Goal: Task Accomplishment & Management: Manage account settings

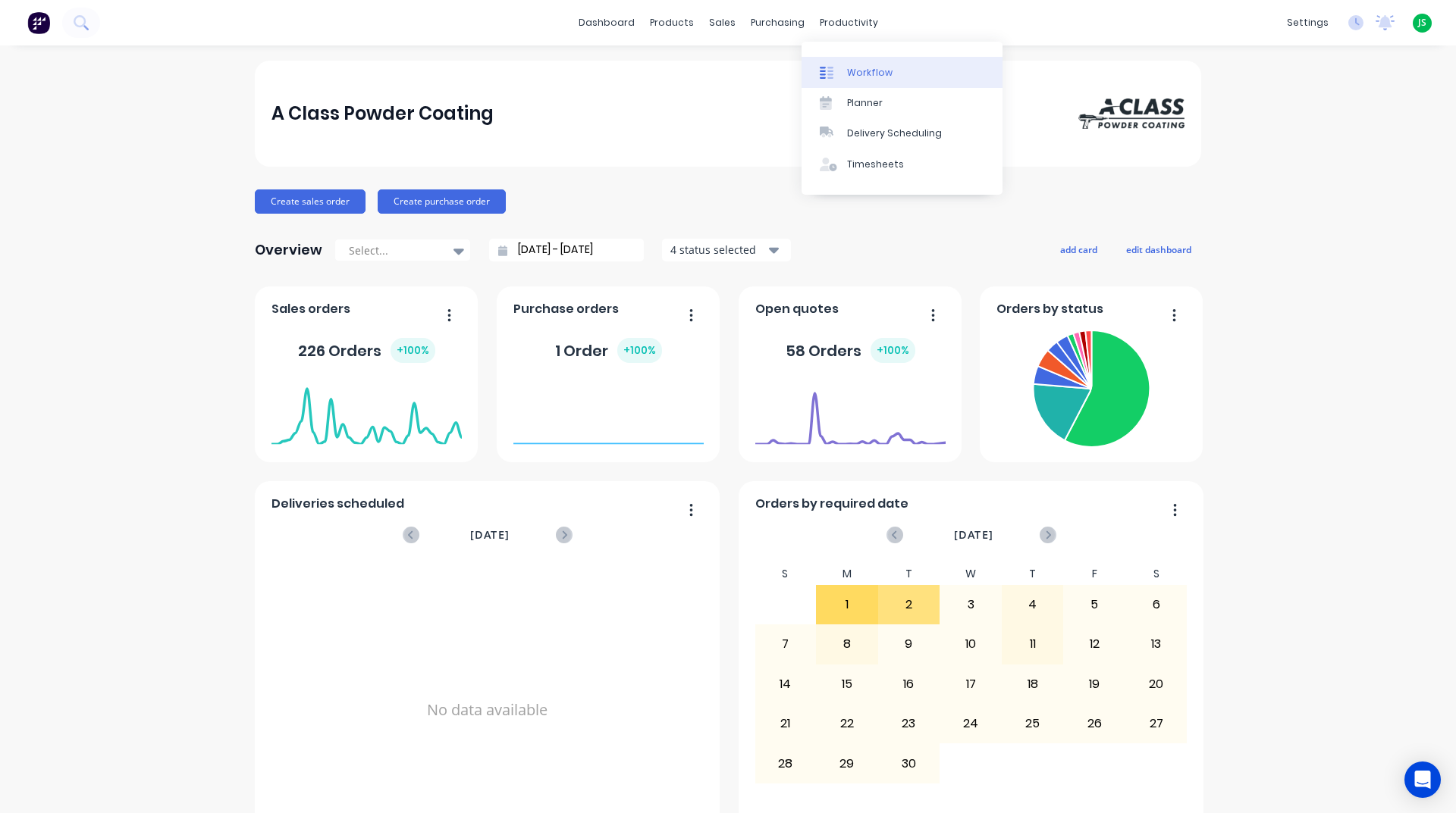
click at [874, 64] on link "Workflow" at bounding box center [901, 71] width 201 height 30
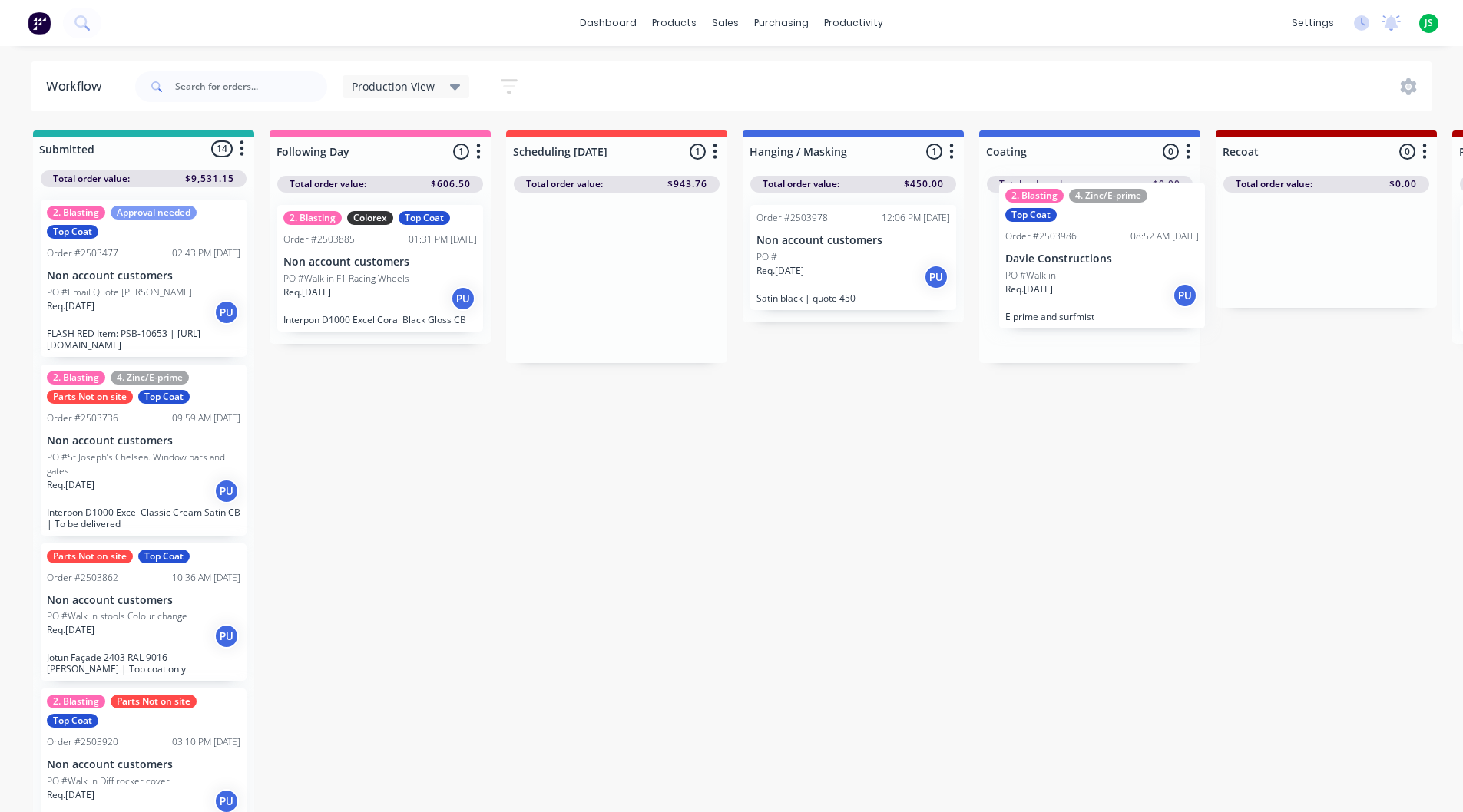
scroll to position [0, 11]
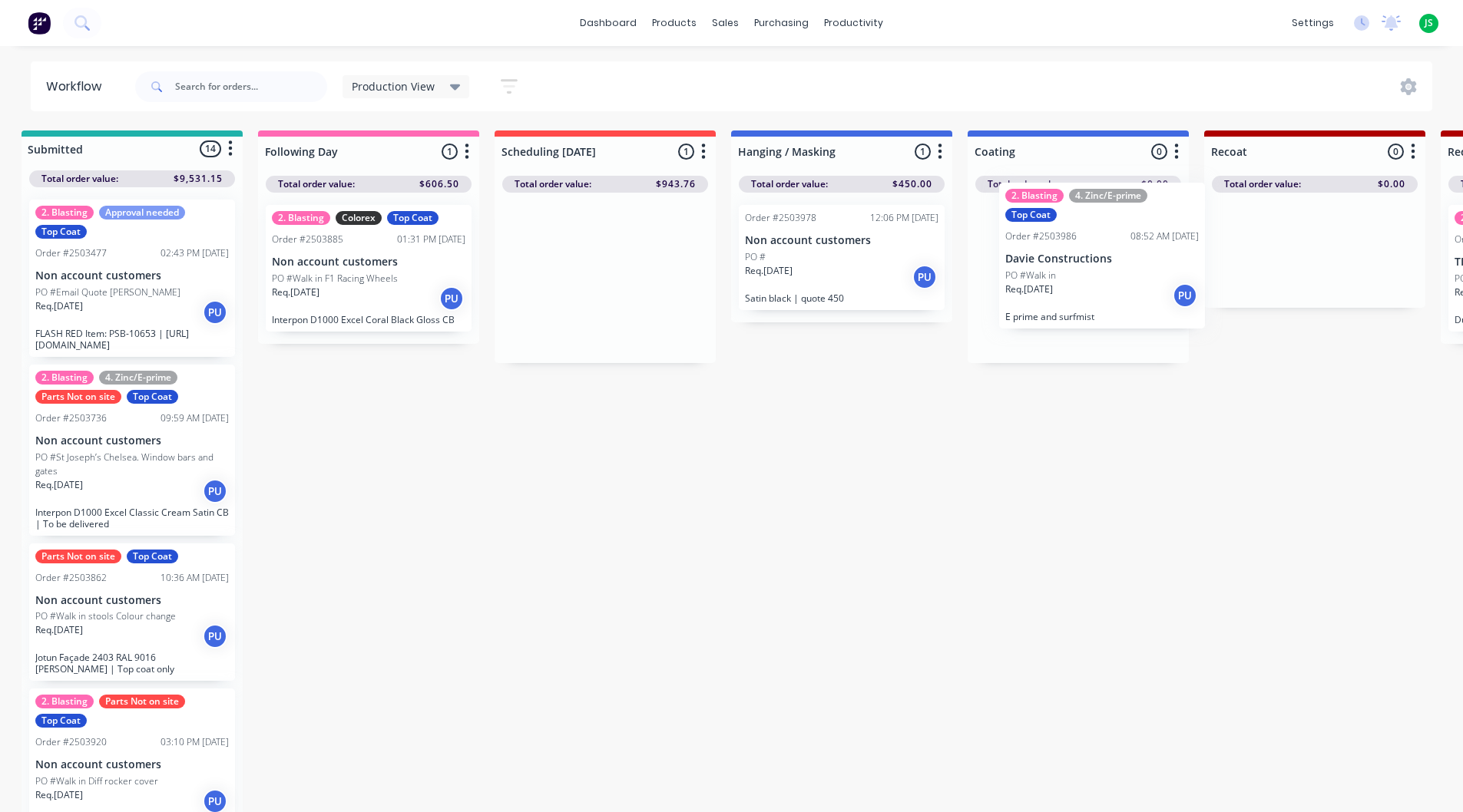
drag, startPoint x: 611, startPoint y: 321, endPoint x: 1130, endPoint y: 296, distance: 519.6
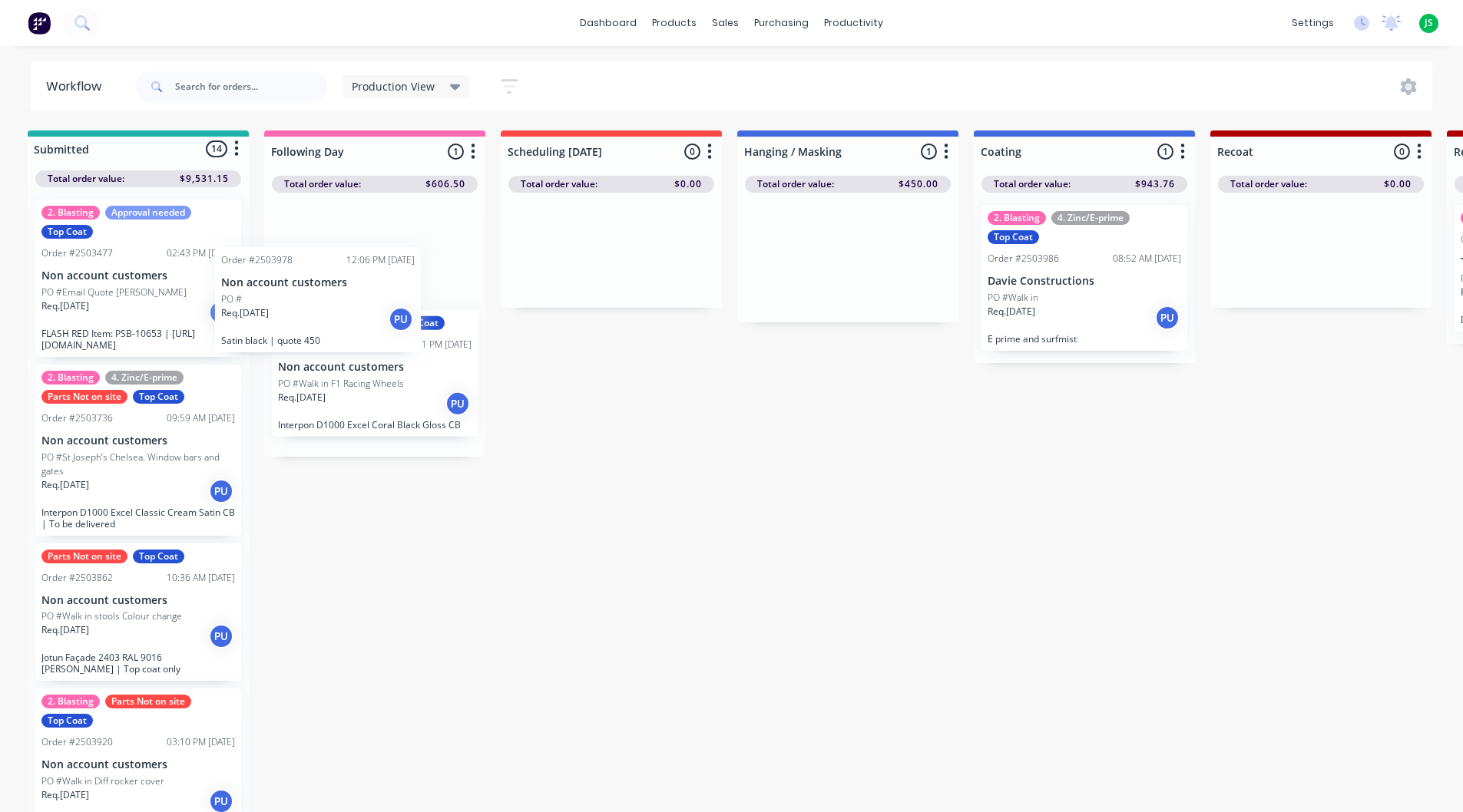
scroll to position [0, 0]
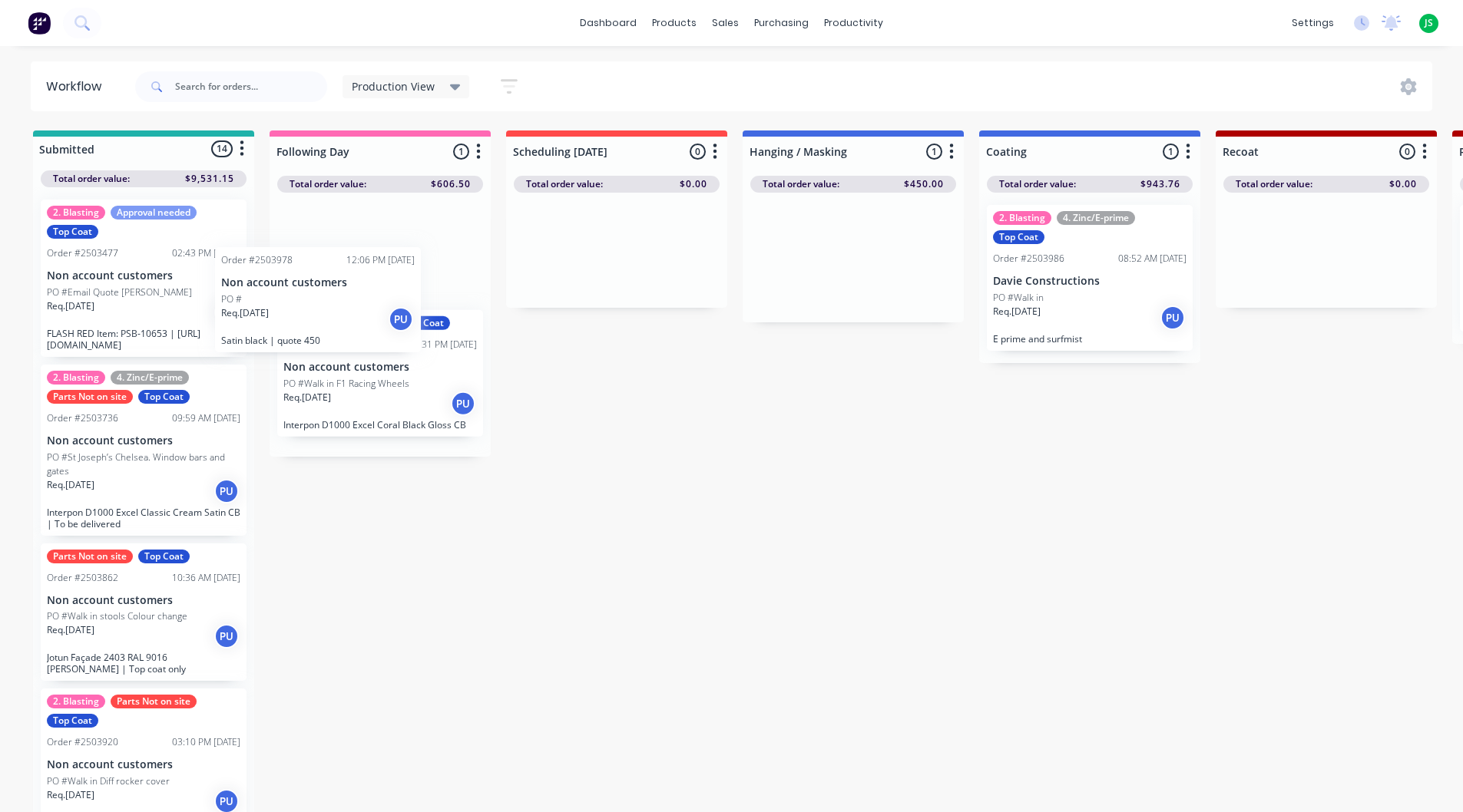
drag, startPoint x: 815, startPoint y: 259, endPoint x: 313, endPoint y: 310, distance: 504.6
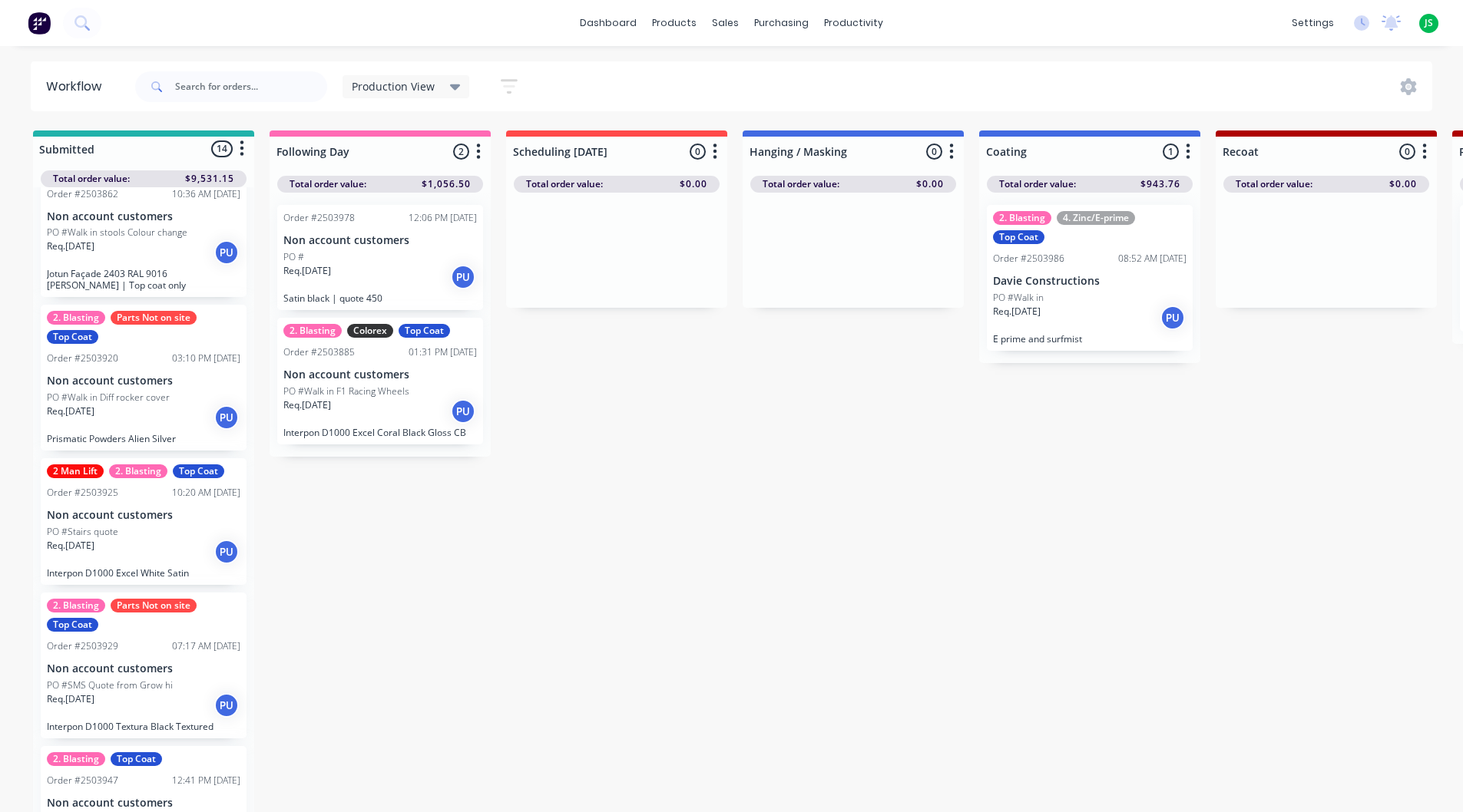
scroll to position [461, 0]
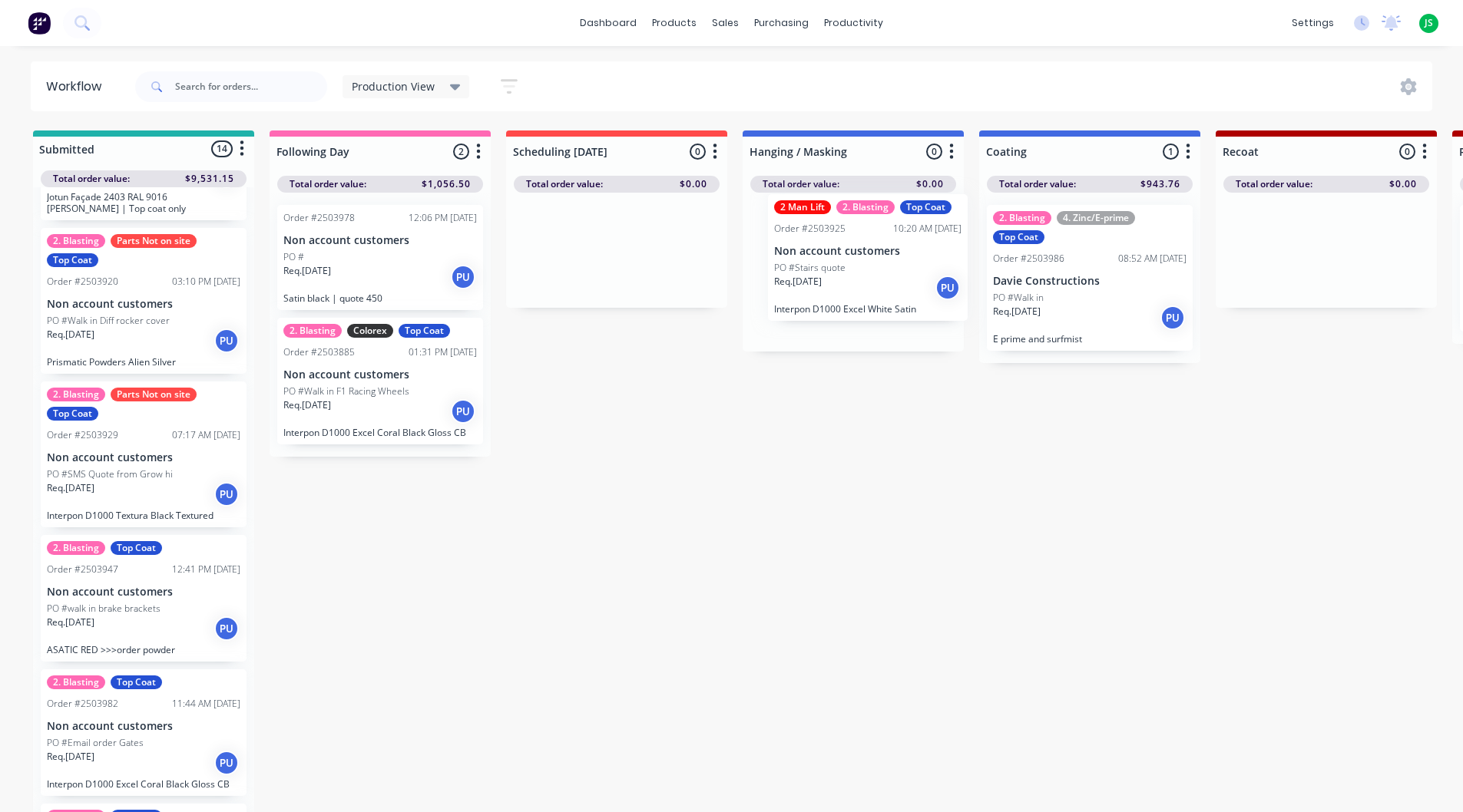
drag, startPoint x: 124, startPoint y: 484, endPoint x: 866, endPoint y: 295, distance: 765.7
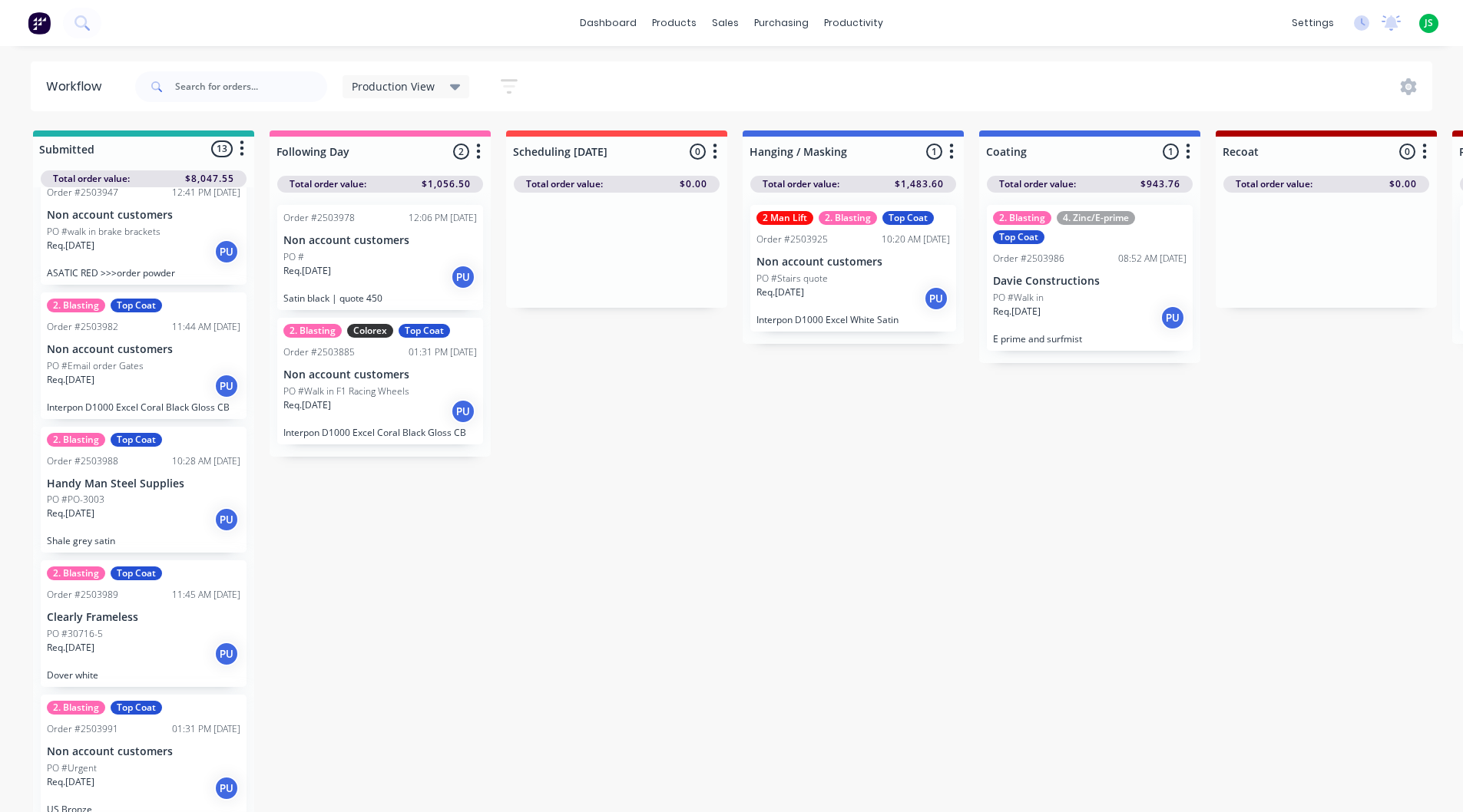
scroll to position [845, 0]
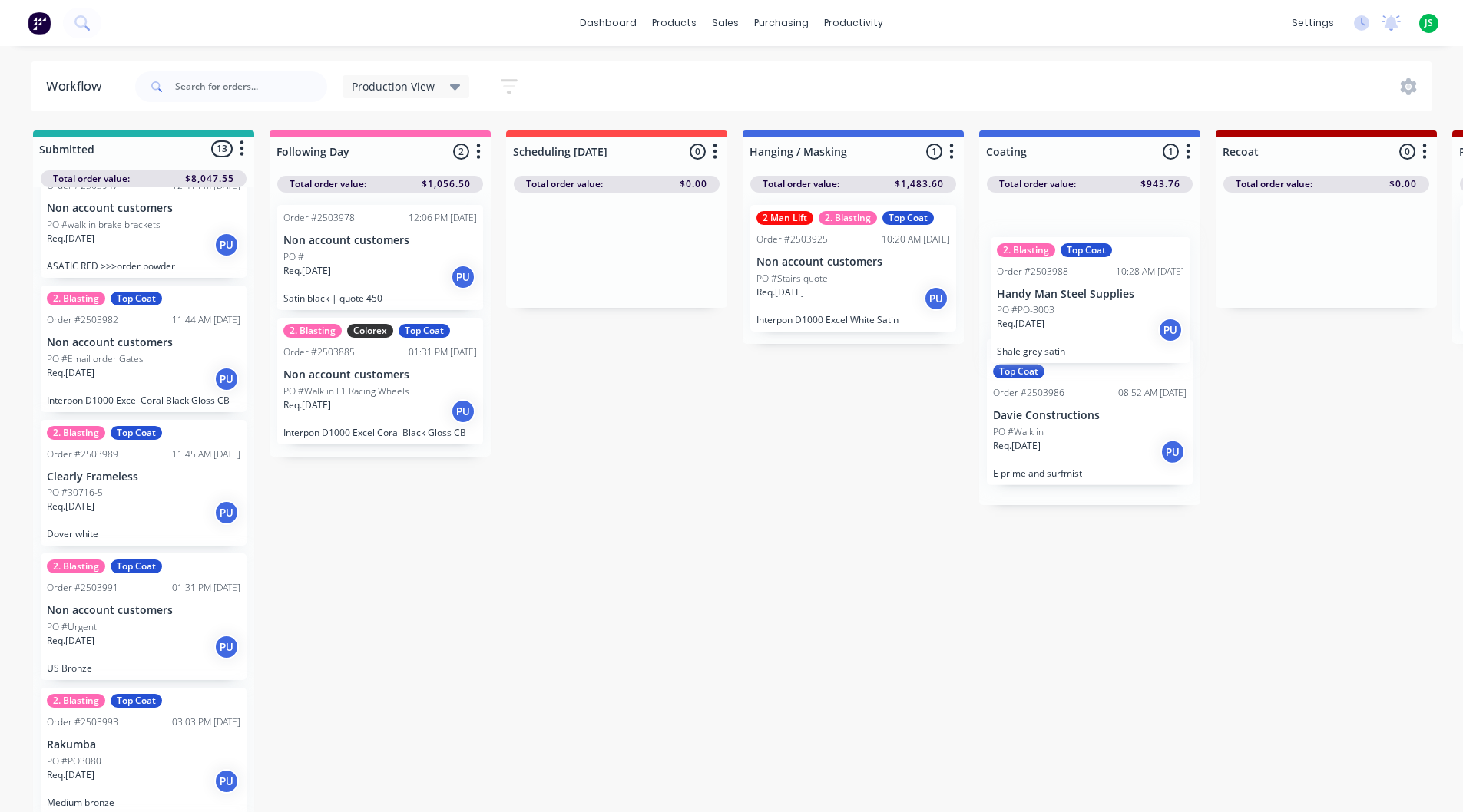
drag, startPoint x: 125, startPoint y: 510, endPoint x: 1060, endPoint y: 303, distance: 957.6
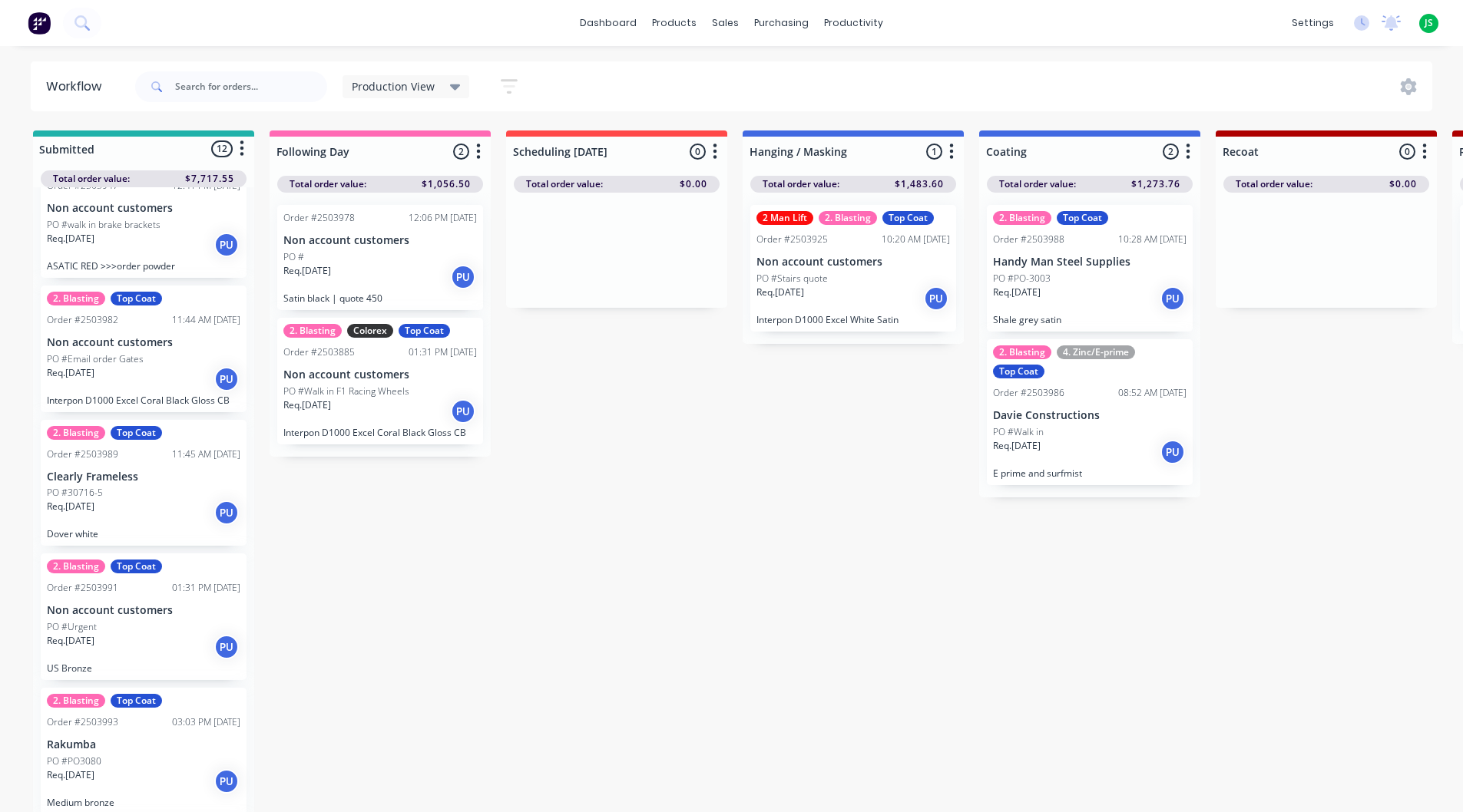
scroll to position [921, 0]
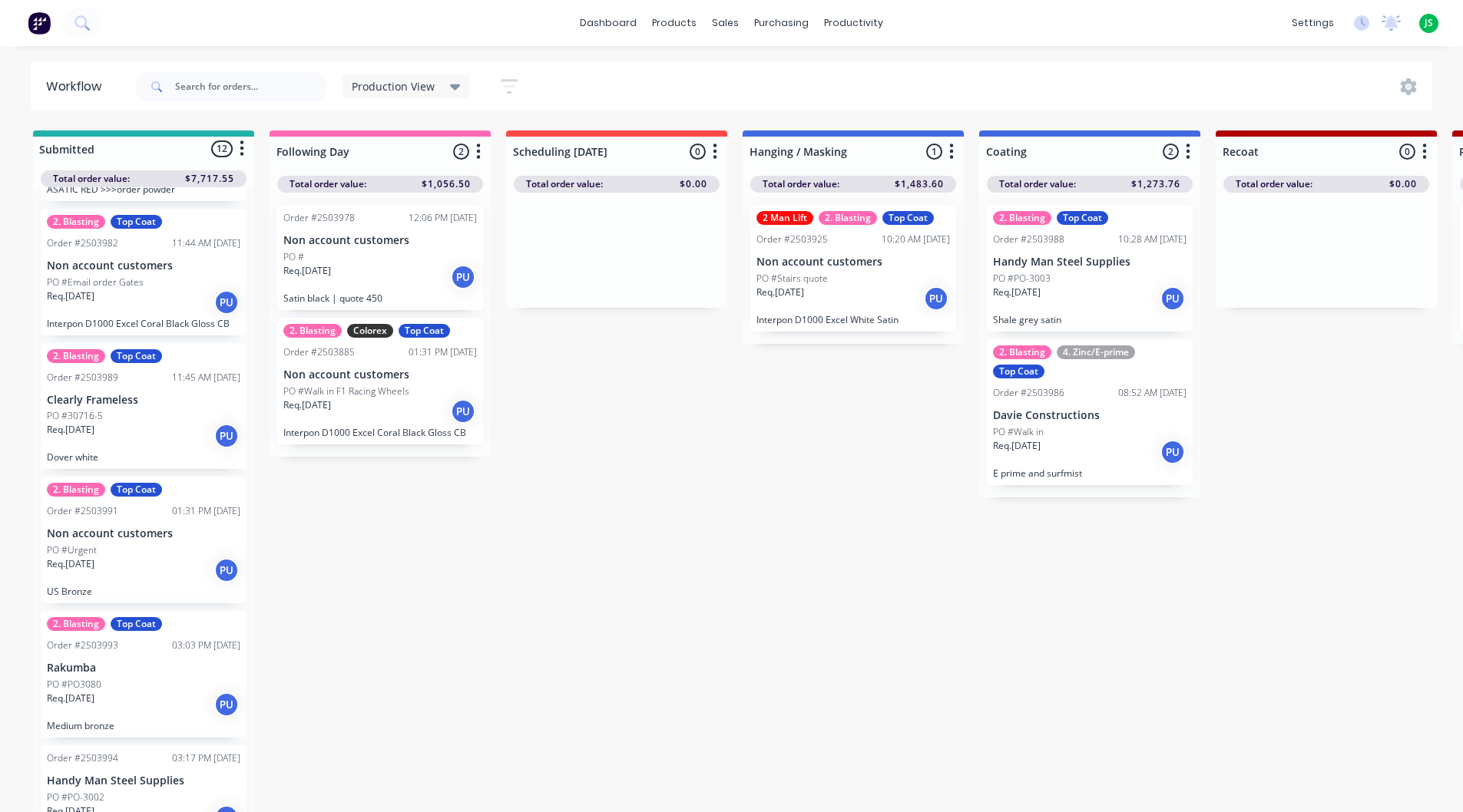
click at [135, 553] on div "PO #Urgent" at bounding box center [143, 551] width 193 height 14
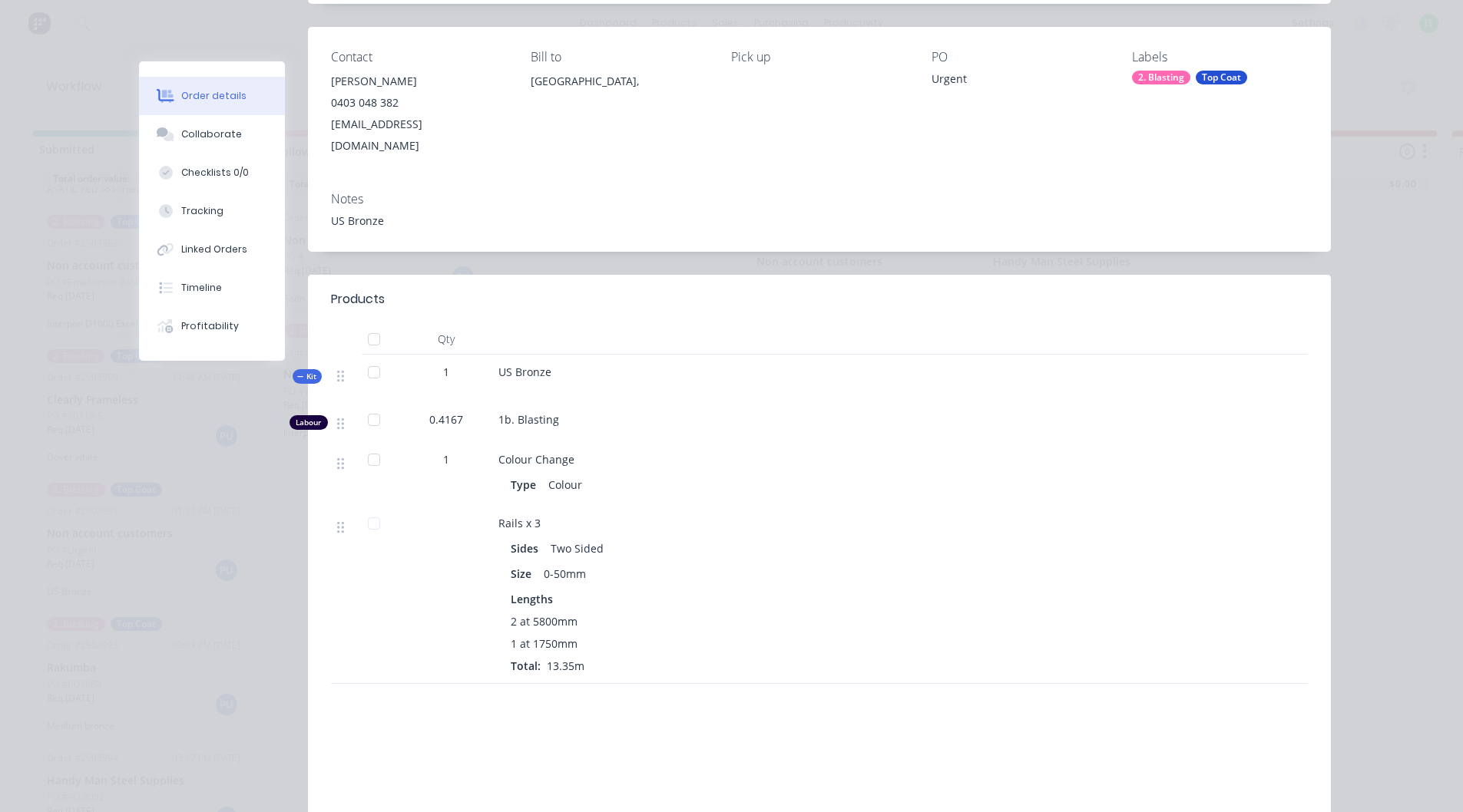
scroll to position [0, 0]
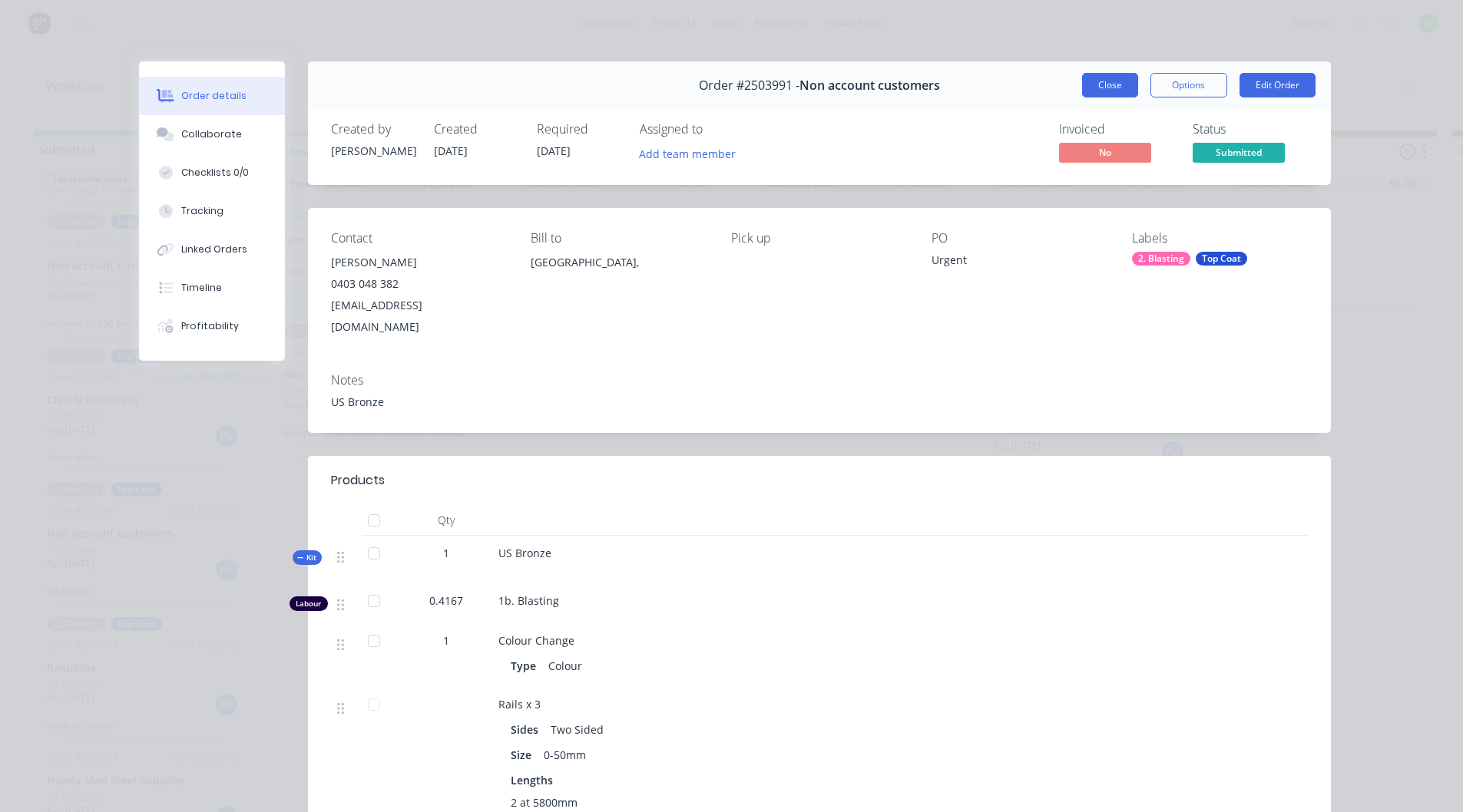
click at [1115, 92] on button "Close" at bounding box center [1111, 86] width 57 height 25
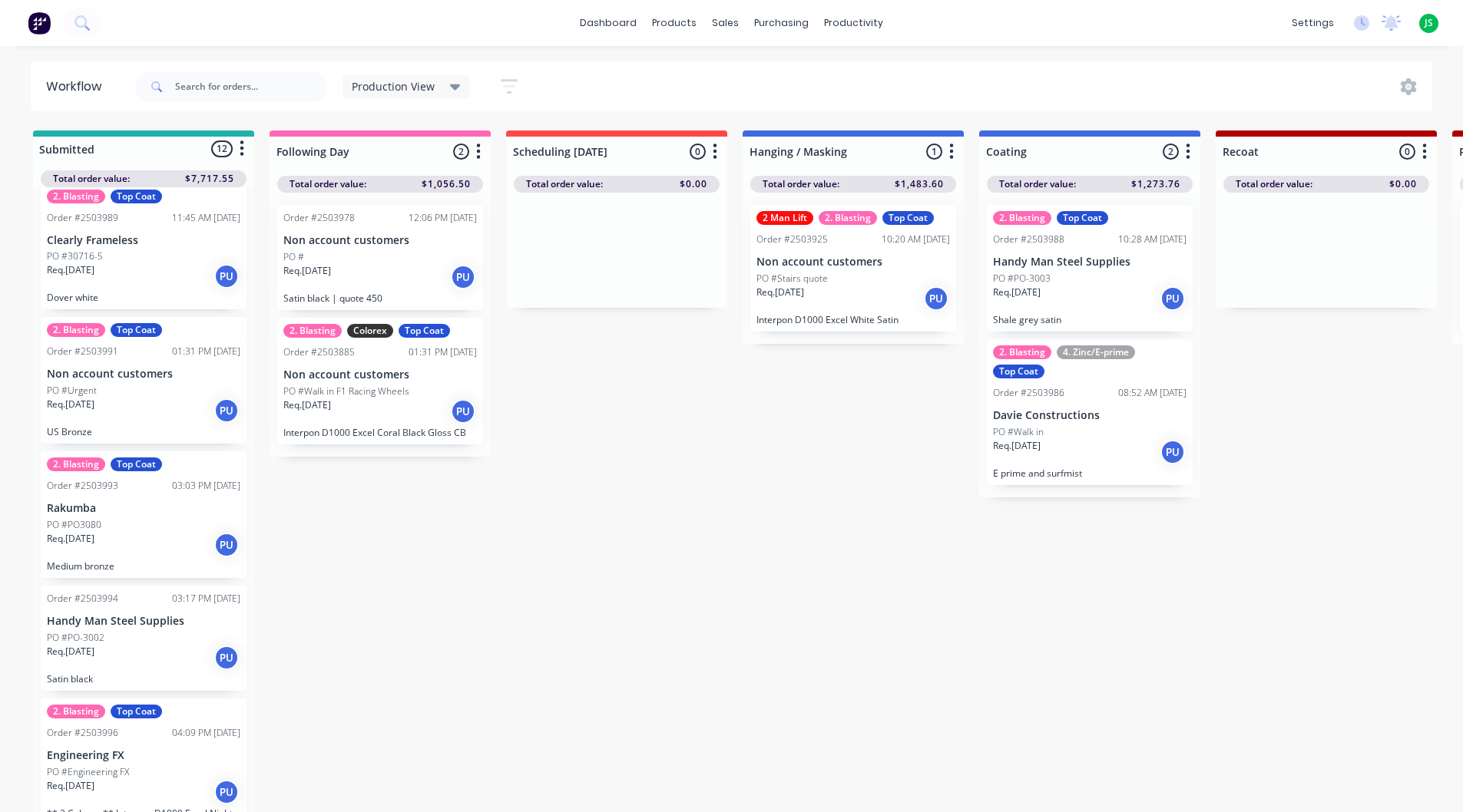
scroll to position [1103, 0]
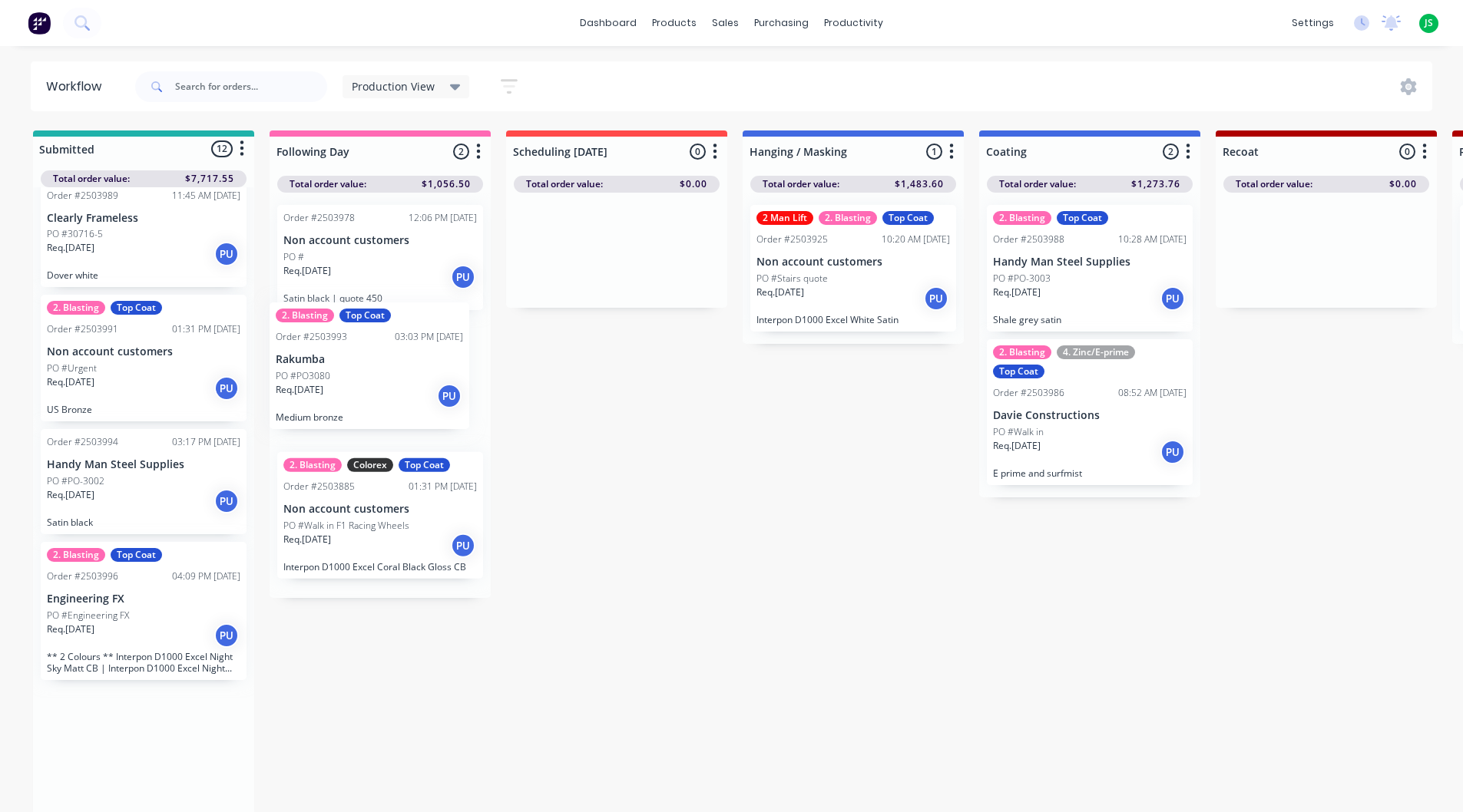
drag, startPoint x: 161, startPoint y: 532, endPoint x: 398, endPoint y: 399, distance: 271.8
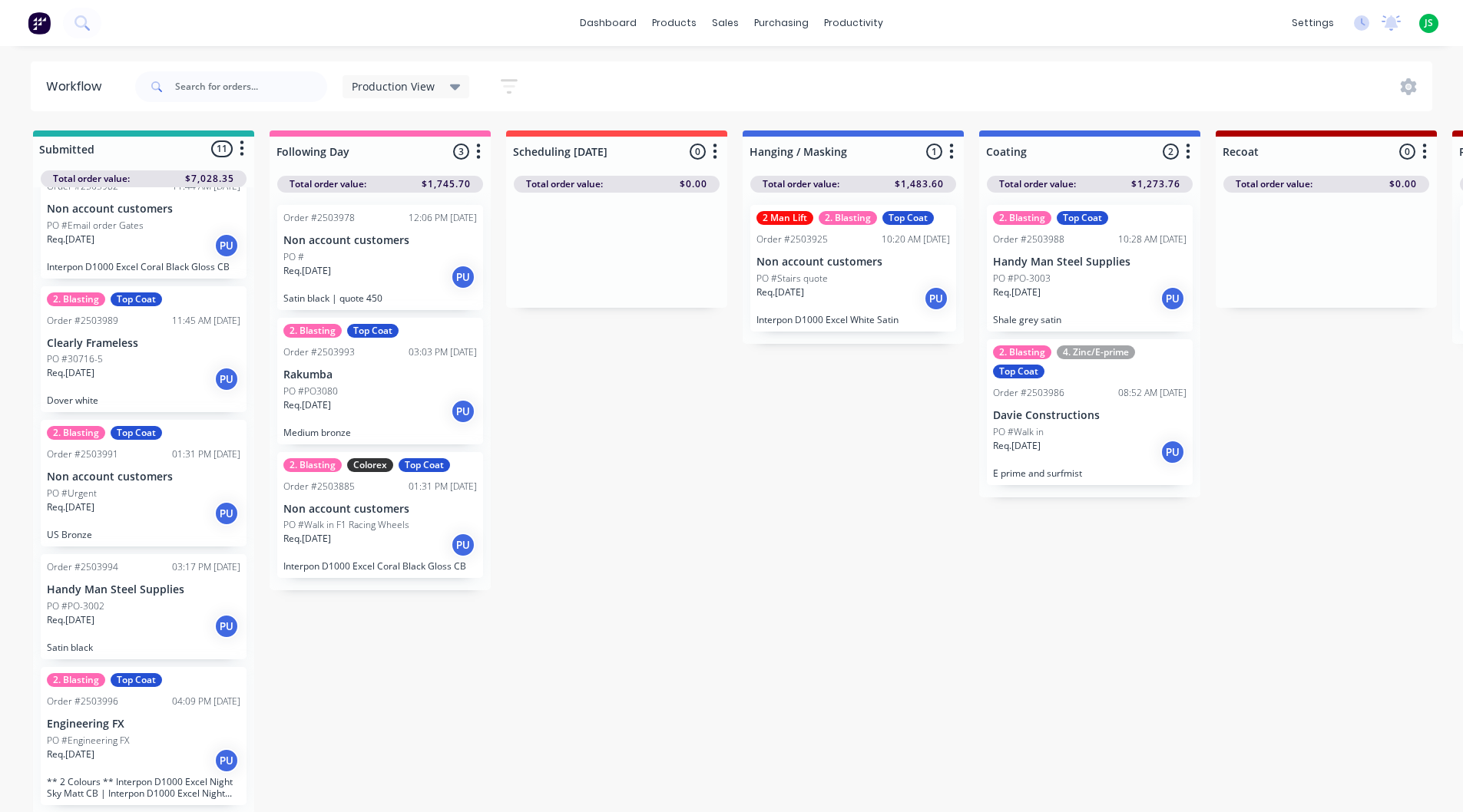
scroll to position [969, 0]
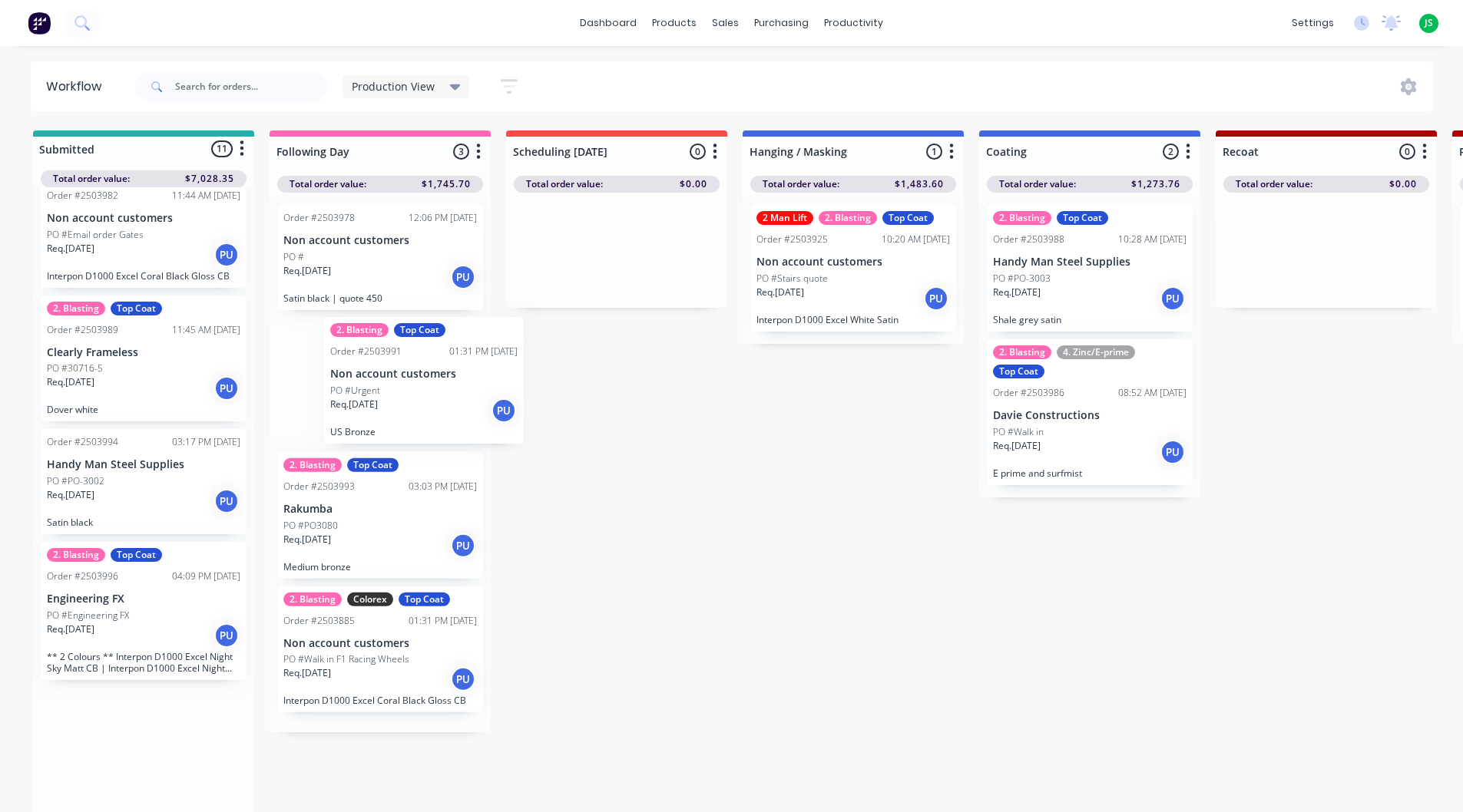
drag, startPoint x: 112, startPoint y: 516, endPoint x: 405, endPoint y: 398, distance: 315.9
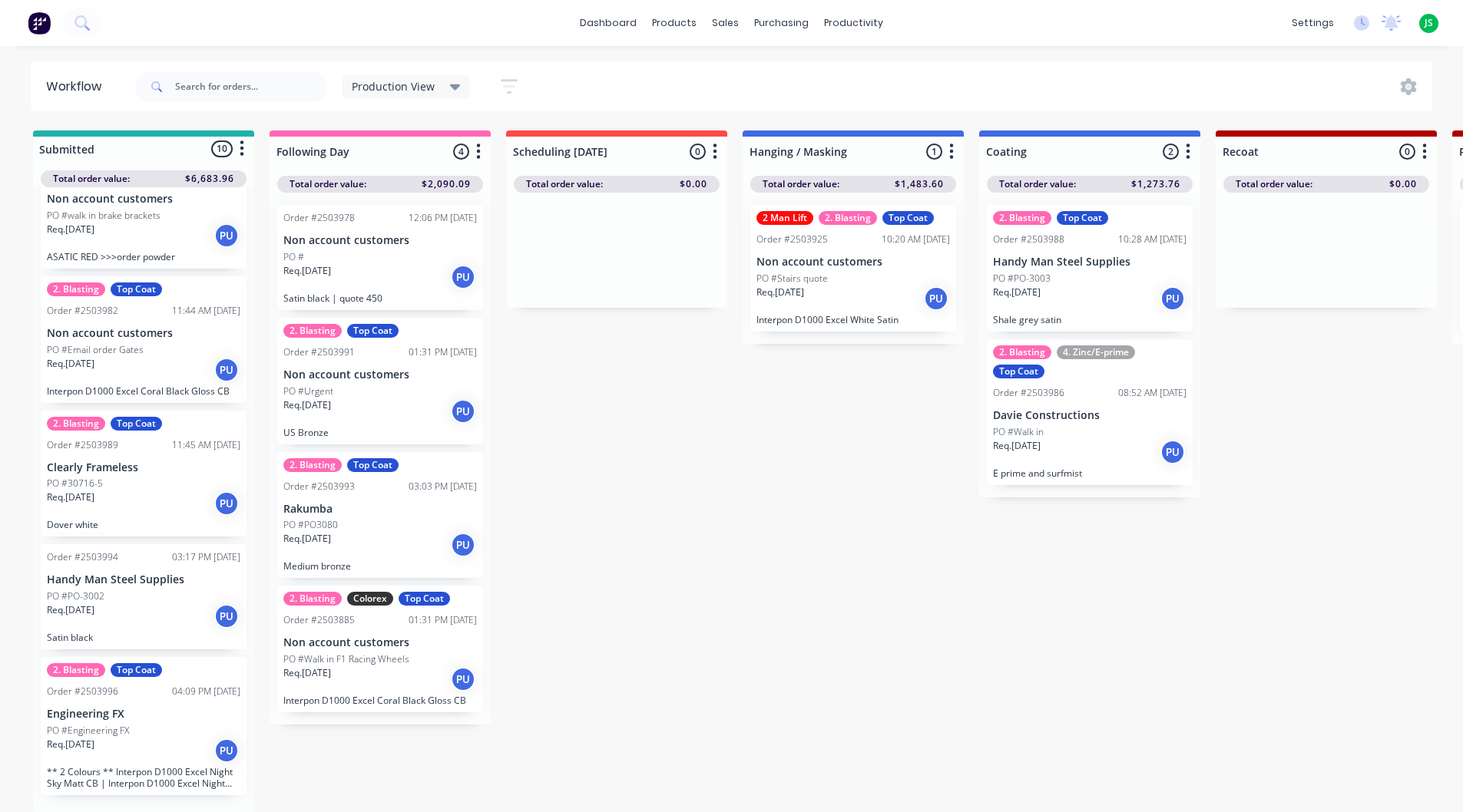
scroll to position [835, 0]
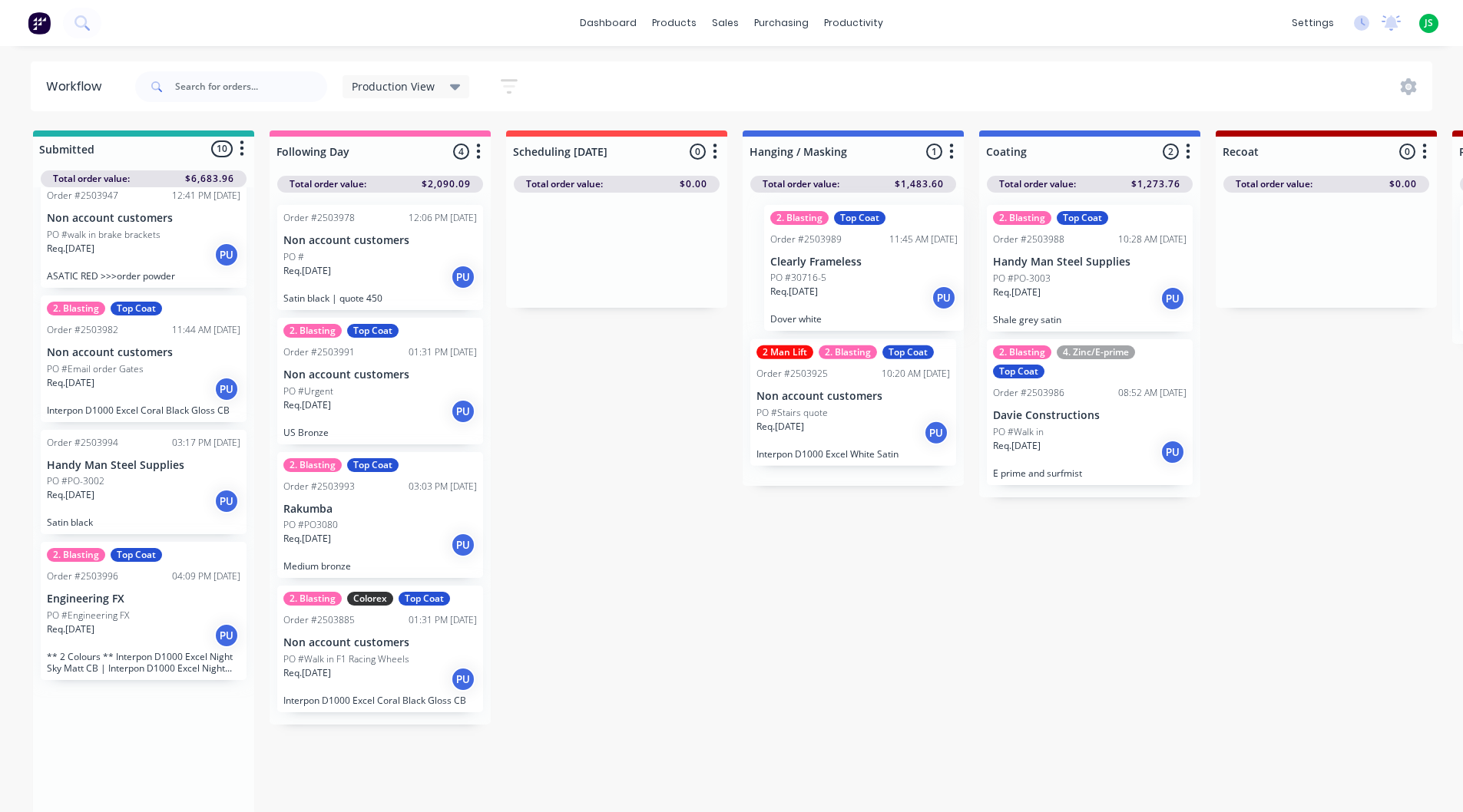
drag, startPoint x: 108, startPoint y: 529, endPoint x: 841, endPoint y: 301, distance: 767.6
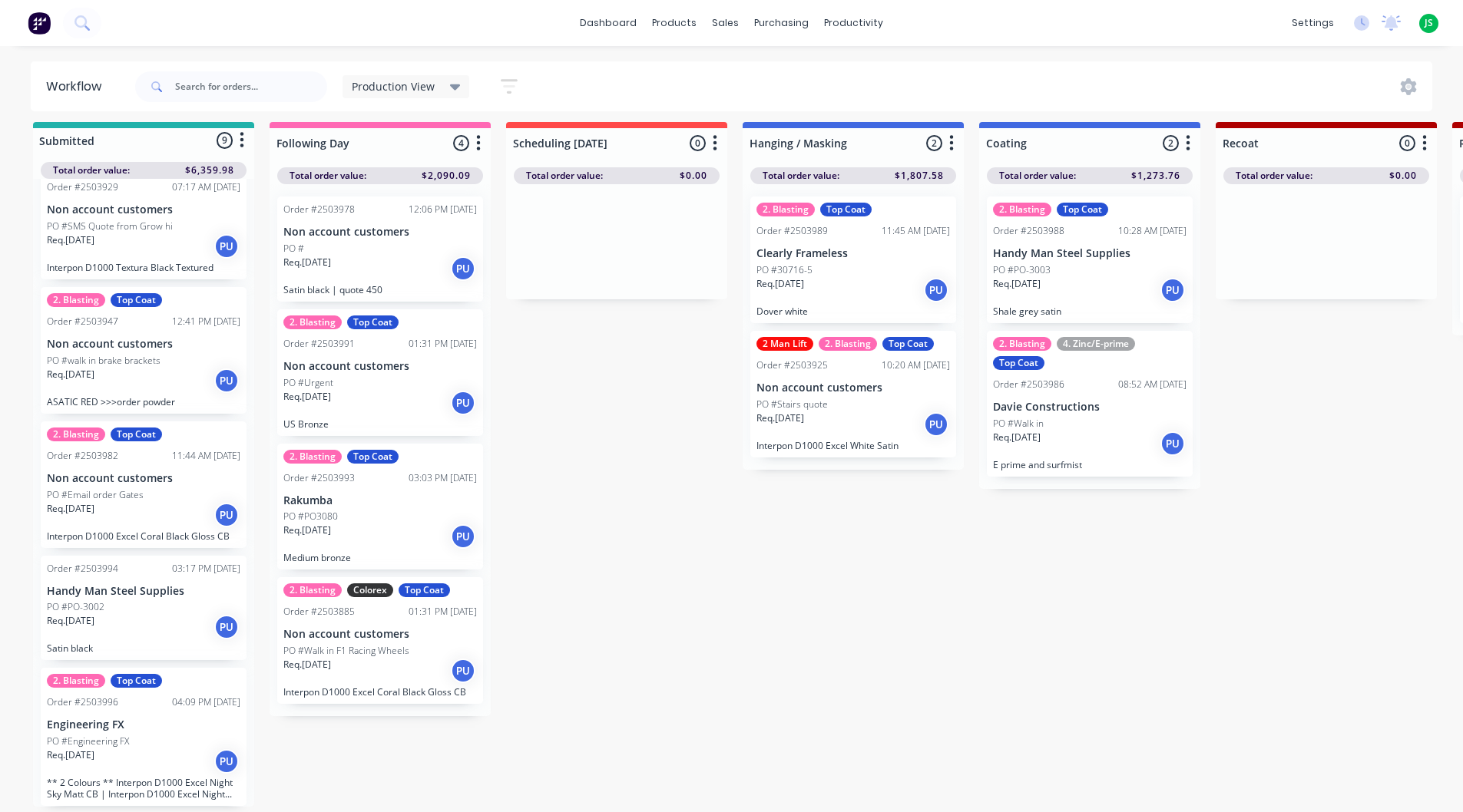
scroll to position [20, 0]
click at [116, 502] on div "Req. [DATE] PU" at bounding box center [143, 515] width 193 height 26
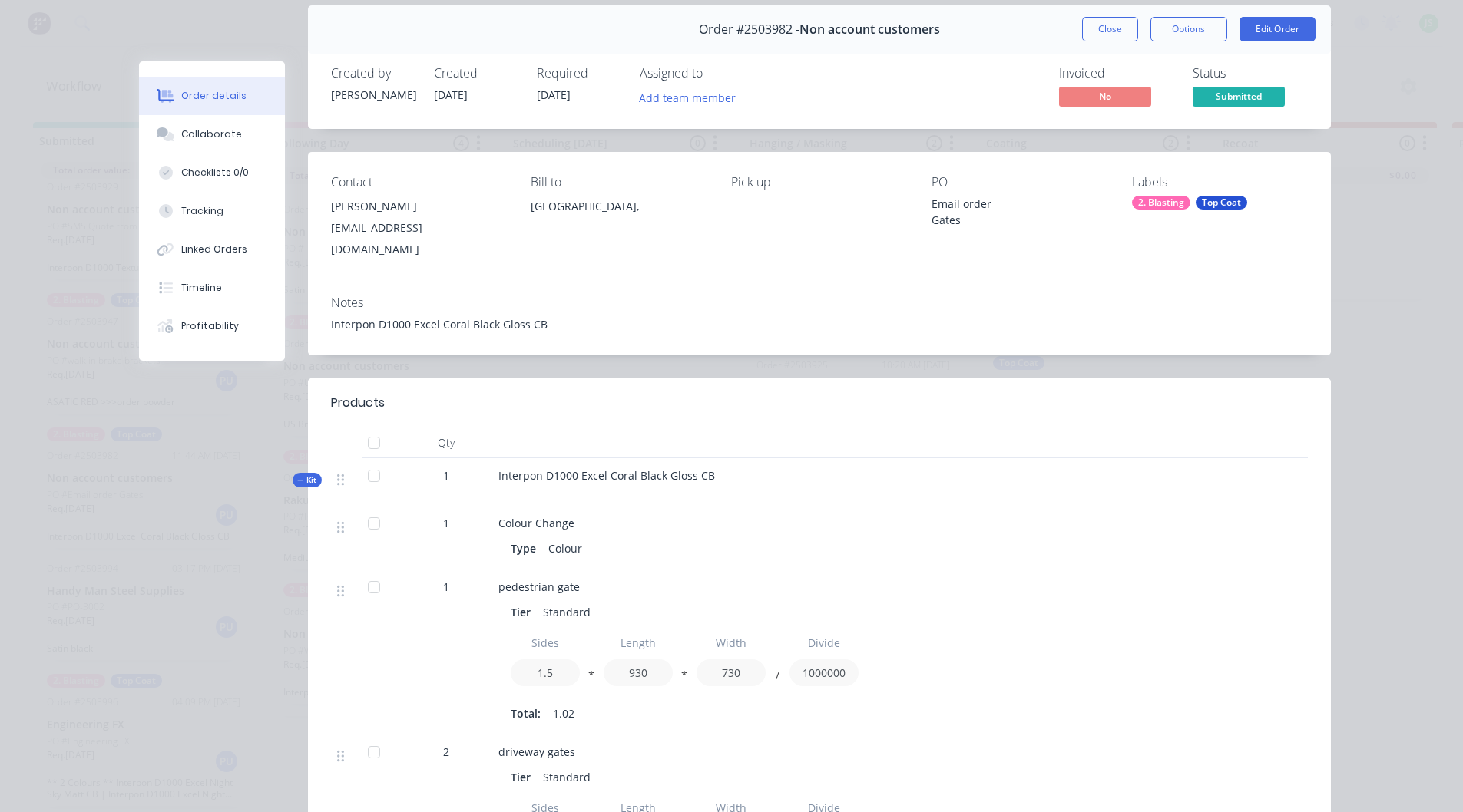
scroll to position [0, 0]
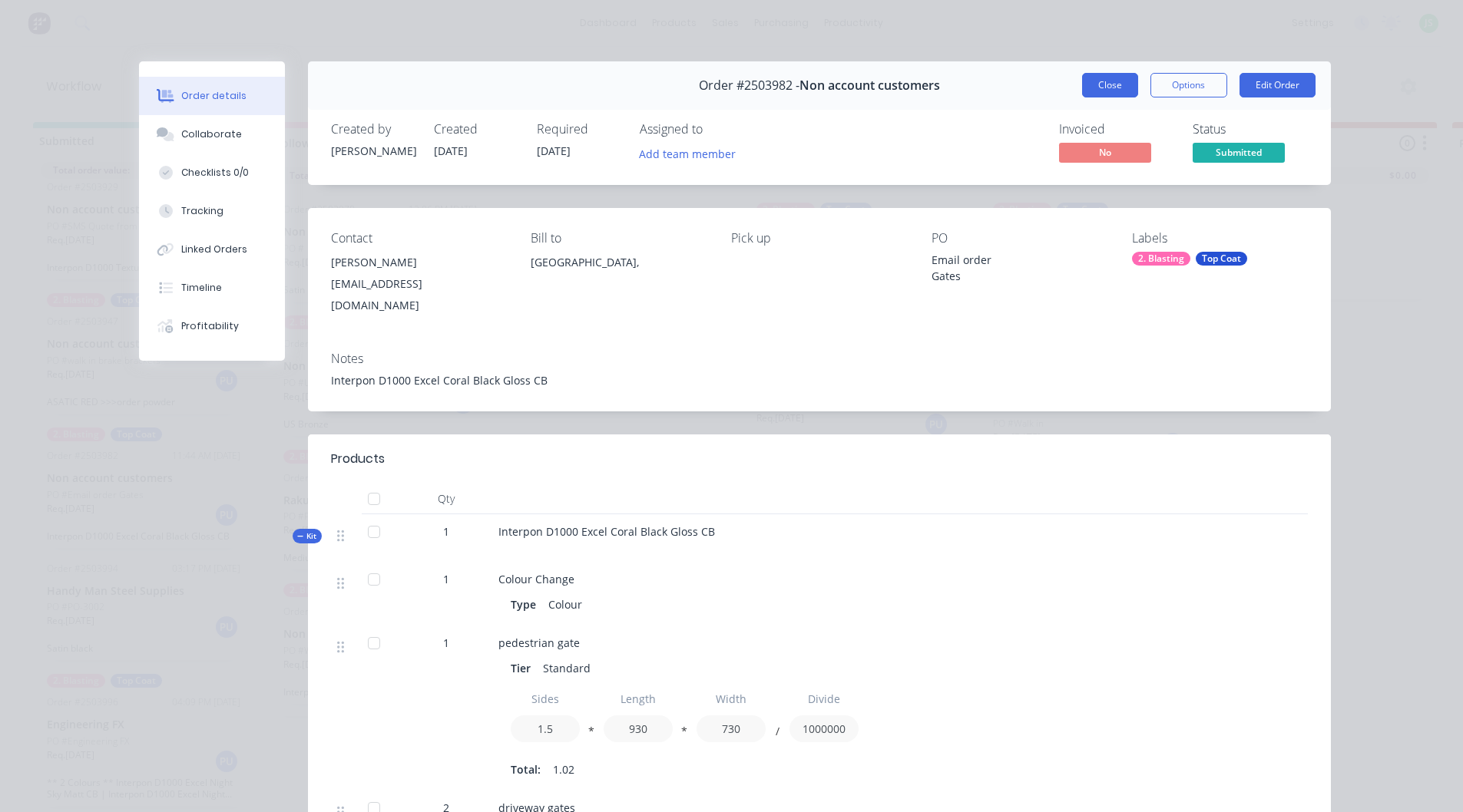
click at [1116, 73] on button "Close" at bounding box center [1111, 86] width 57 height 25
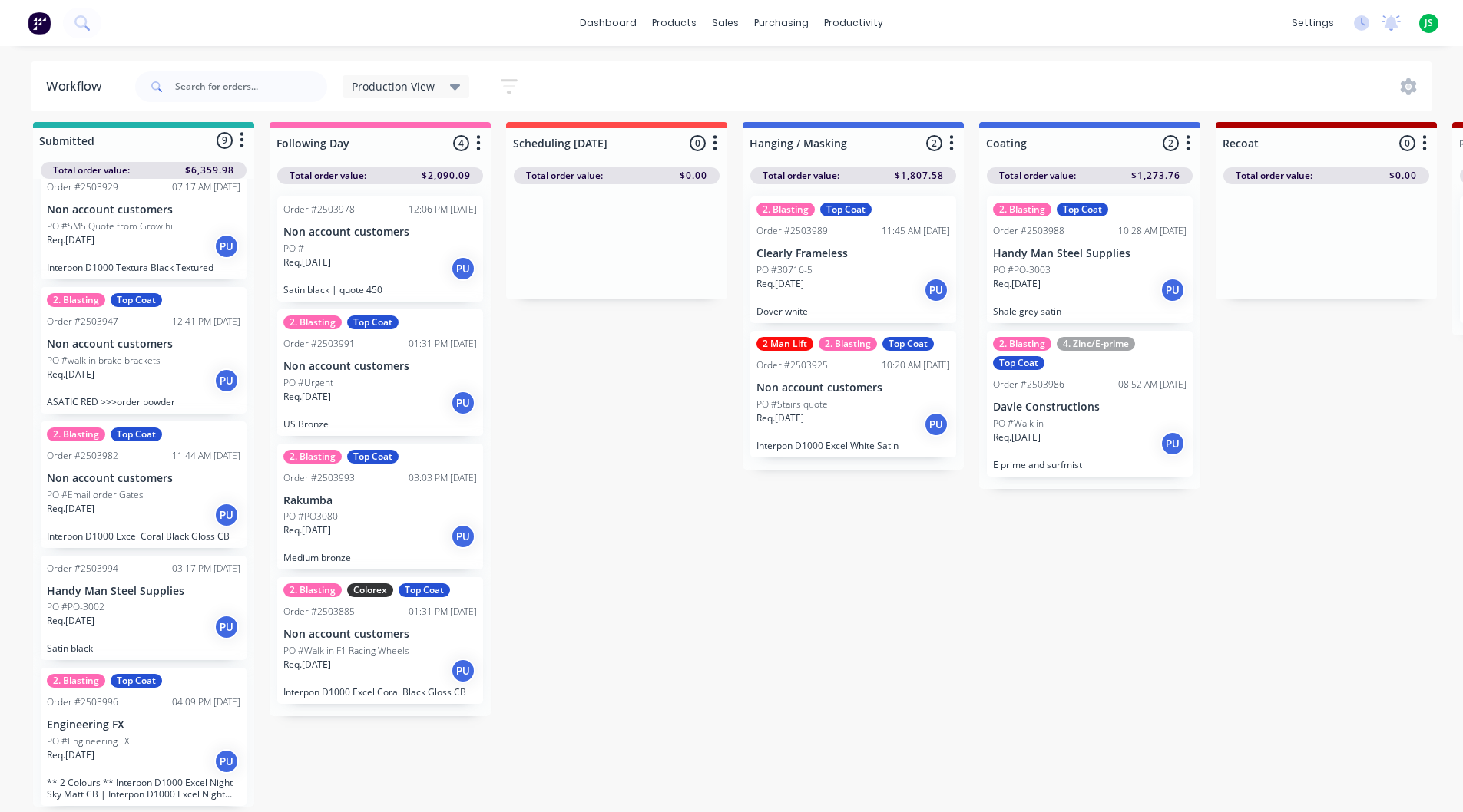
click at [1084, 417] on div "PO #Walk in" at bounding box center [1090, 424] width 193 height 14
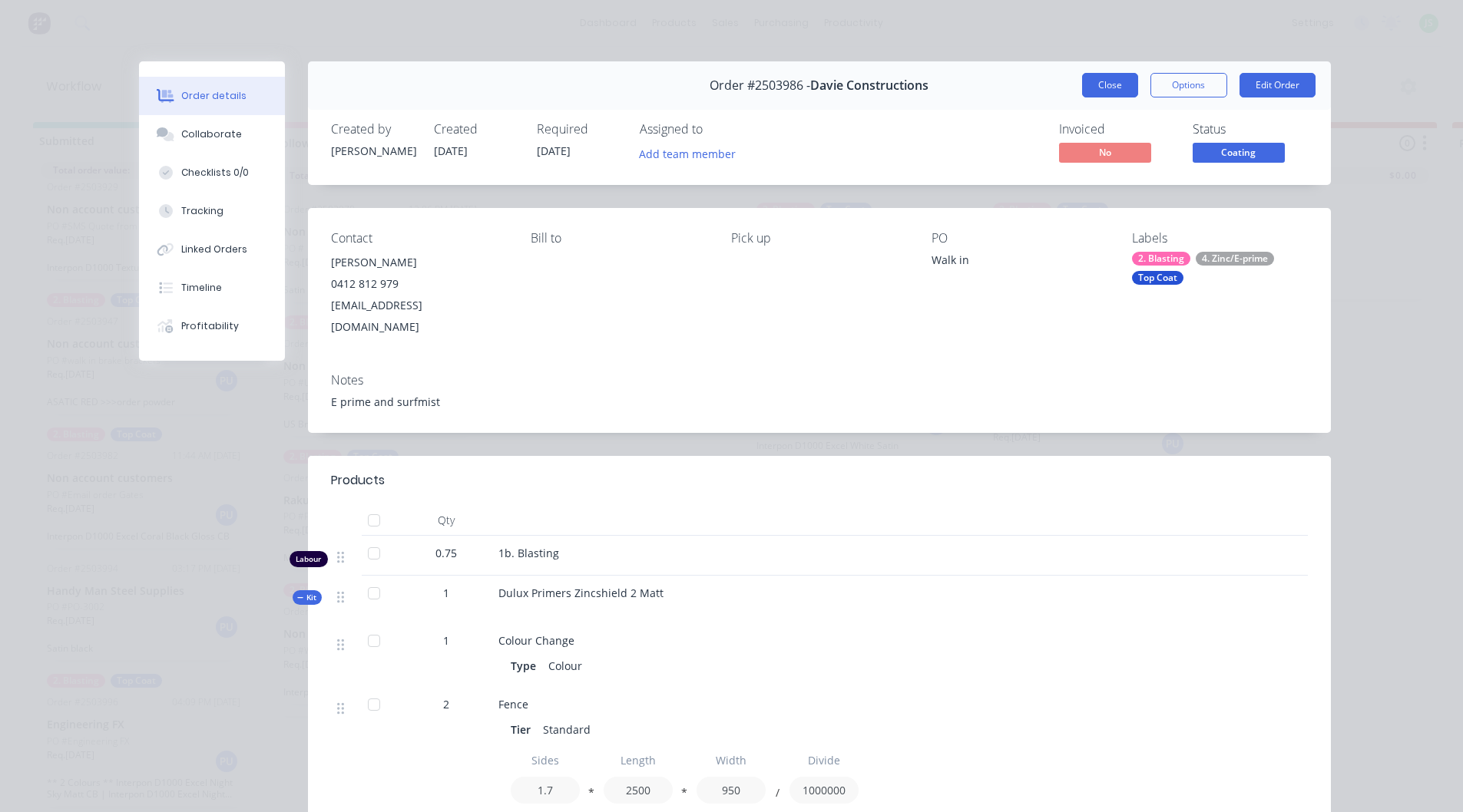
click at [1102, 80] on button "Close" at bounding box center [1111, 86] width 57 height 25
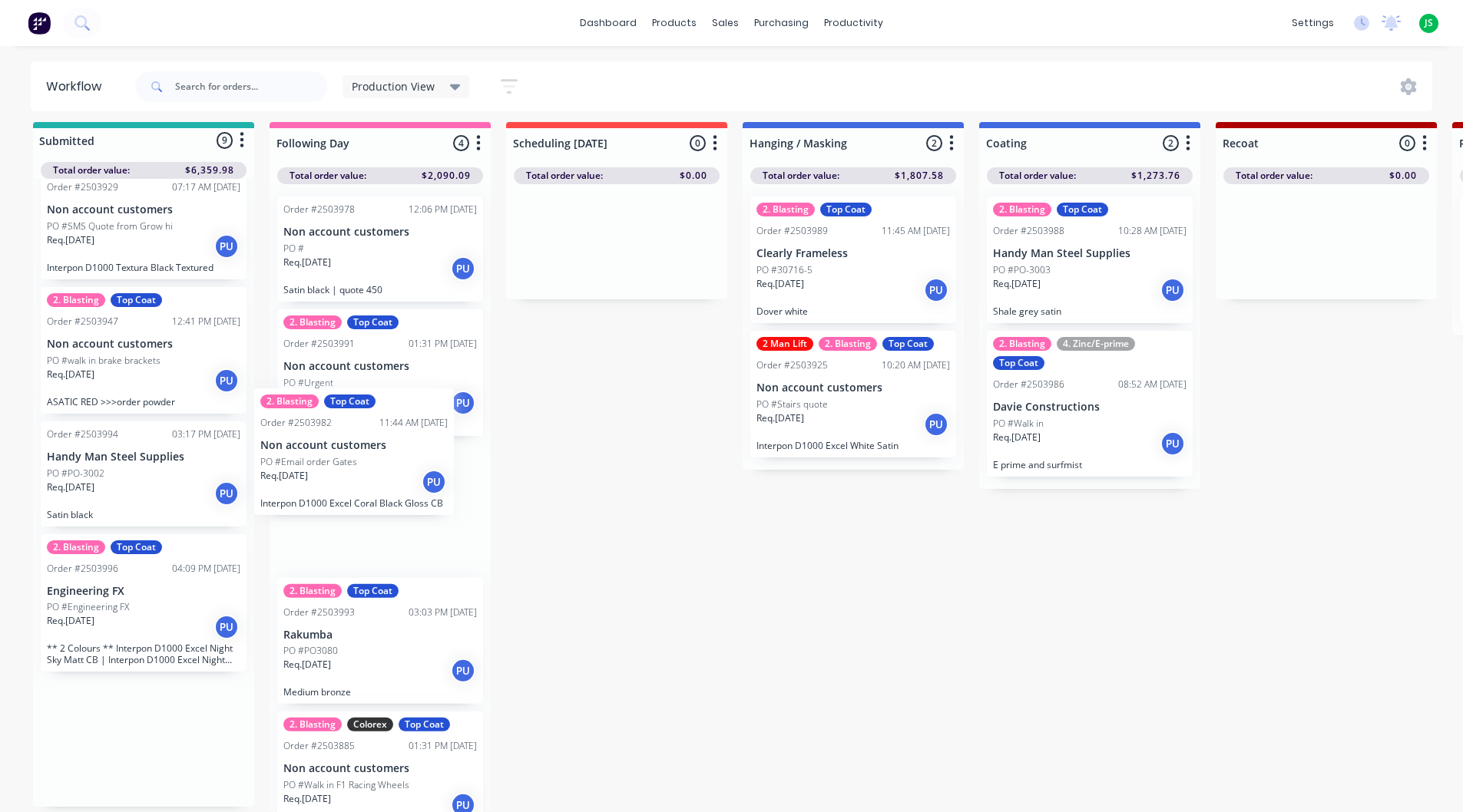
drag, startPoint x: 124, startPoint y: 498, endPoint x: 348, endPoint y: 476, distance: 225.1
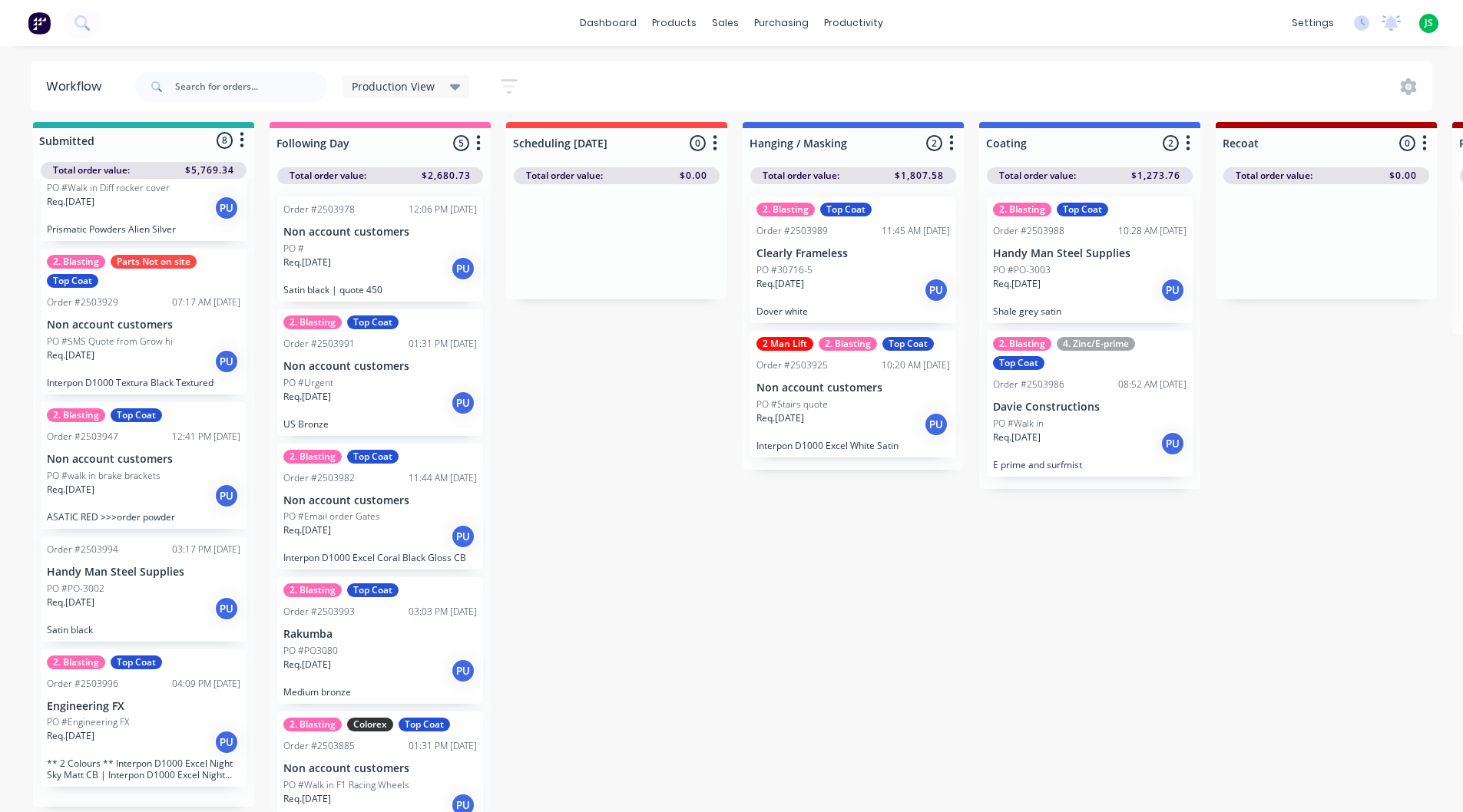
scroll to position [566, 0]
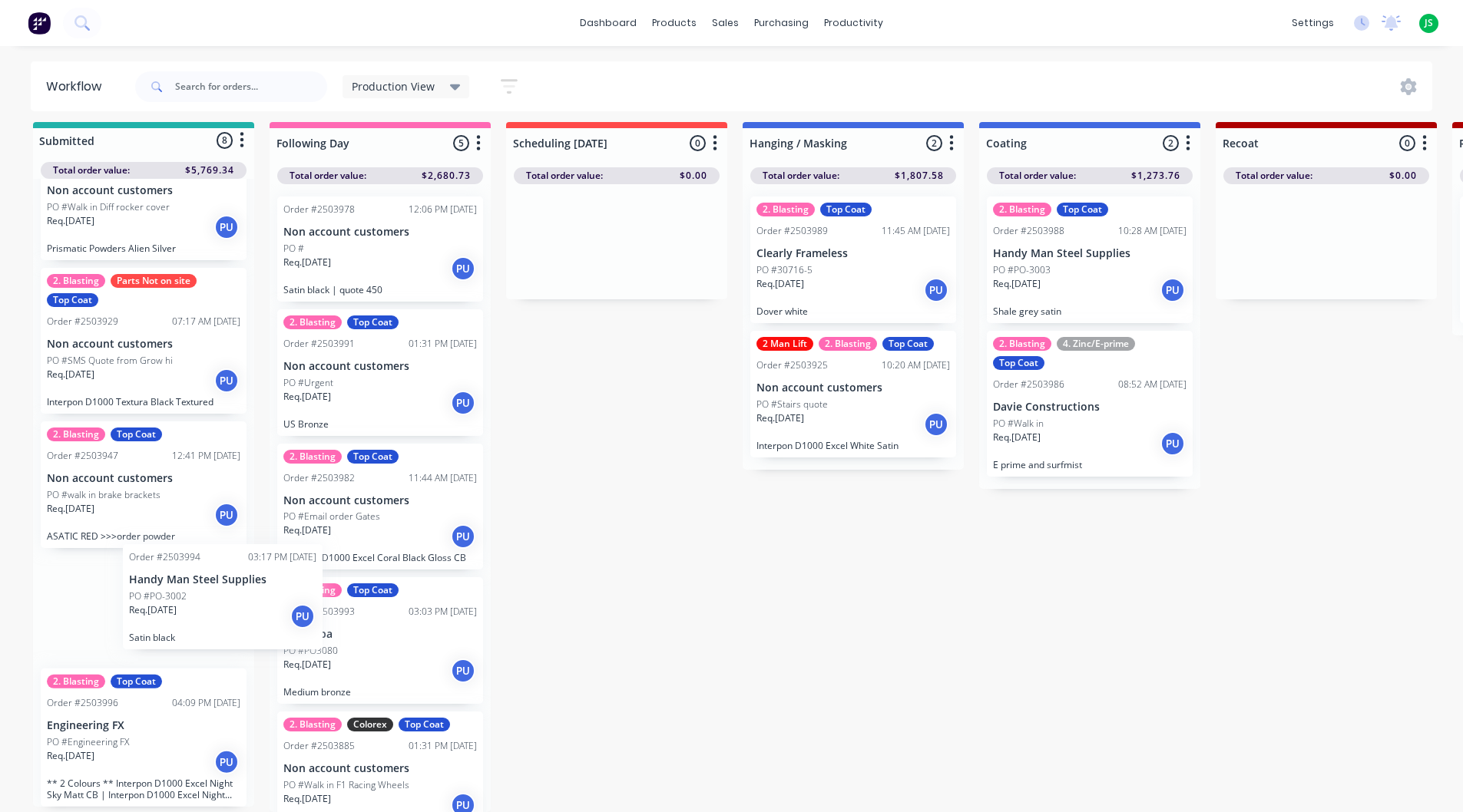
drag, startPoint x: 186, startPoint y: 590, endPoint x: 334, endPoint y: 552, distance: 152.8
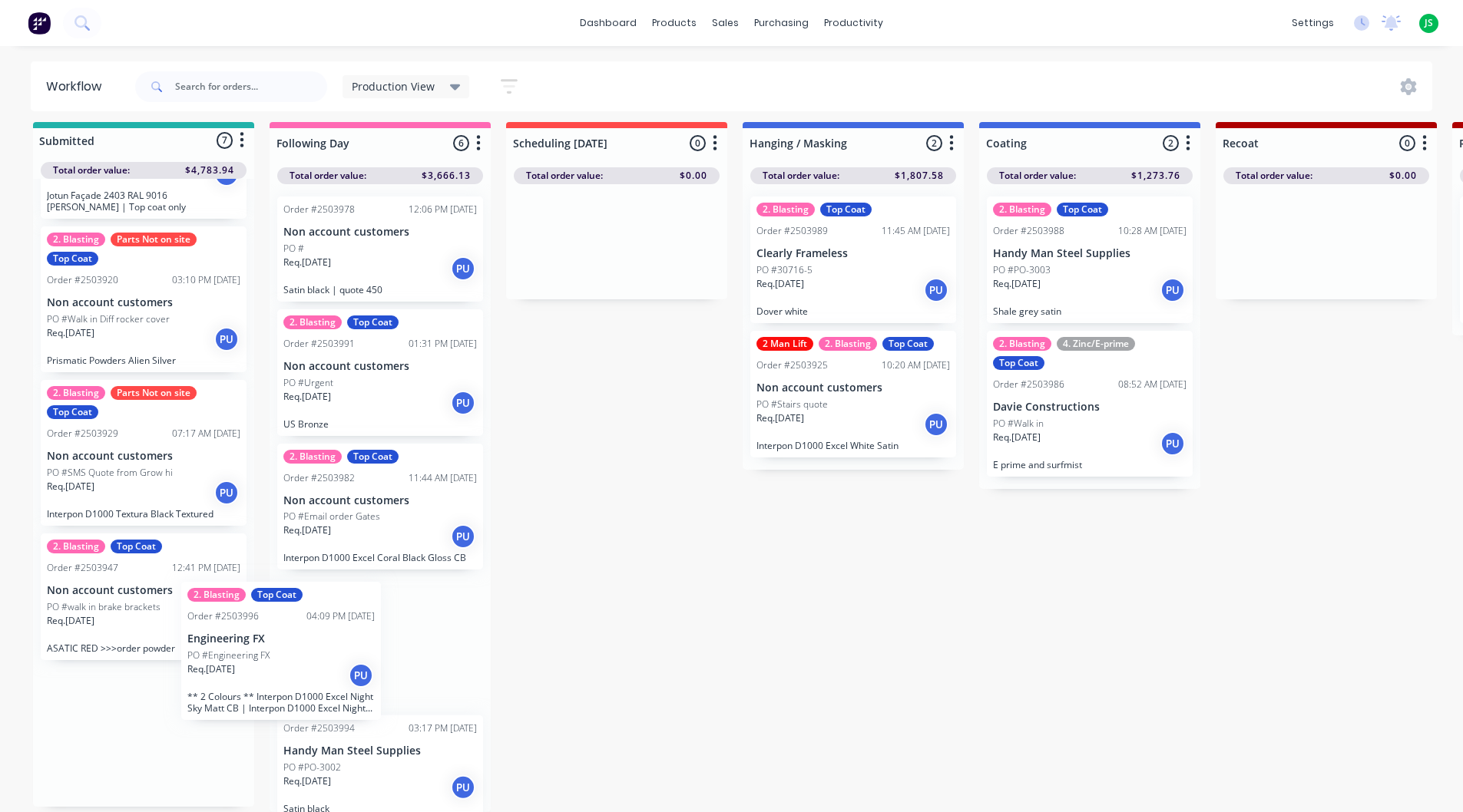
scroll to position [2, 0]
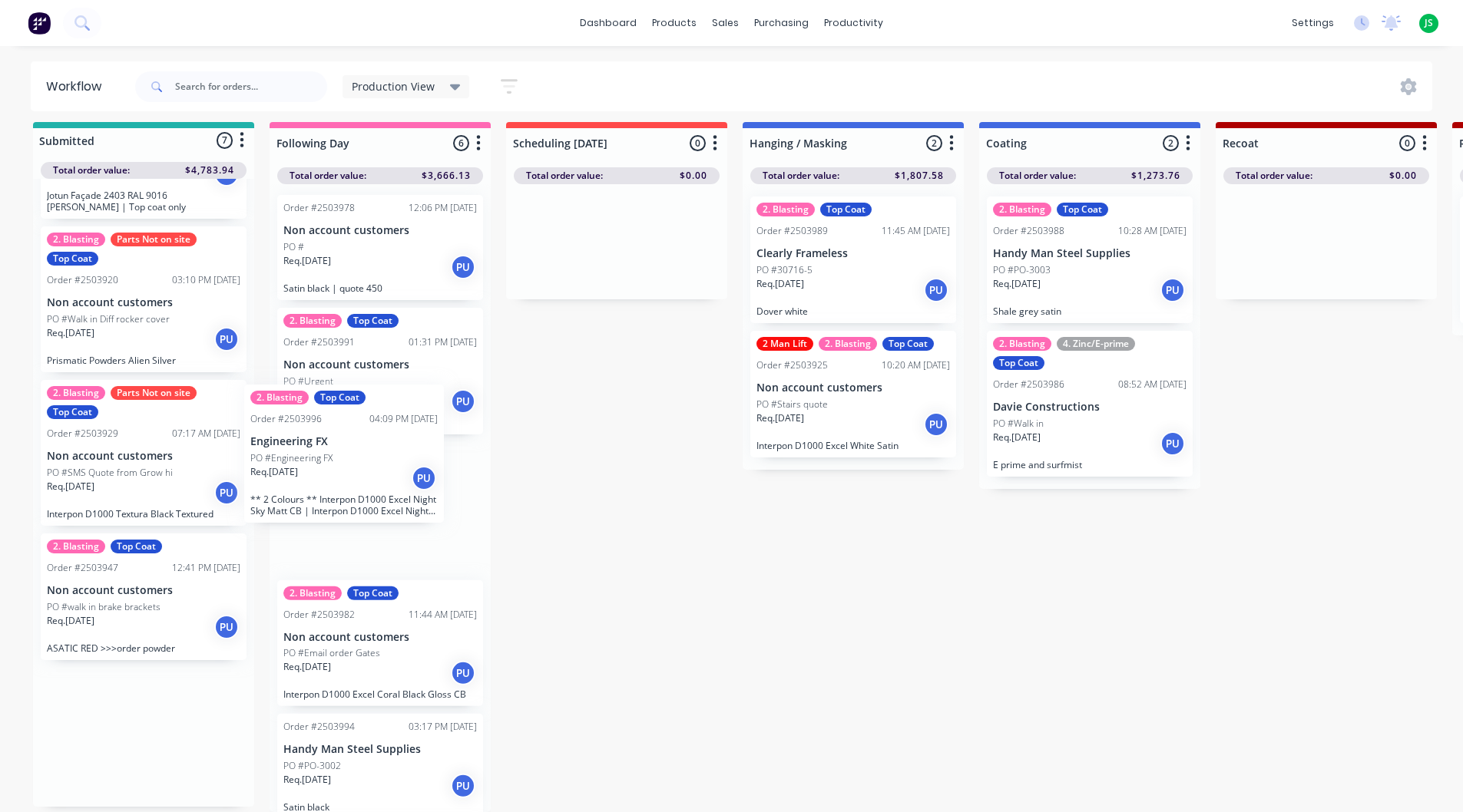
drag, startPoint x: 192, startPoint y: 731, endPoint x: 366, endPoint y: 463, distance: 319.5
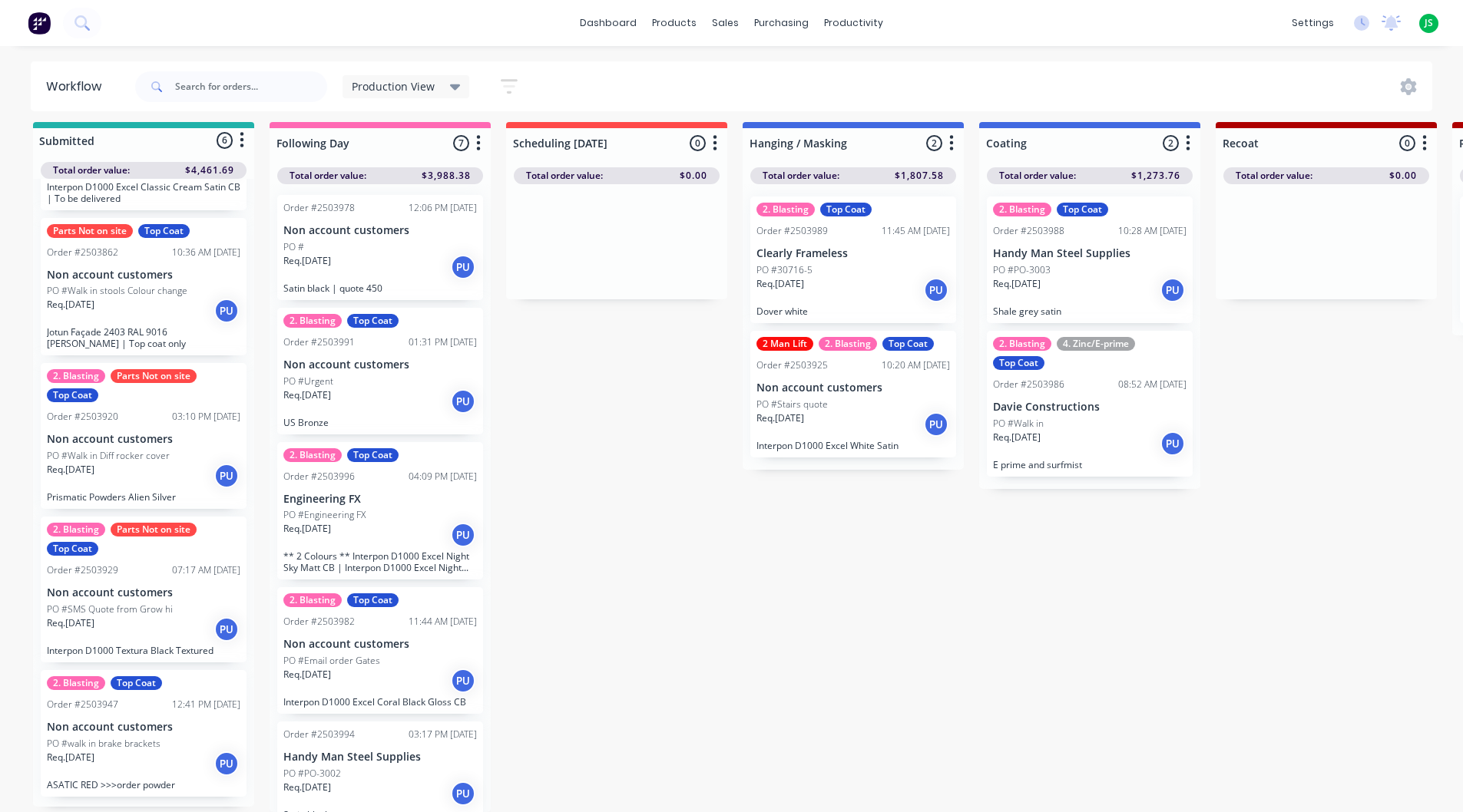
scroll to position [308, 0]
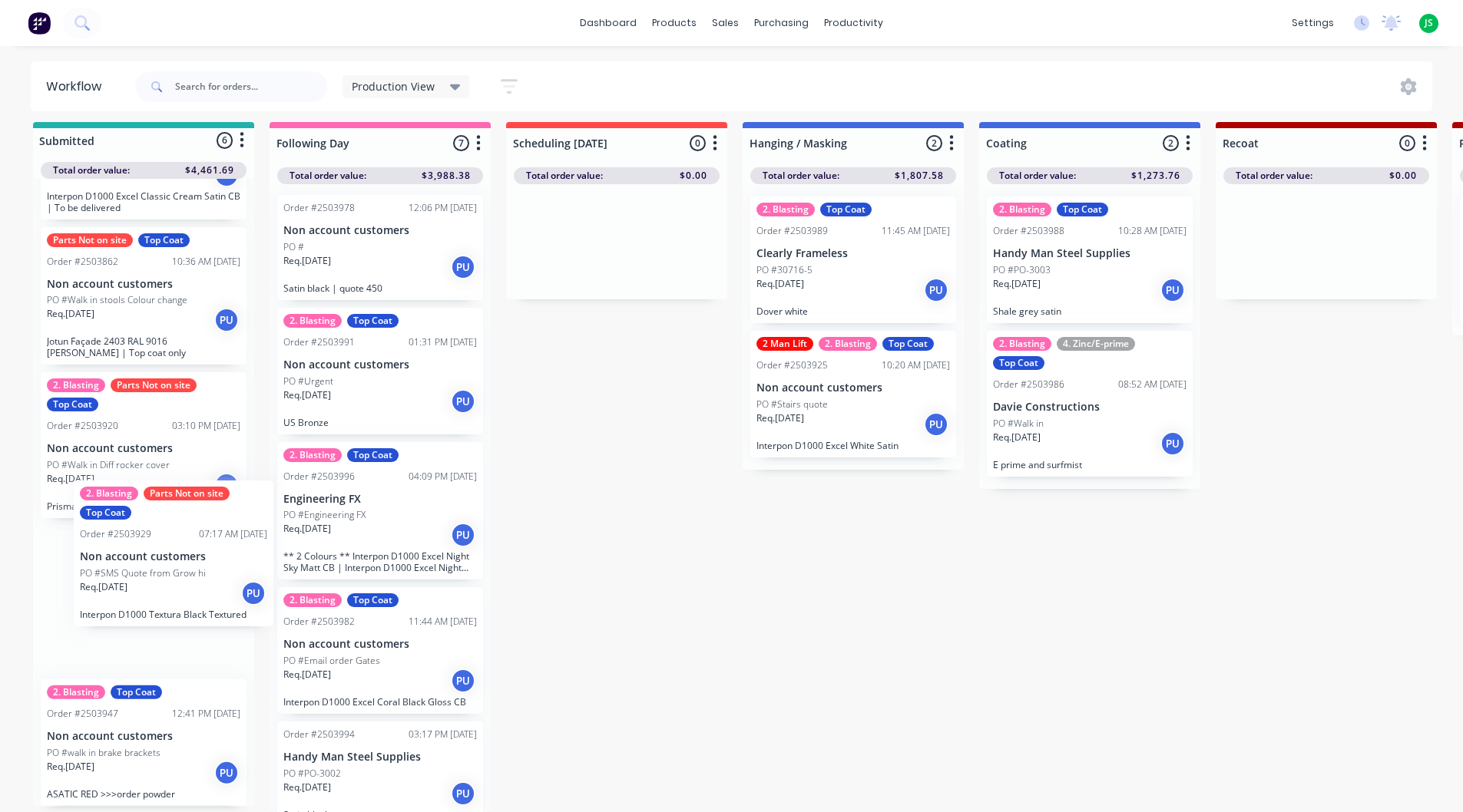
drag, startPoint x: 136, startPoint y: 631, endPoint x: 173, endPoint y: 606, distance: 44.7
click at [174, 605] on div "2. Blasting Approval needed Top Coat Order #2503477 02:43 PM [DATE] Non account…" at bounding box center [143, 493] width 222 height 628
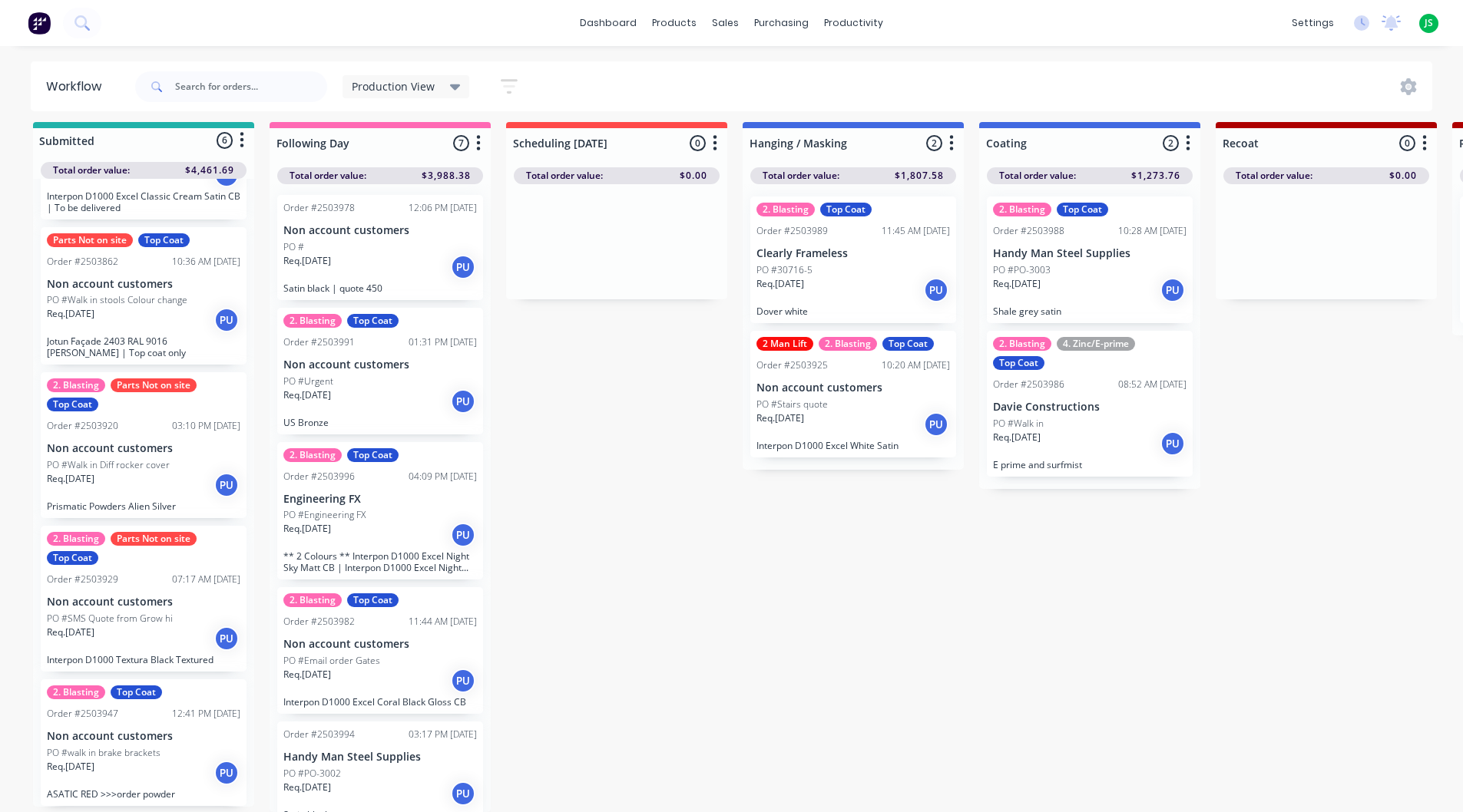
click at [158, 626] on div "Req. [DATE] PU" at bounding box center [143, 639] width 193 height 26
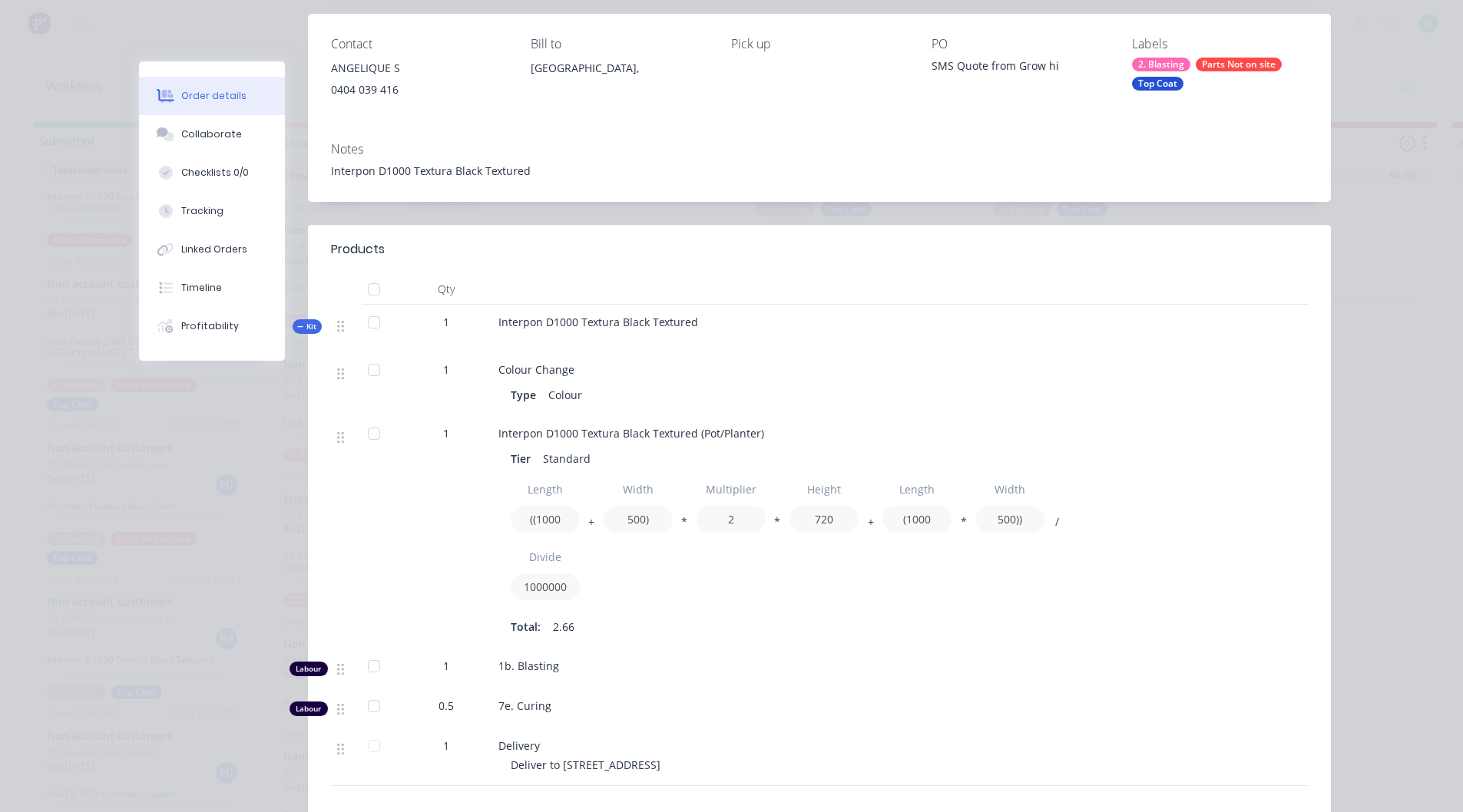
scroll to position [0, 0]
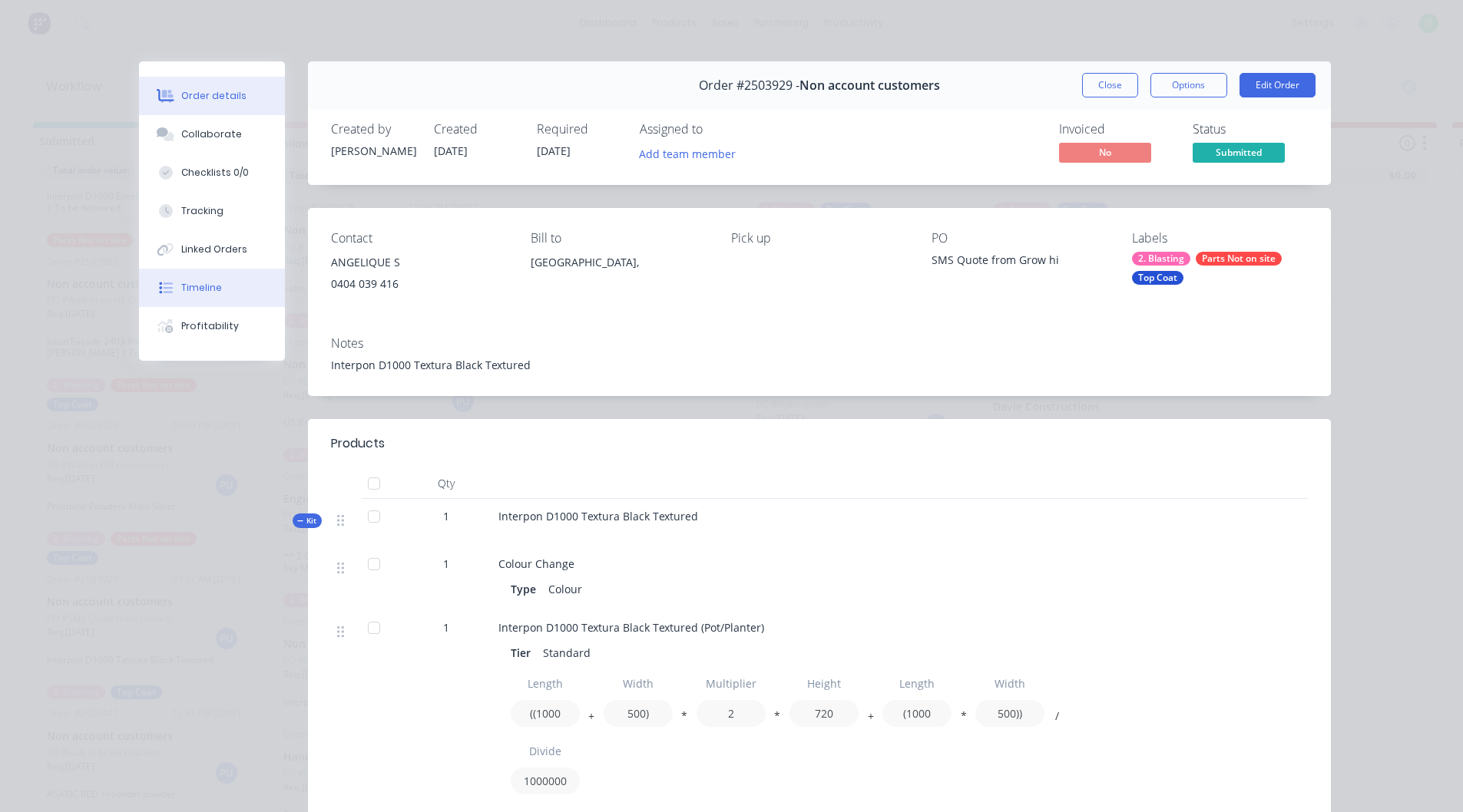
click at [181, 291] on div "Timeline" at bounding box center [201, 288] width 41 height 14
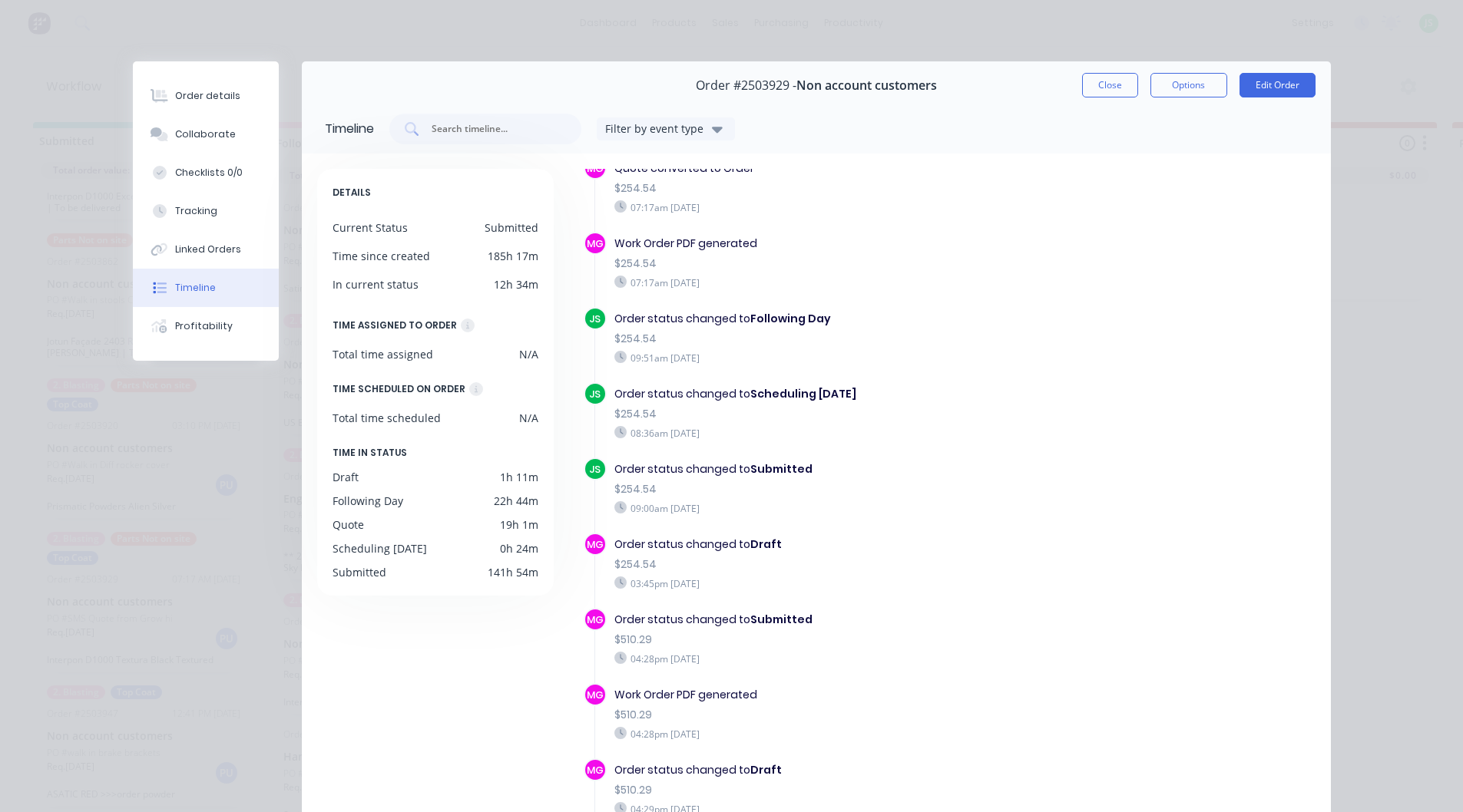
scroll to position [211, 0]
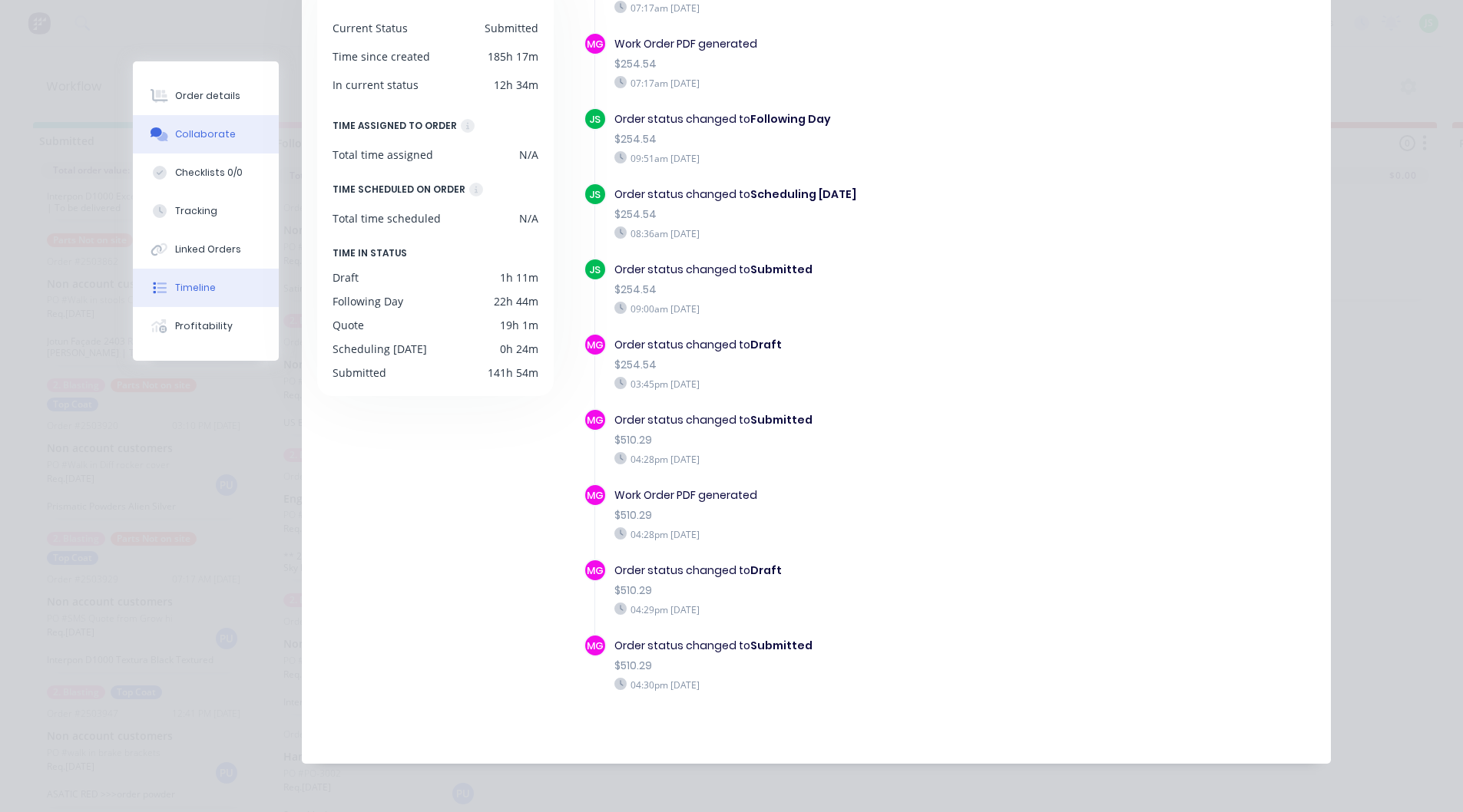
click at [199, 139] on div "Collaborate" at bounding box center [205, 134] width 61 height 14
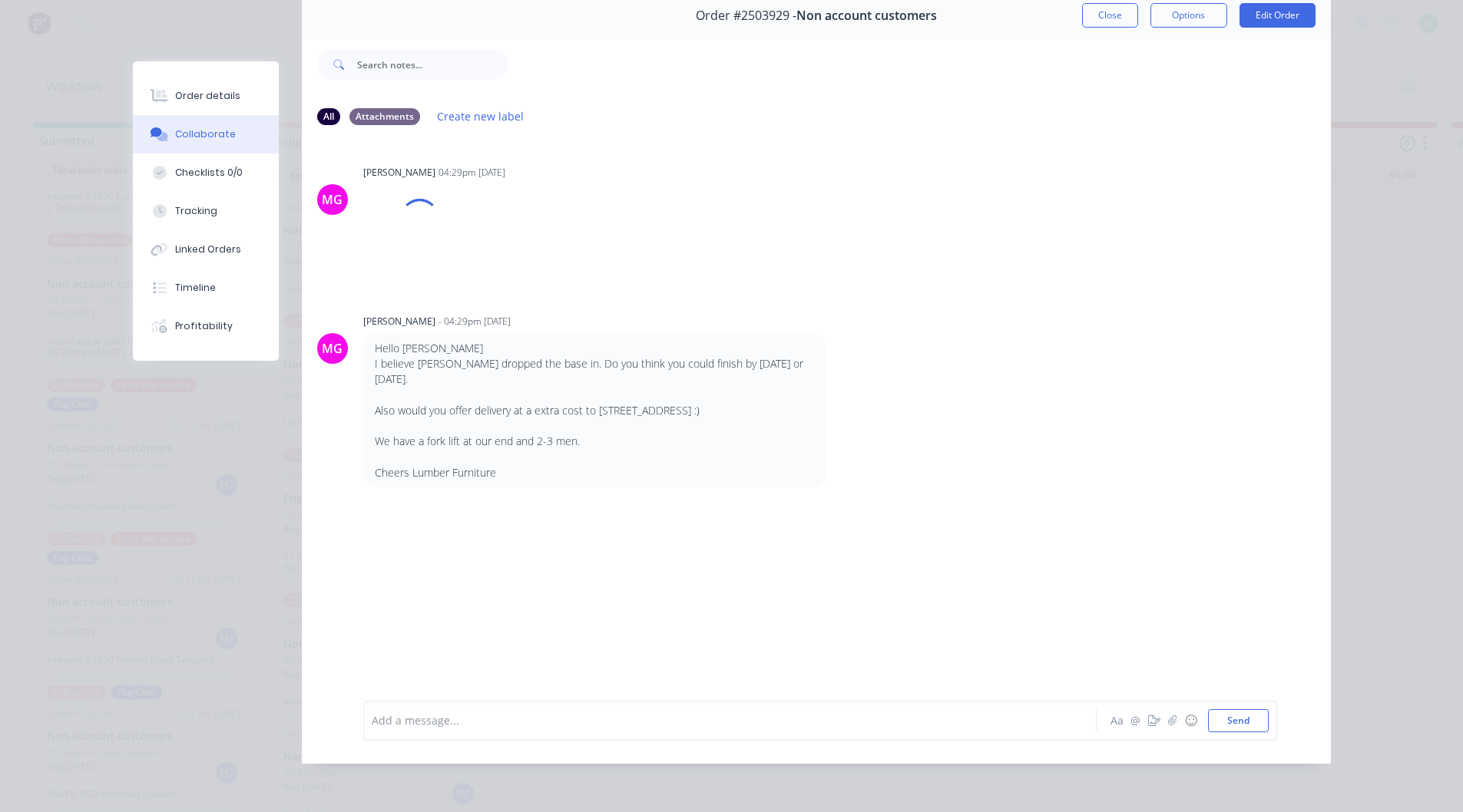
scroll to position [0, 0]
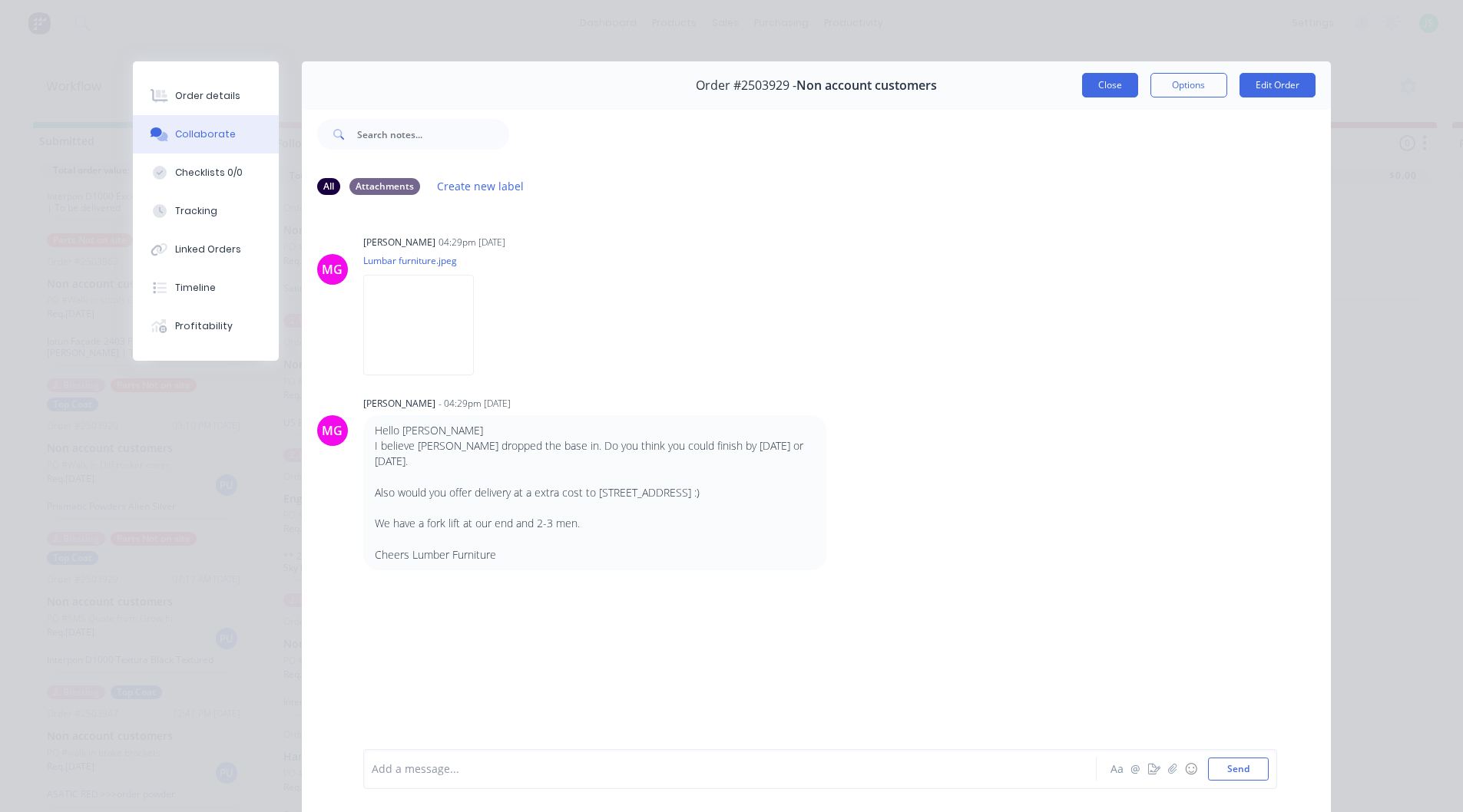
click at [1107, 84] on button "Close" at bounding box center [1111, 86] width 57 height 25
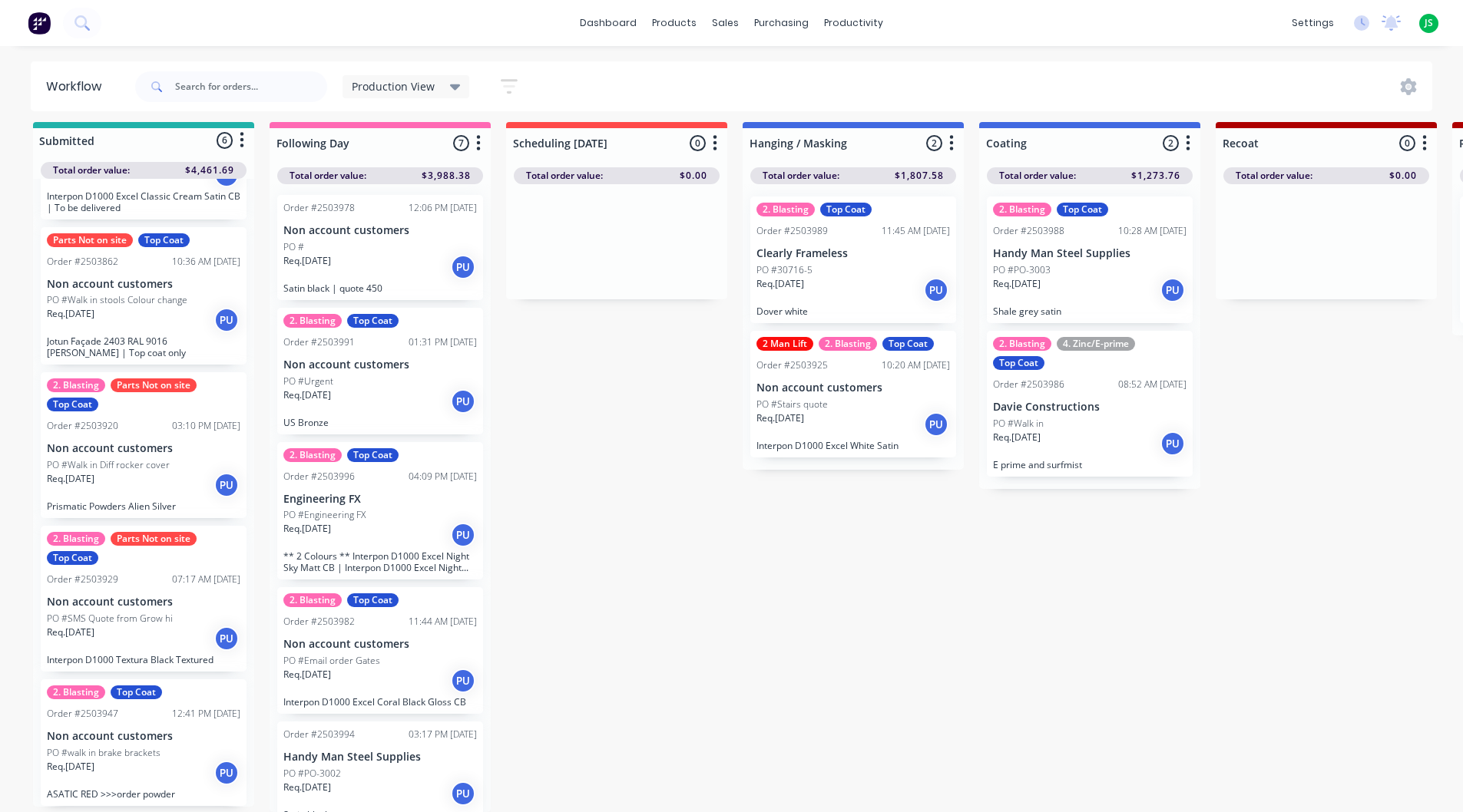
click at [153, 533] on div "Parts Not on site" at bounding box center [153, 539] width 86 height 14
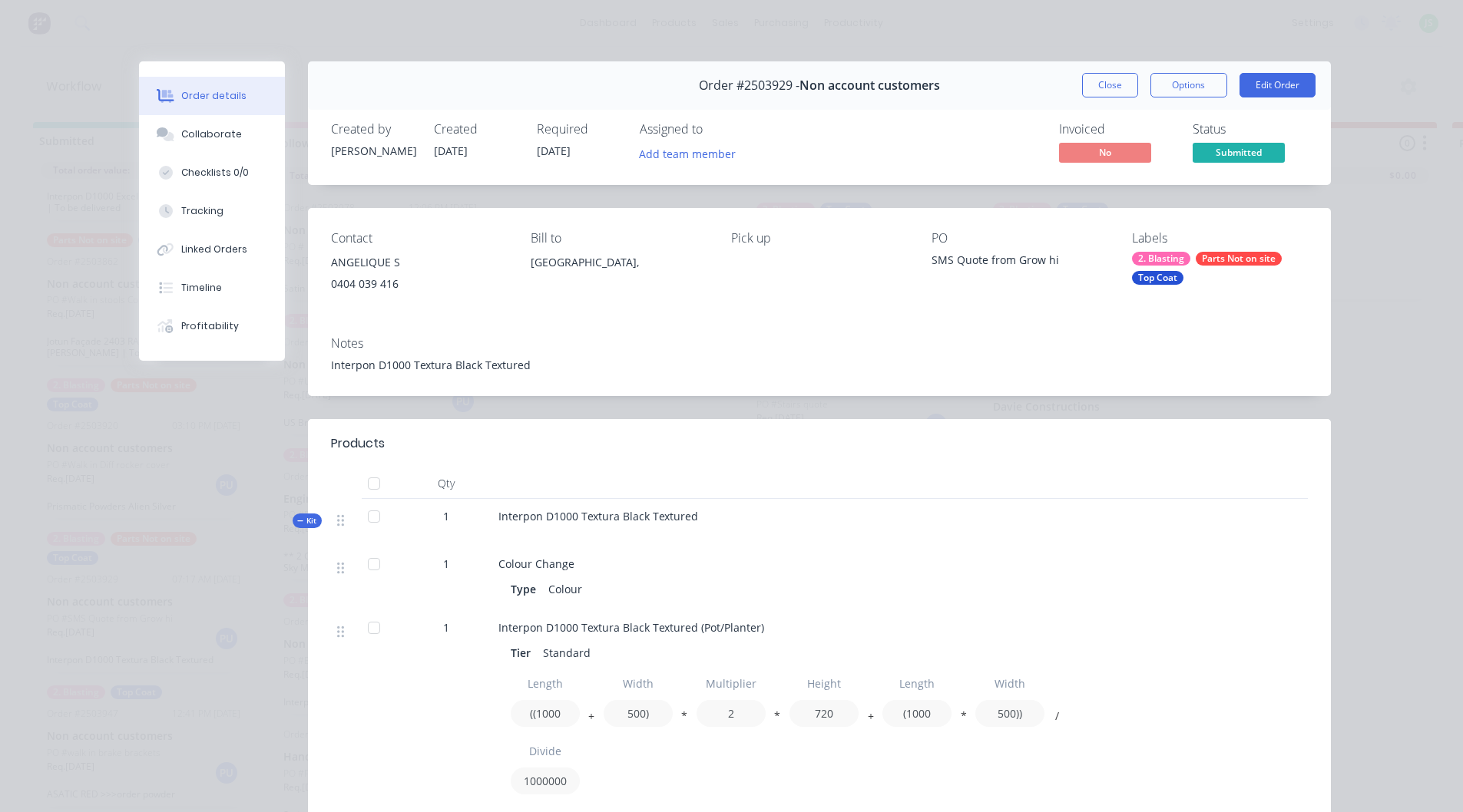
click at [1222, 255] on div "Parts Not on site" at bounding box center [1238, 259] width 86 height 14
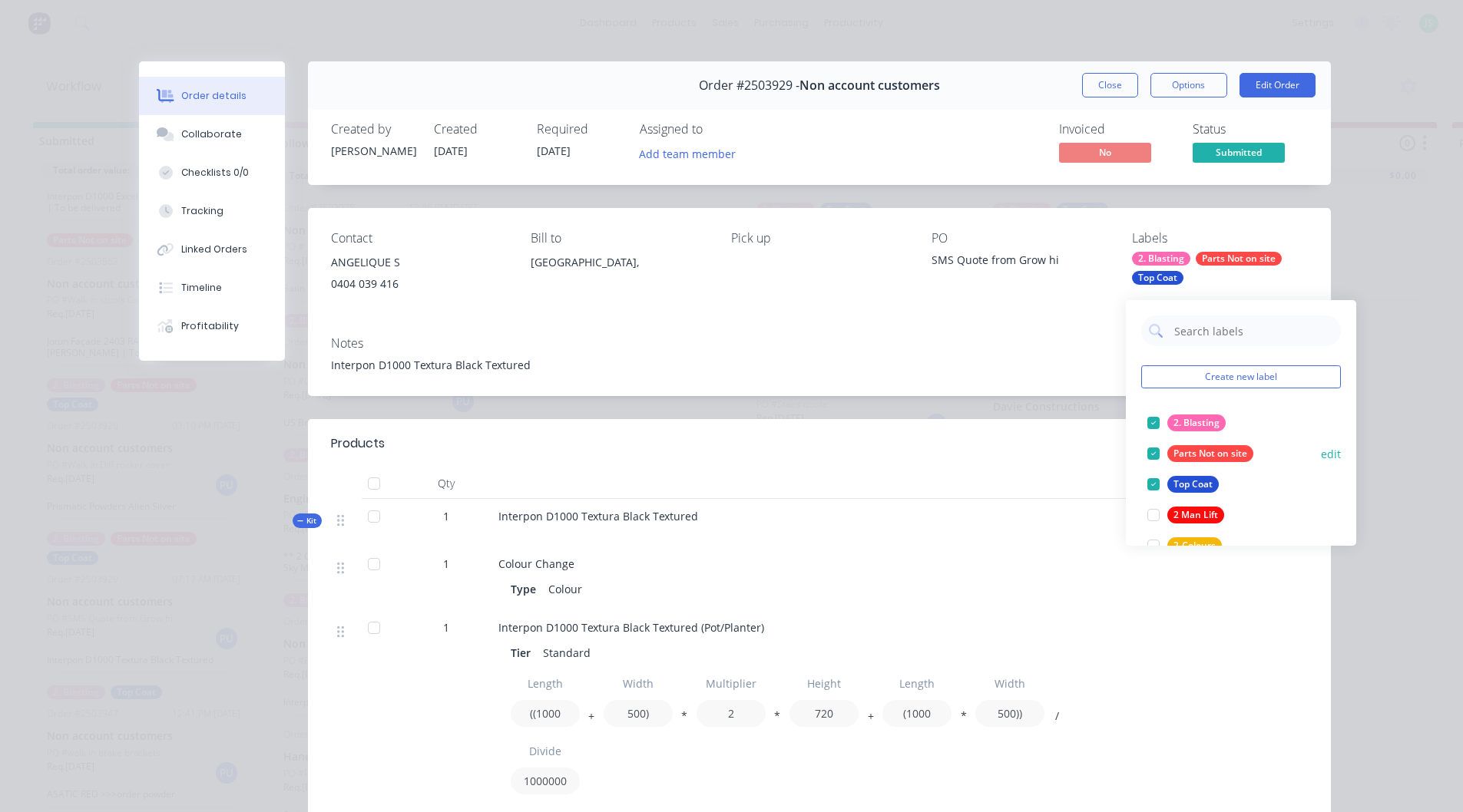
click at [1154, 446] on div at bounding box center [1153, 454] width 31 height 31
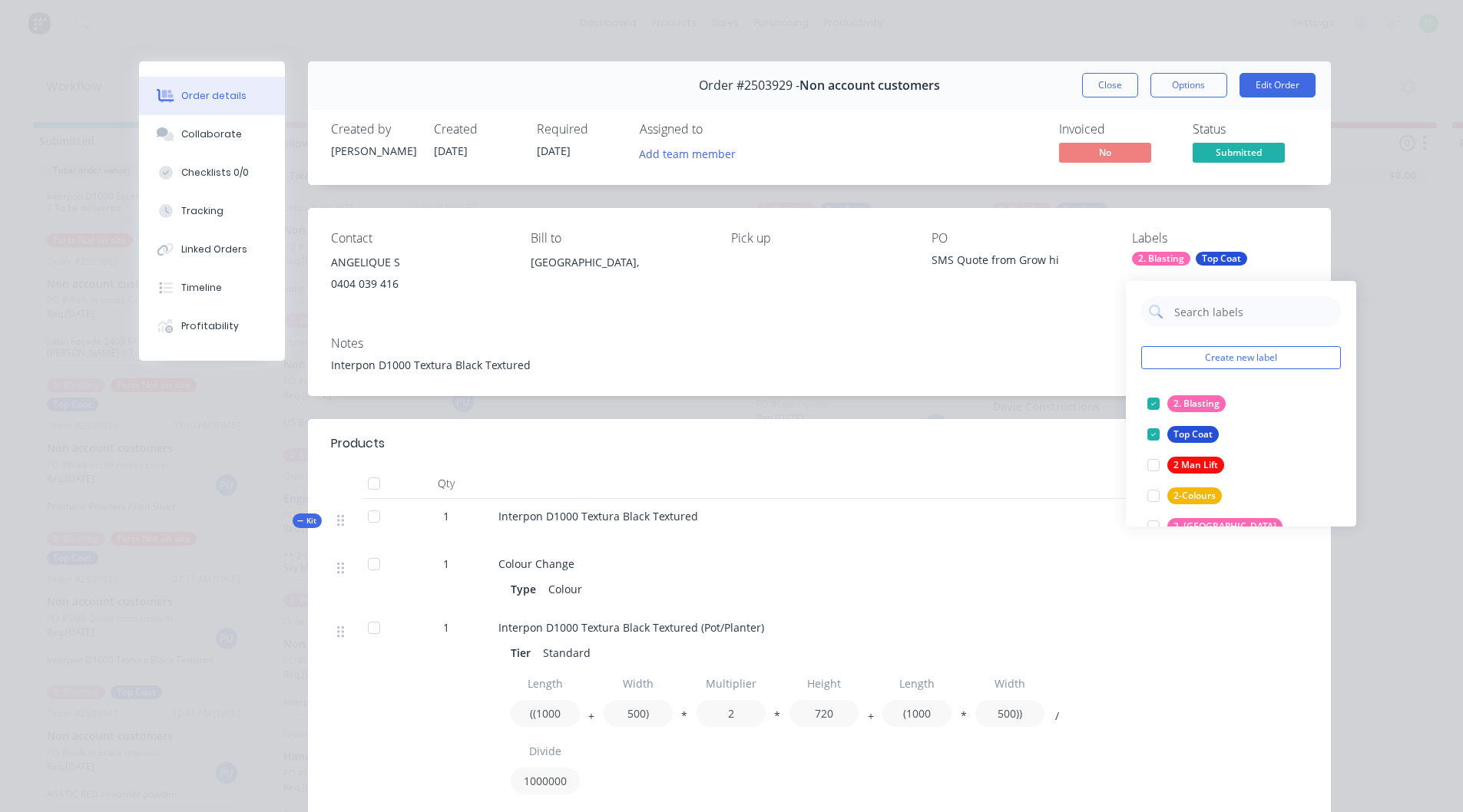
click at [1296, 231] on div "Labels" at bounding box center [1219, 238] width 176 height 15
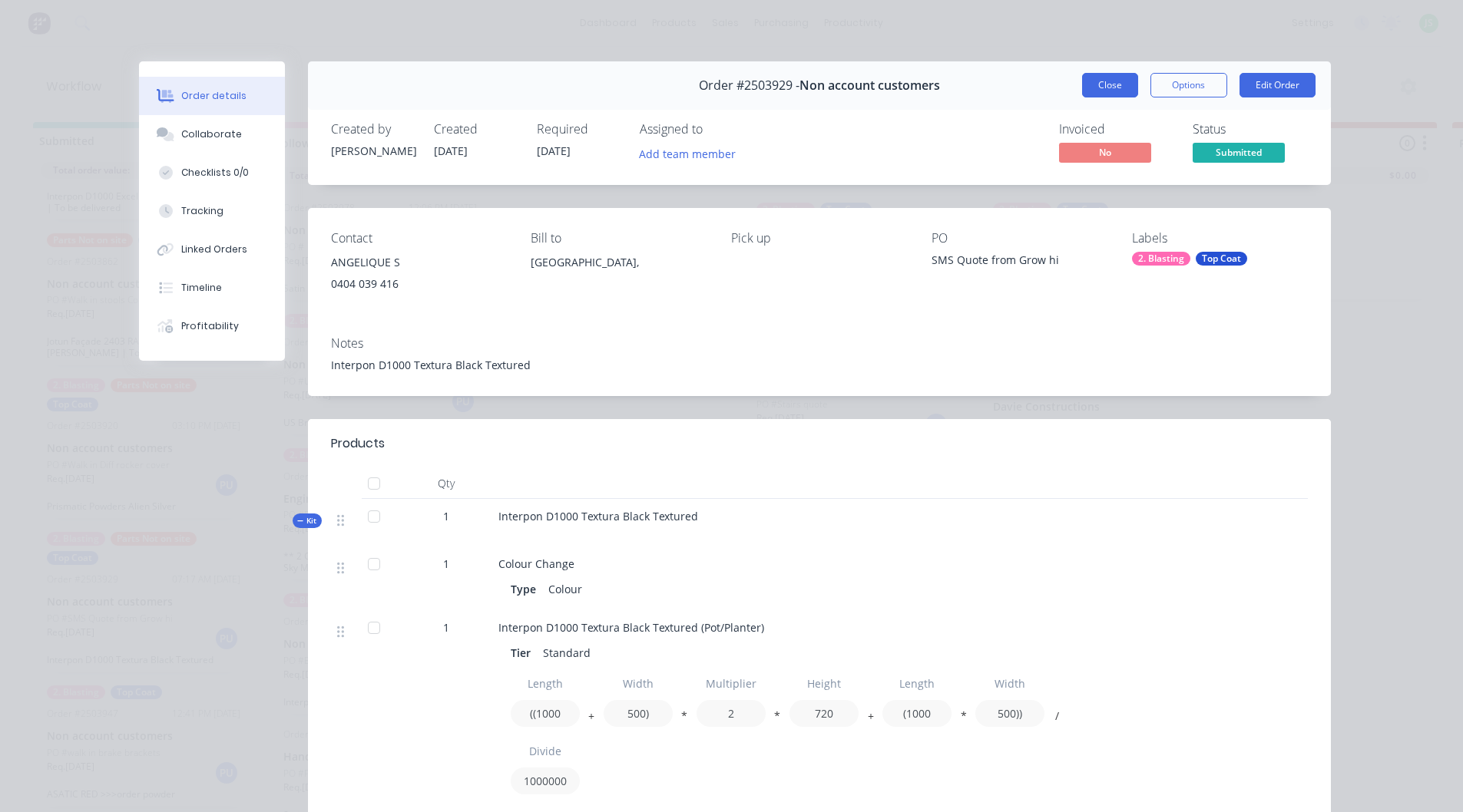
click at [1105, 88] on button "Close" at bounding box center [1111, 86] width 57 height 25
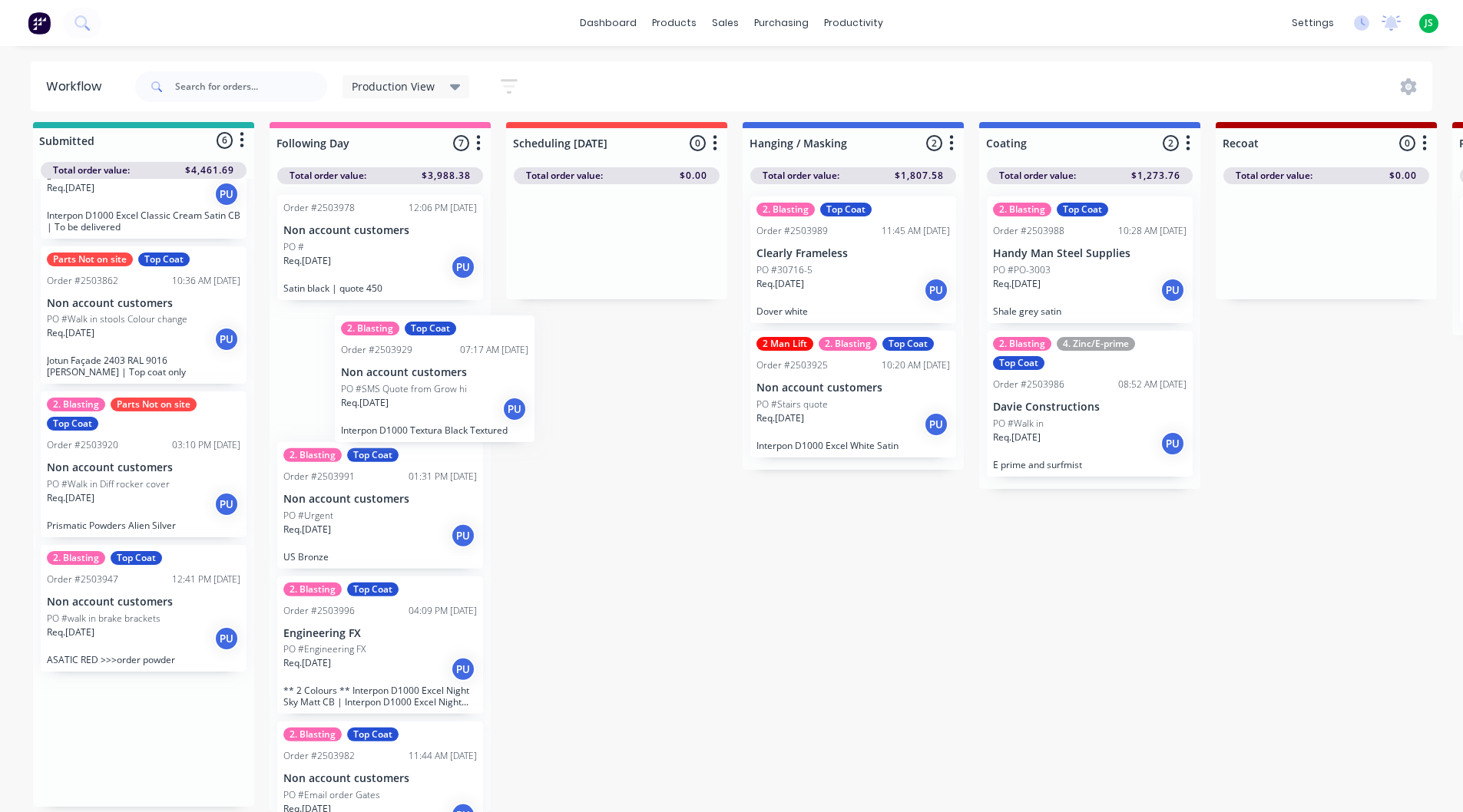
scroll to position [1, 0]
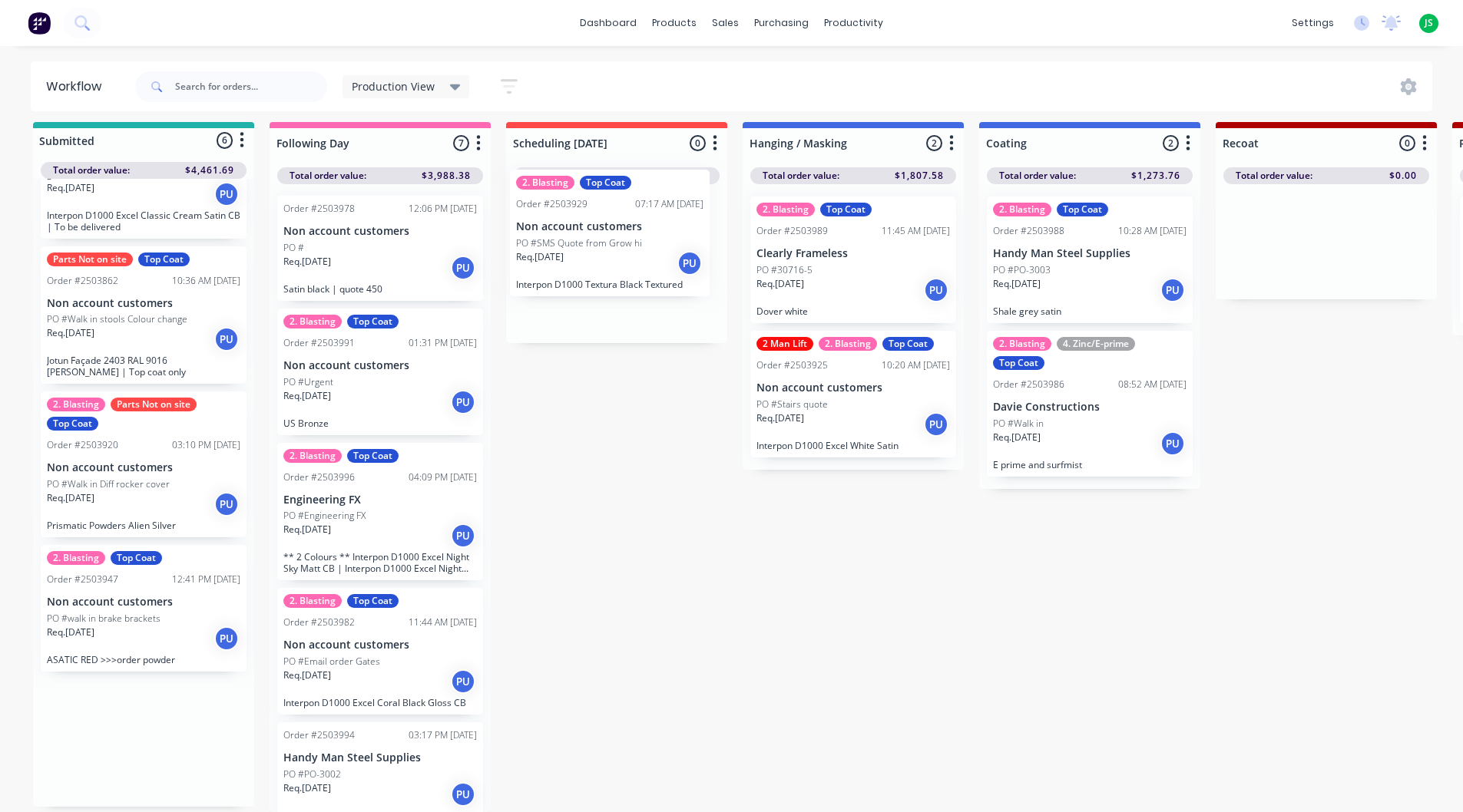
drag, startPoint x: 118, startPoint y: 624, endPoint x: 593, endPoint y: 260, distance: 598.4
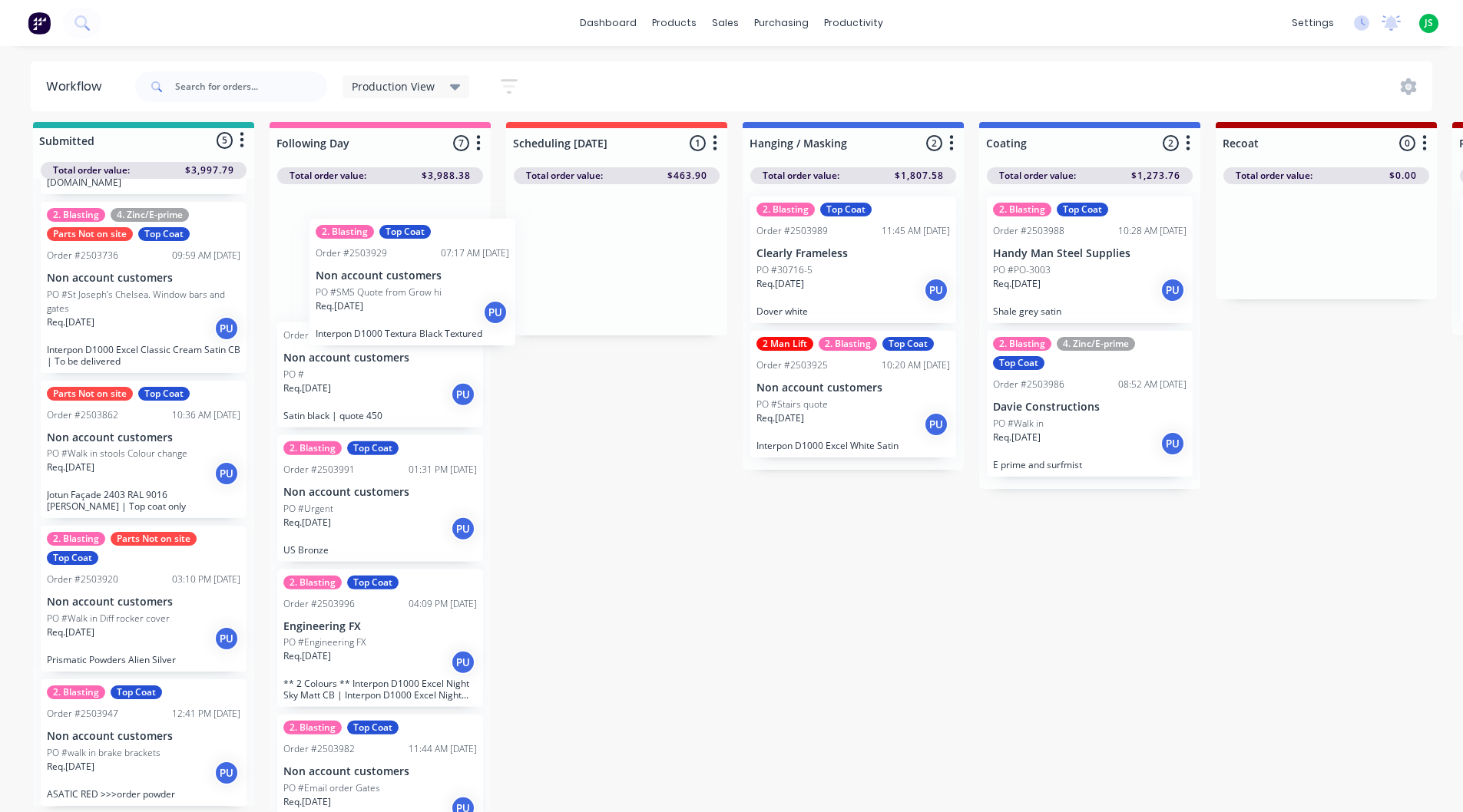
scroll to position [0, 0]
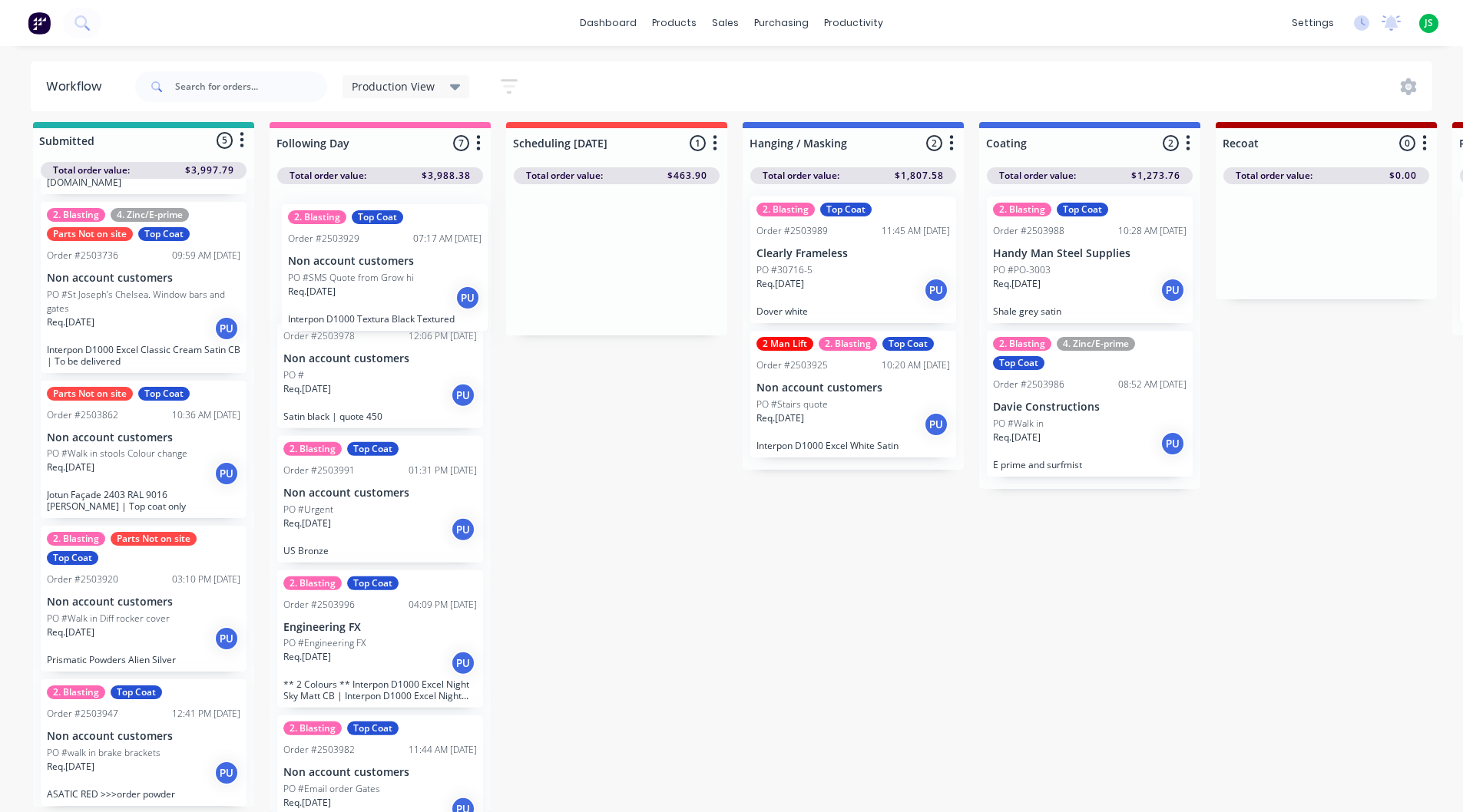
drag, startPoint x: 600, startPoint y: 272, endPoint x: 363, endPoint y: 294, distance: 238.0
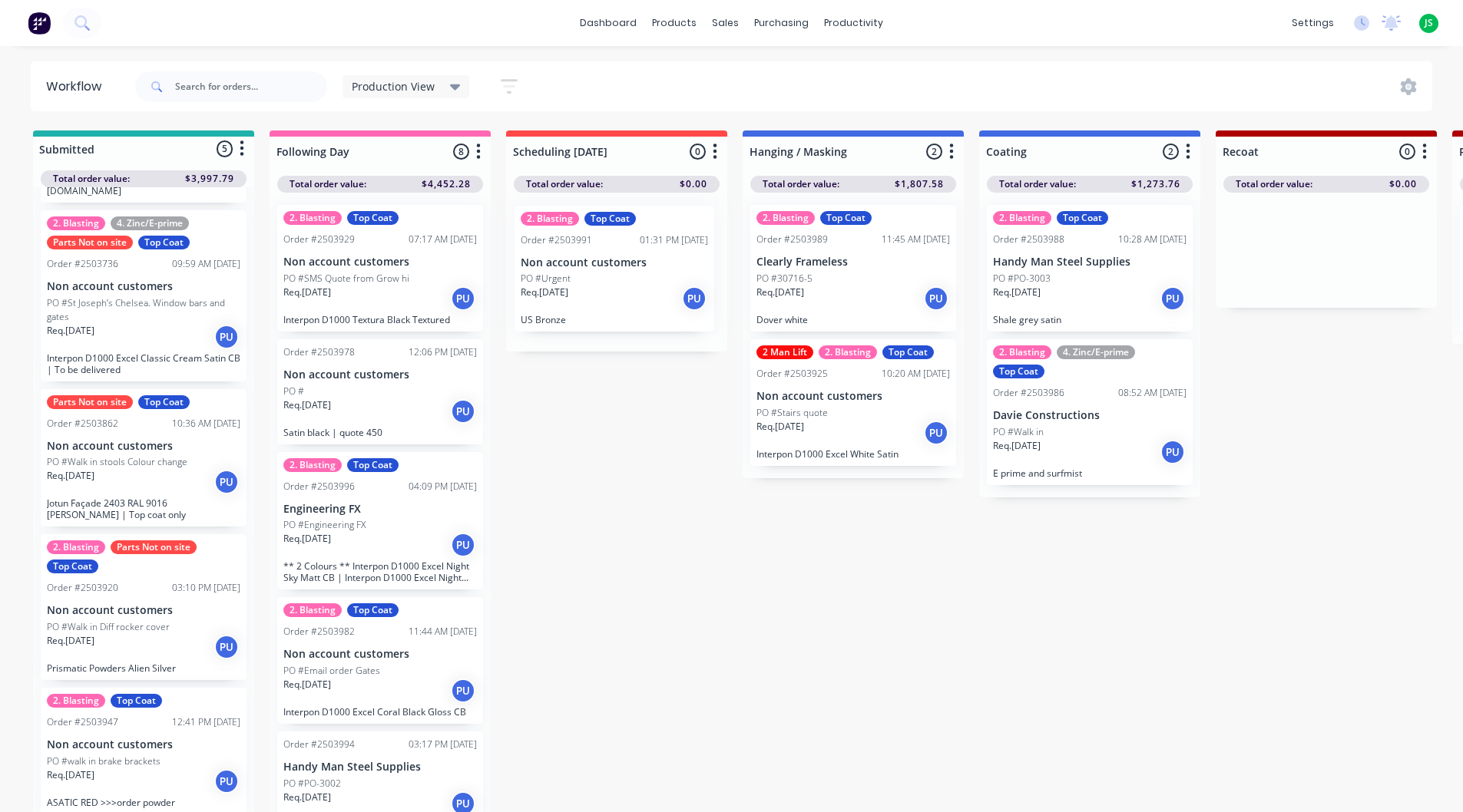
drag, startPoint x: 368, startPoint y: 508, endPoint x: 607, endPoint y: 278, distance: 331.7
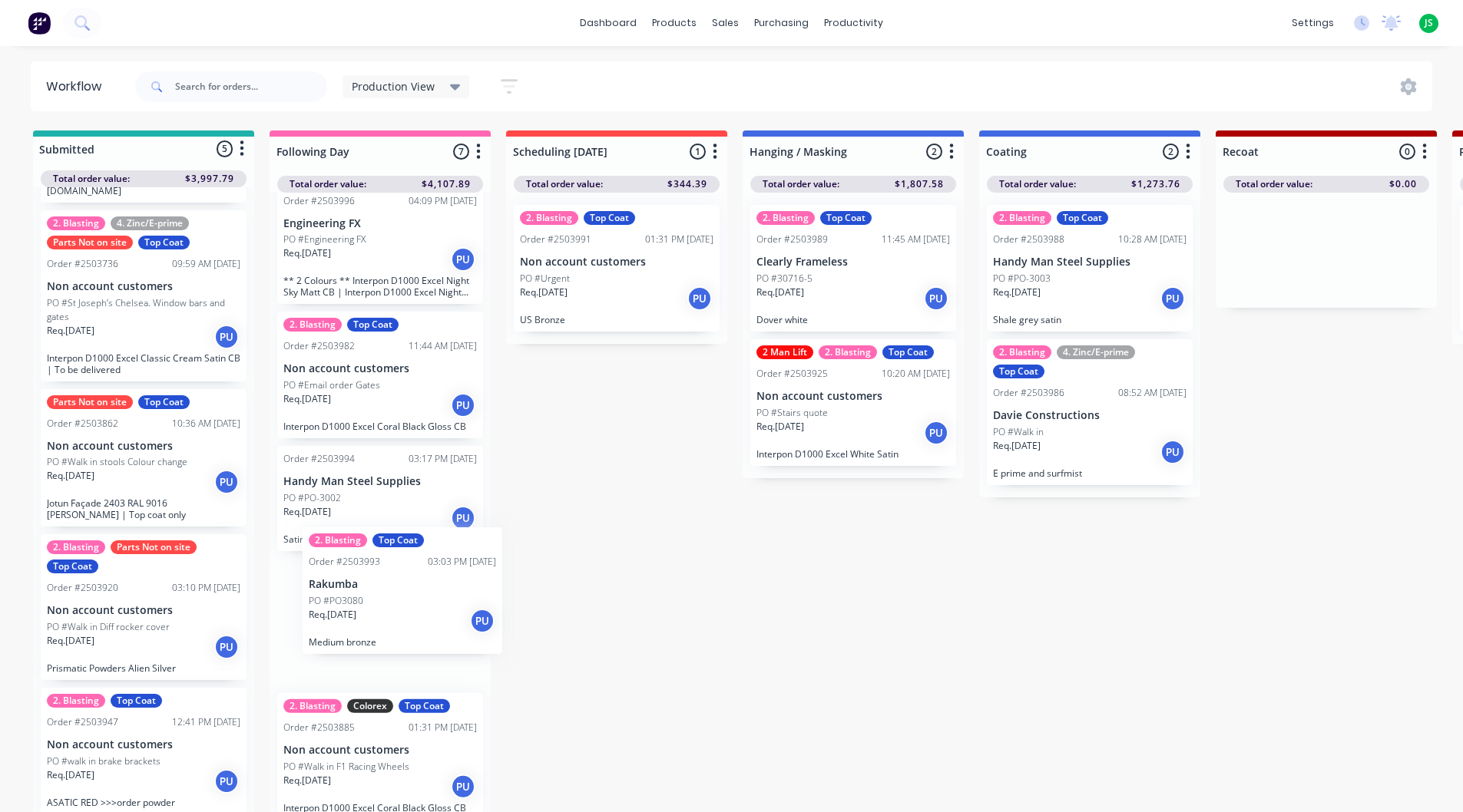
scroll to position [3, 0]
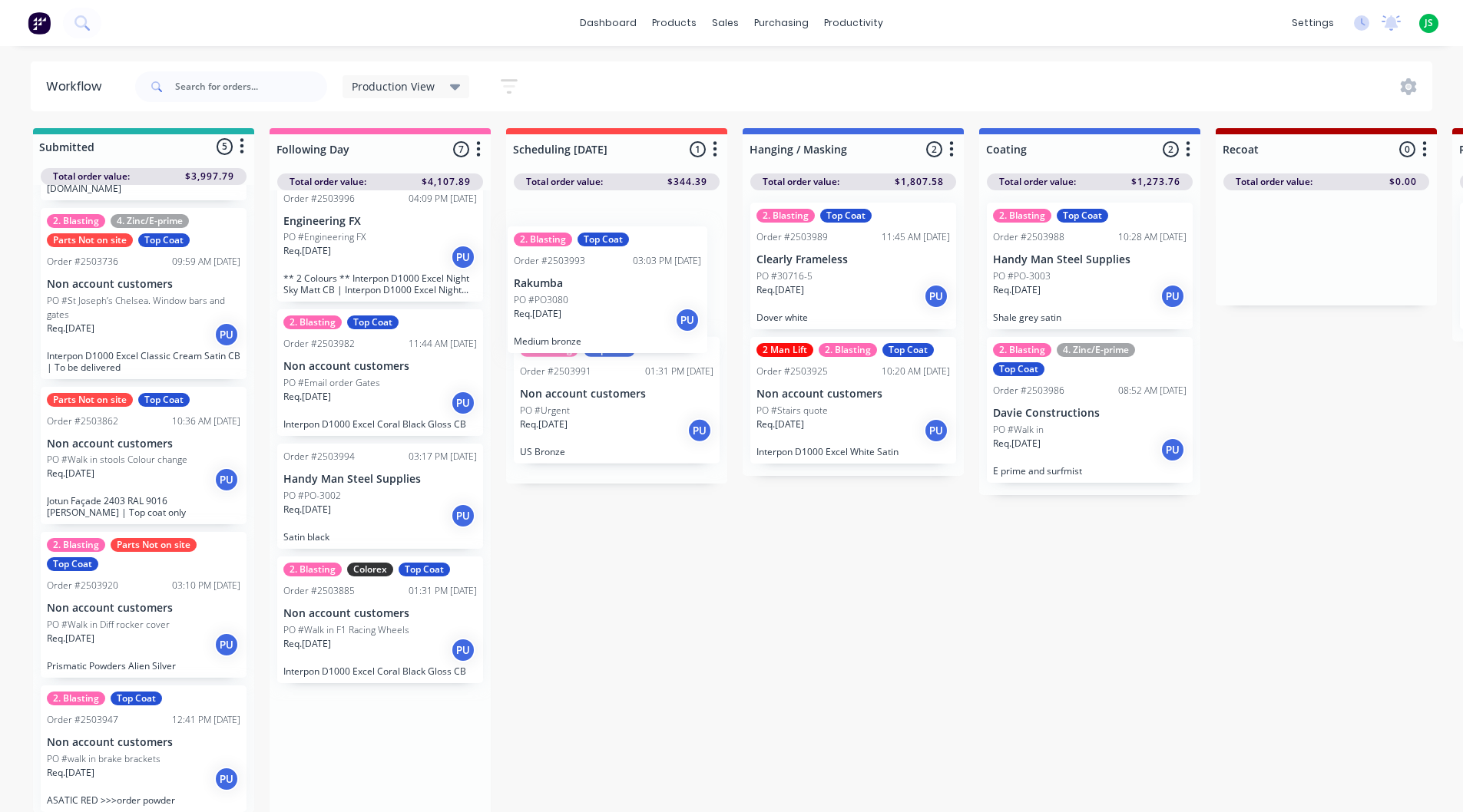
drag, startPoint x: 374, startPoint y: 643, endPoint x: 619, endPoint y: 298, distance: 423.1
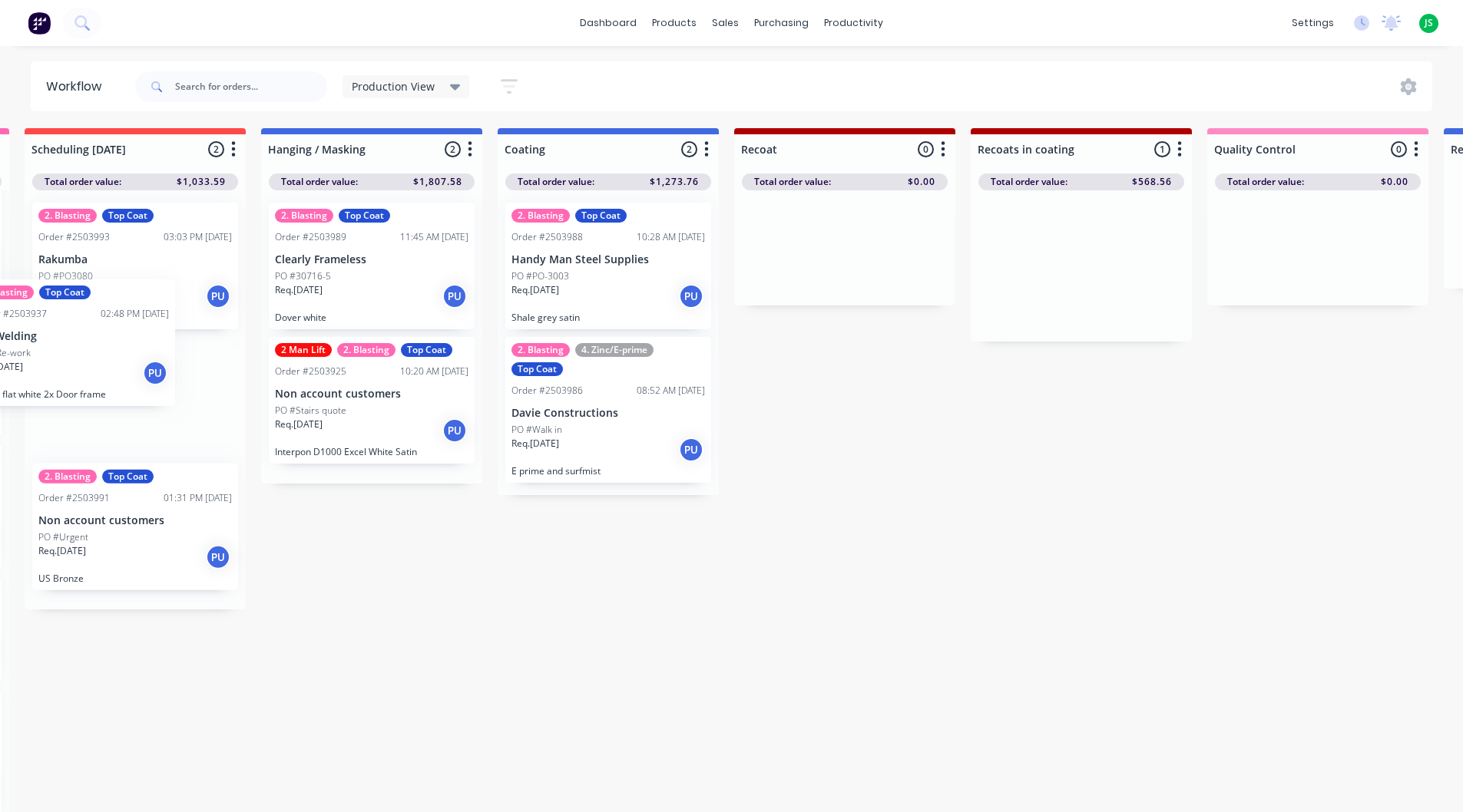
scroll to position [3, 387]
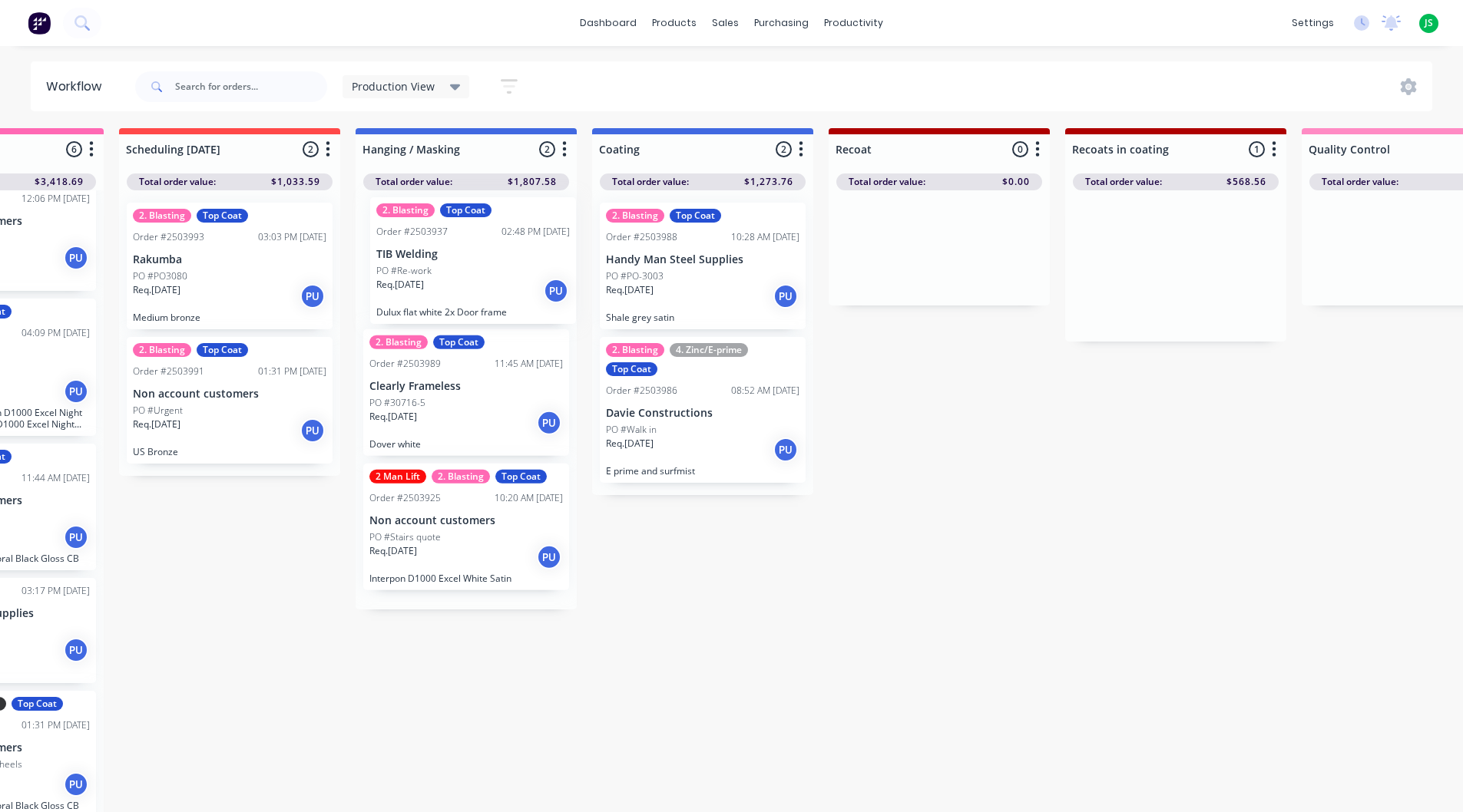
drag, startPoint x: 811, startPoint y: 288, endPoint x: 401, endPoint y: 282, distance: 410.0
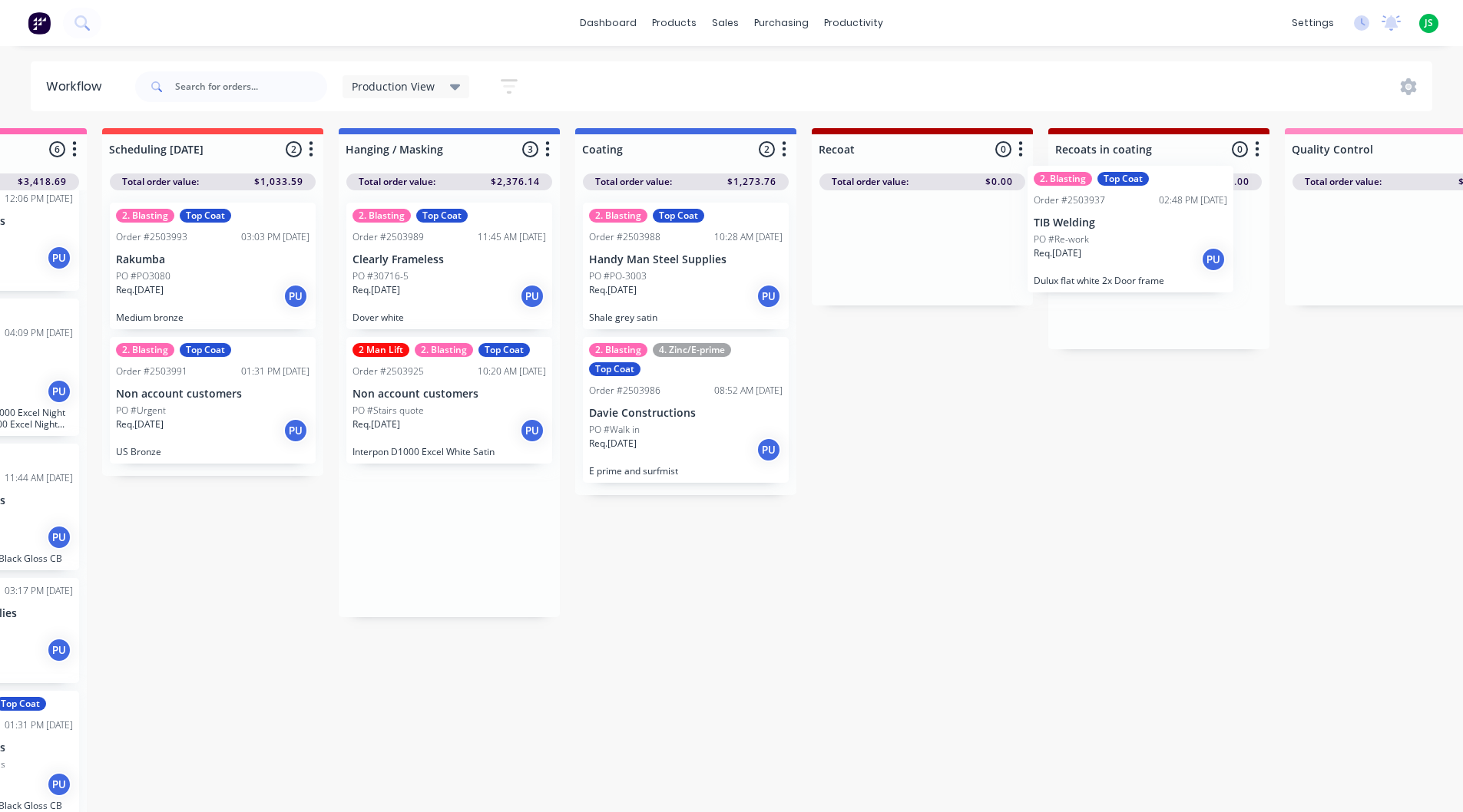
scroll to position [3, 411]
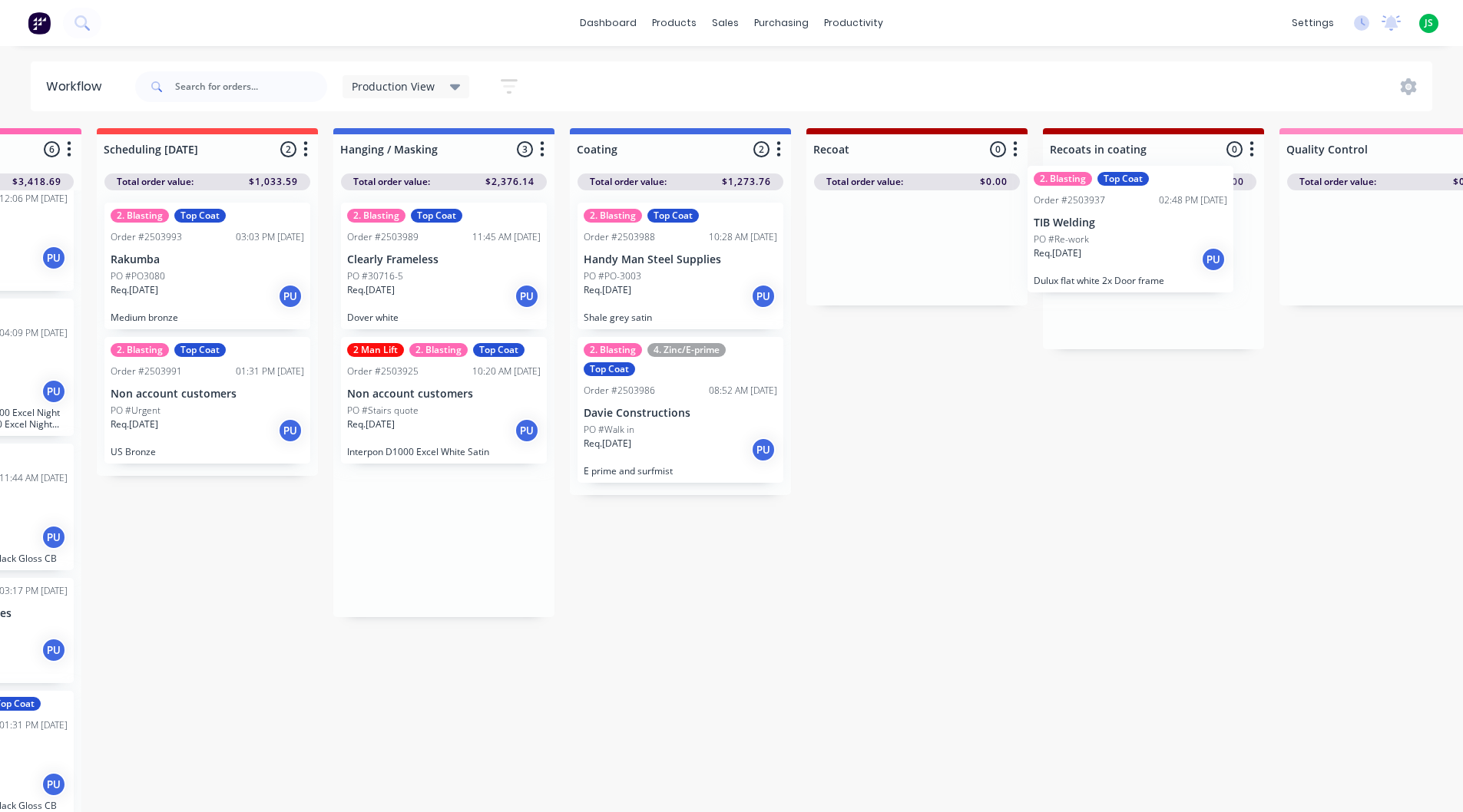
drag, startPoint x: 421, startPoint y: 278, endPoint x: 1091, endPoint y: 243, distance: 670.9
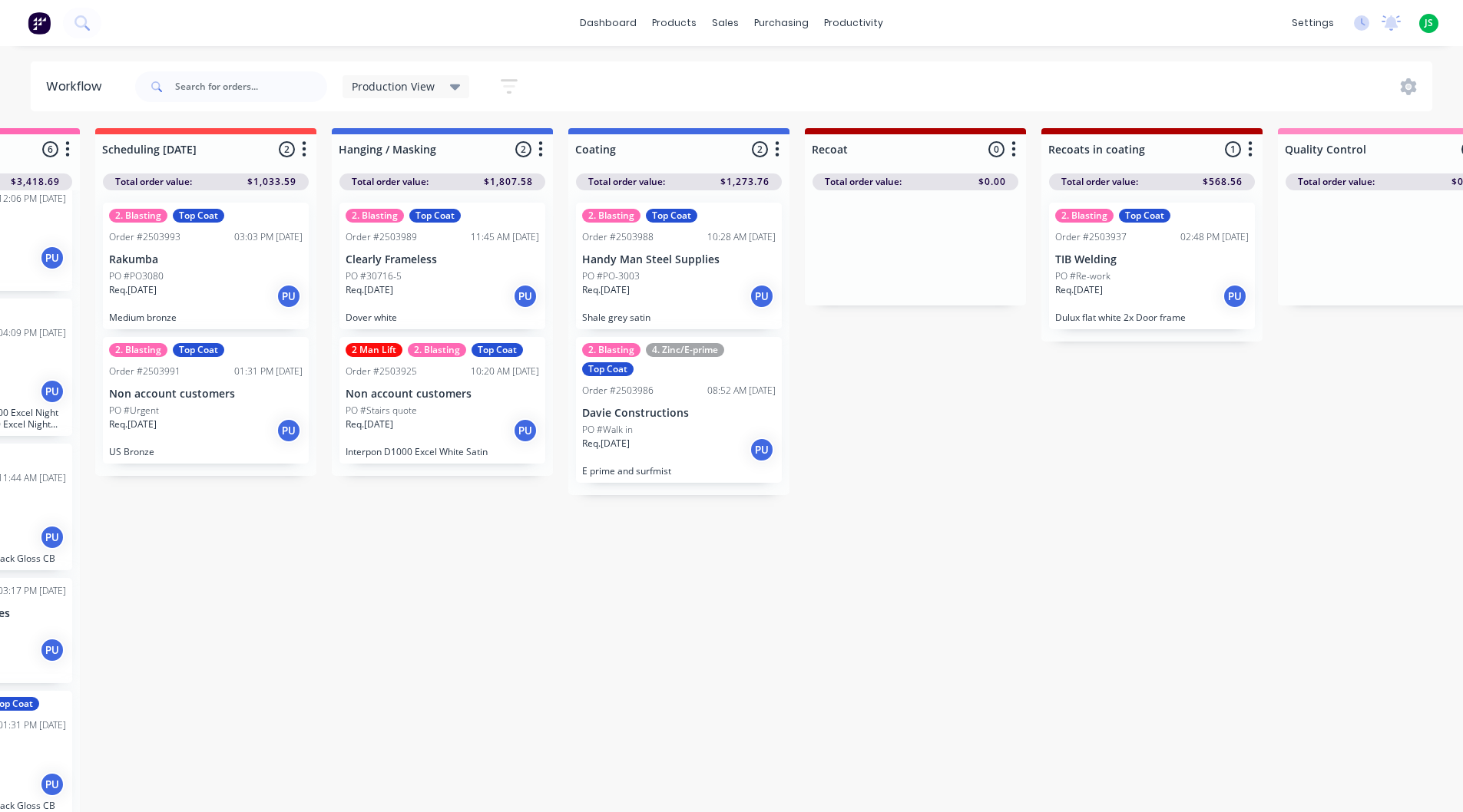
click at [630, 22] on link "dashboard" at bounding box center [608, 23] width 72 height 23
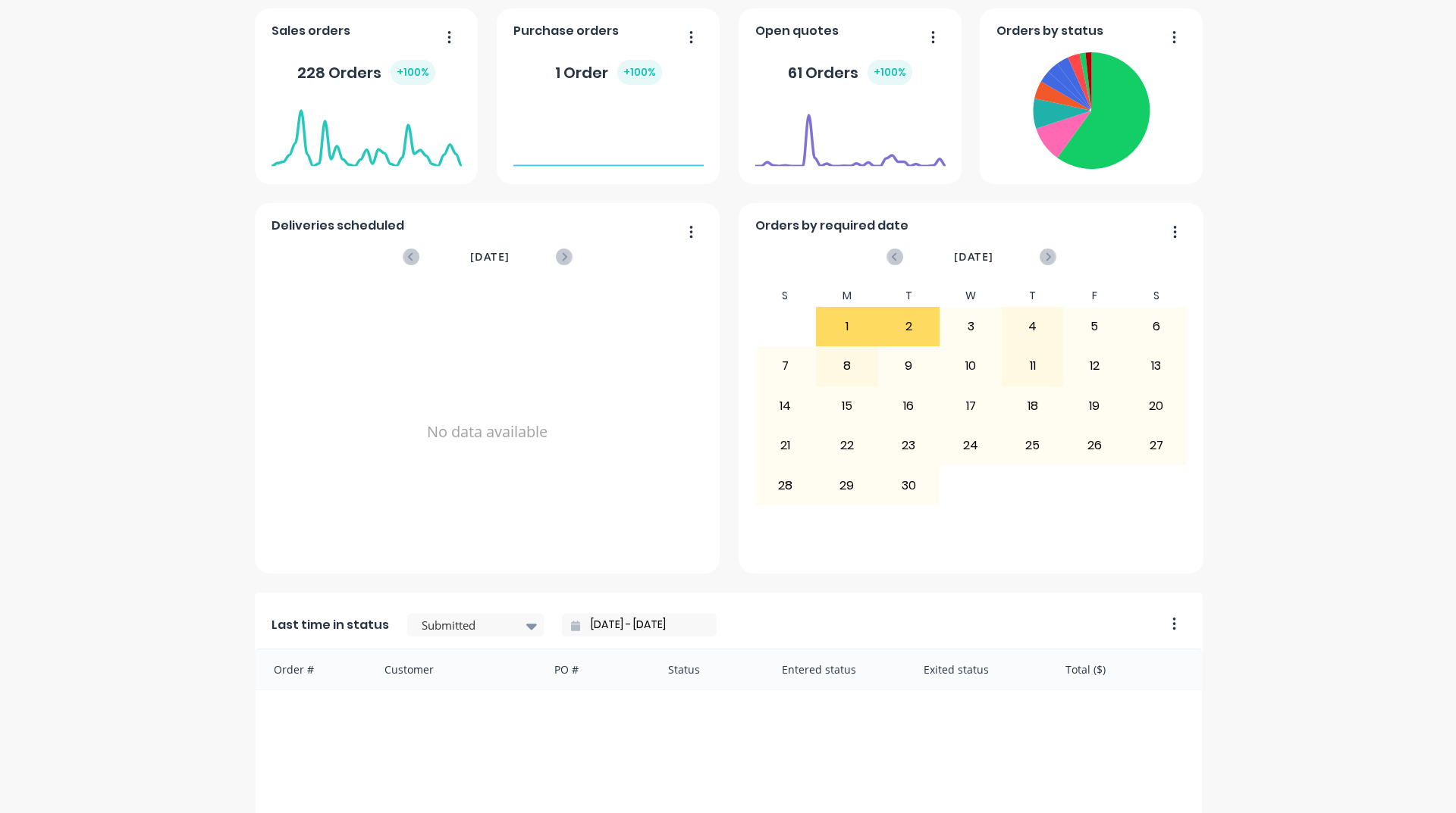
scroll to position [531, 0]
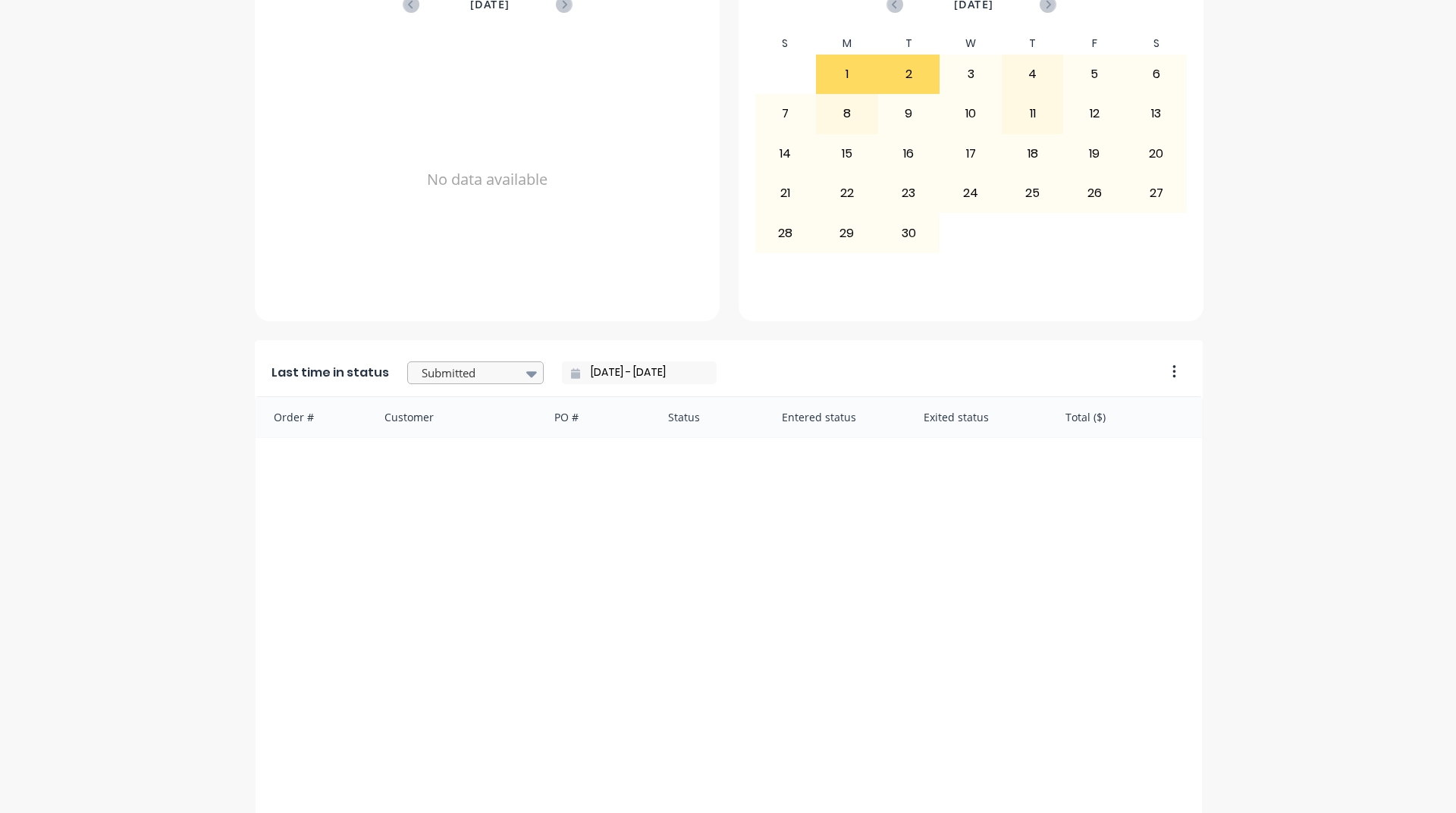
click at [527, 371] on icon at bounding box center [532, 374] width 10 height 6
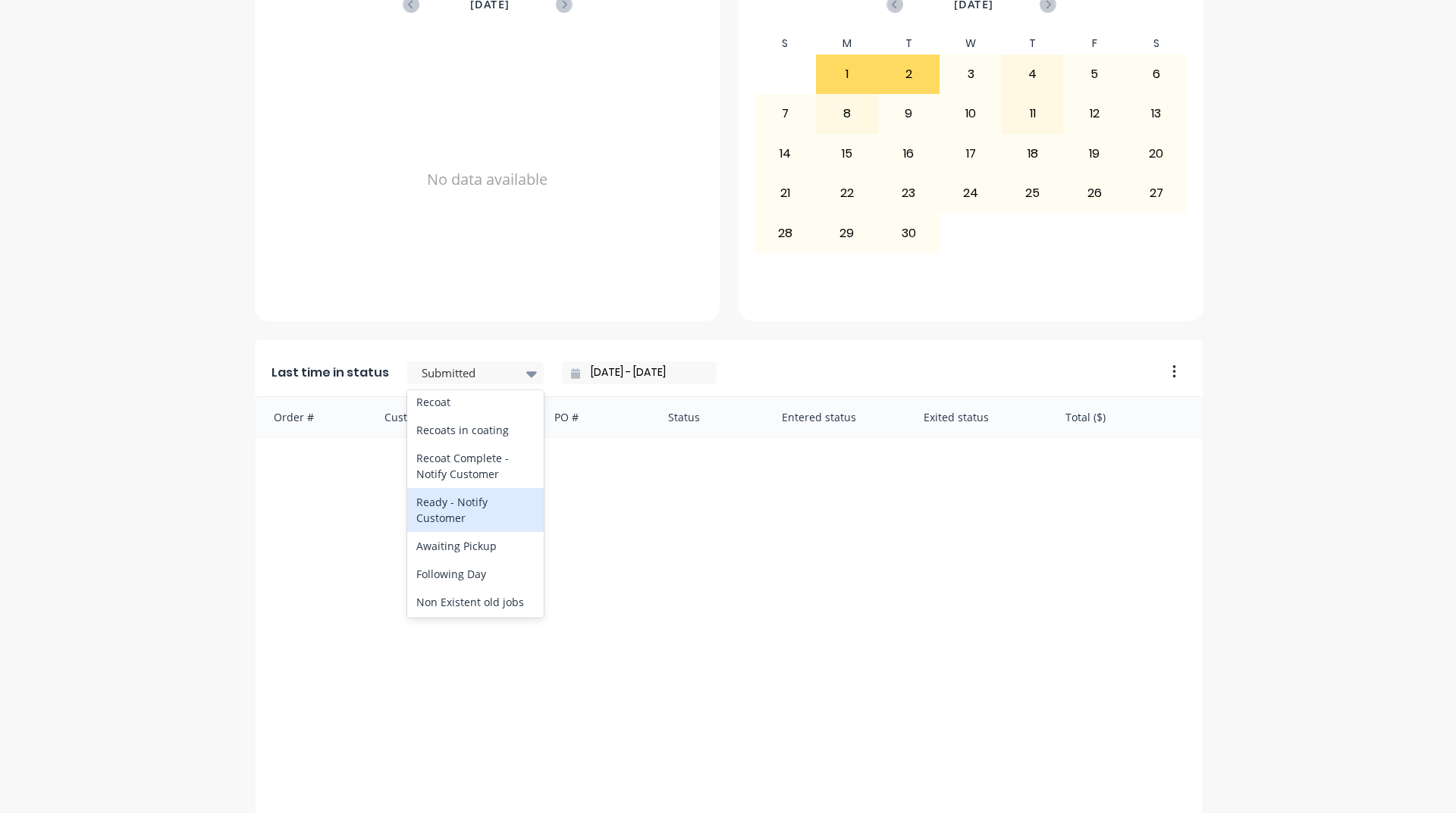
click at [455, 532] on div "Ready - Notify Customer" at bounding box center [475, 510] width 137 height 44
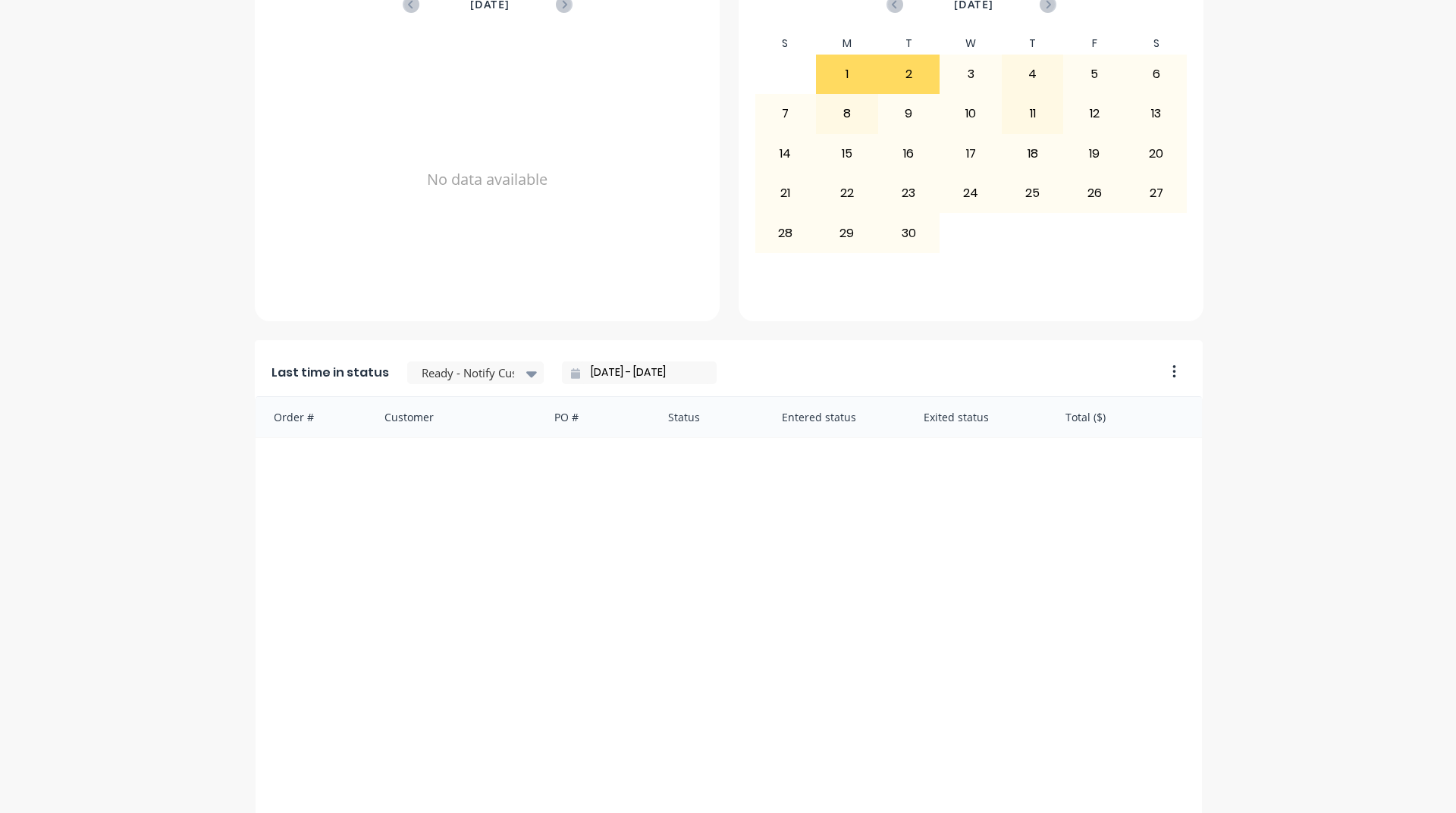
click at [673, 365] on input "[DATE] - [DATE]" at bounding box center [645, 373] width 131 height 23
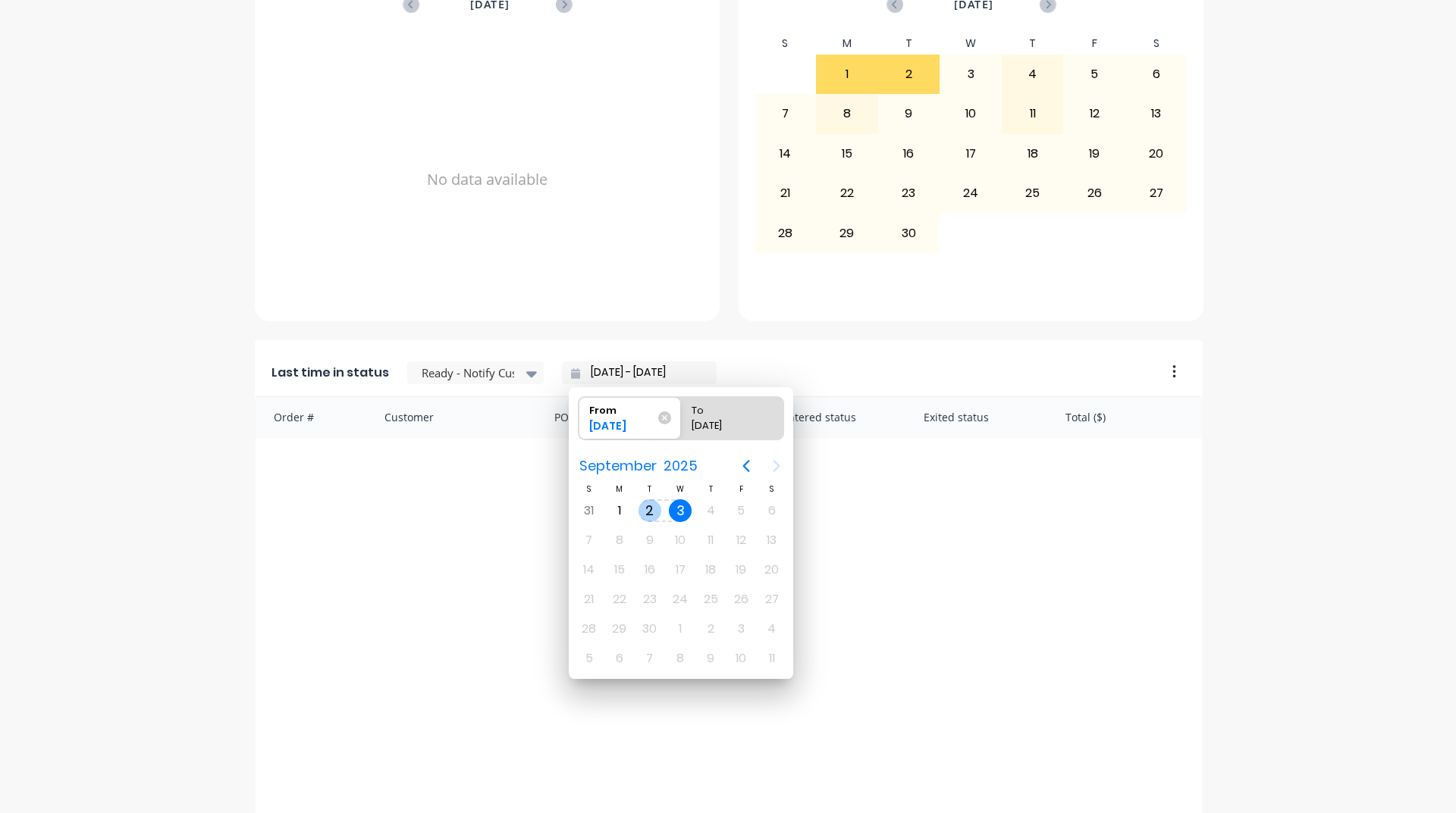
click at [649, 507] on div "2" at bounding box center [650, 511] width 23 height 23
type input "[DATE] - [DATE]"
radio input "false"
radio input "true"
click at [649, 506] on div "2" at bounding box center [650, 511] width 23 height 23
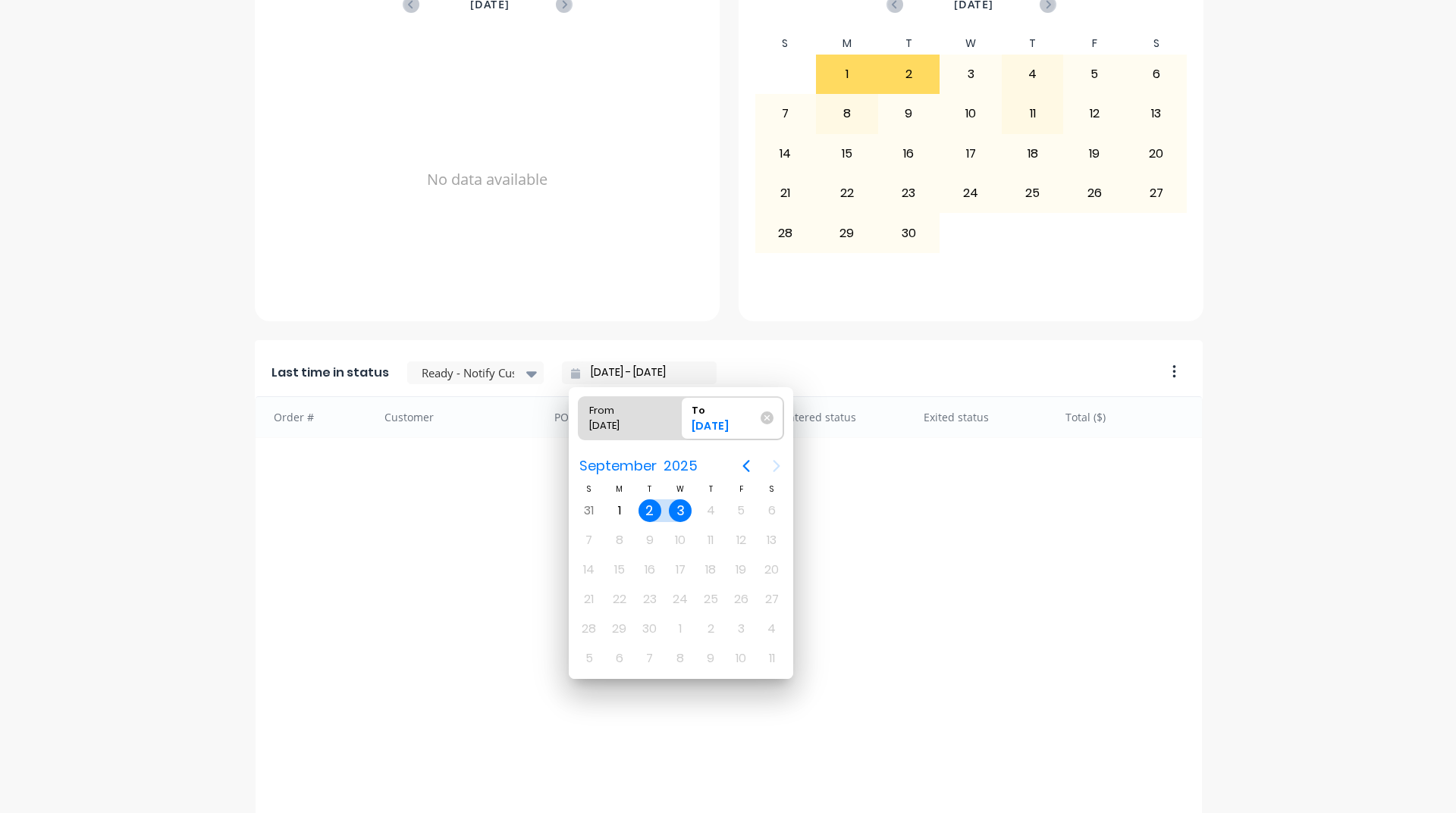
type input "[DATE] - [DATE]"
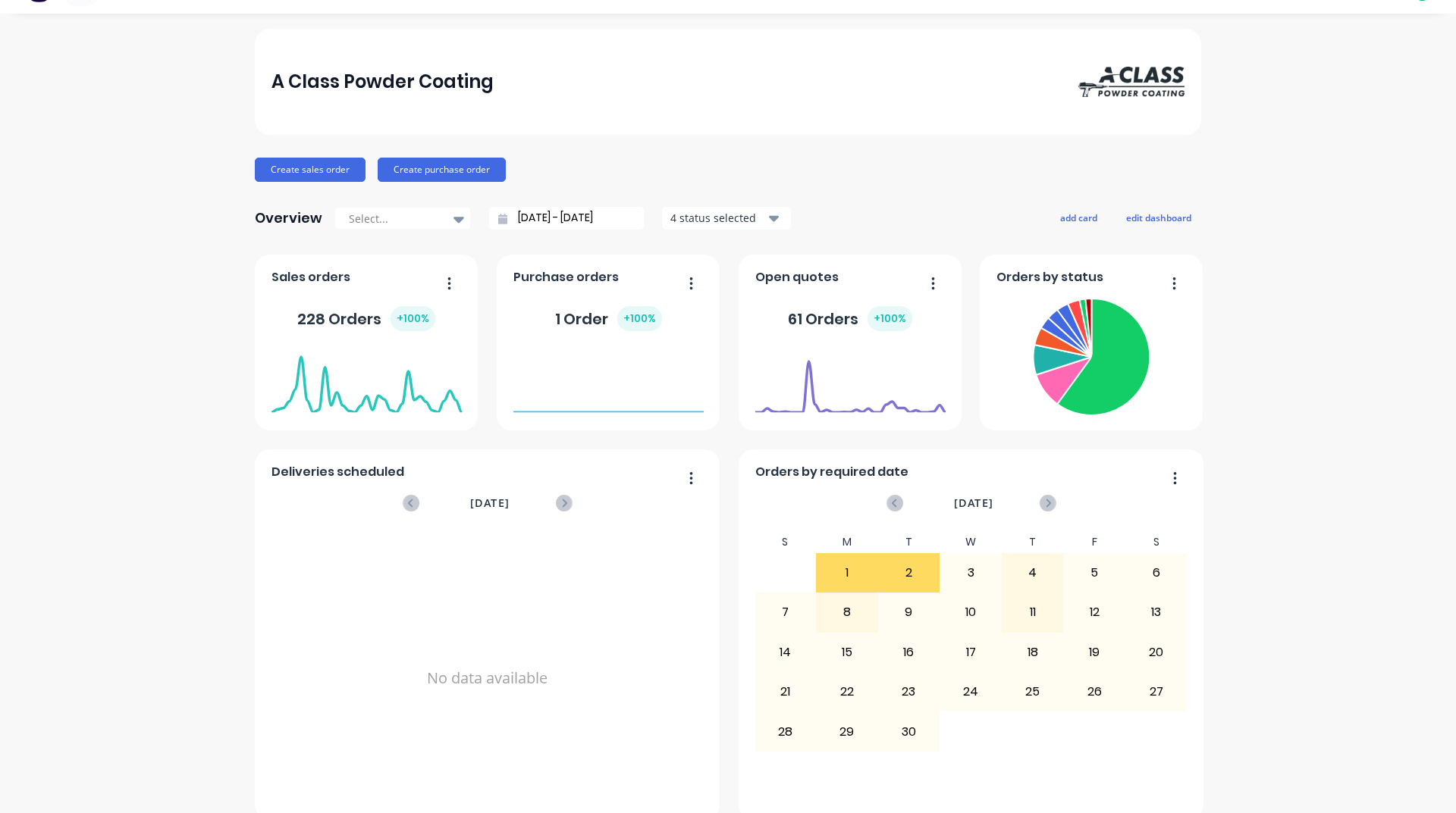
scroll to position [0, 0]
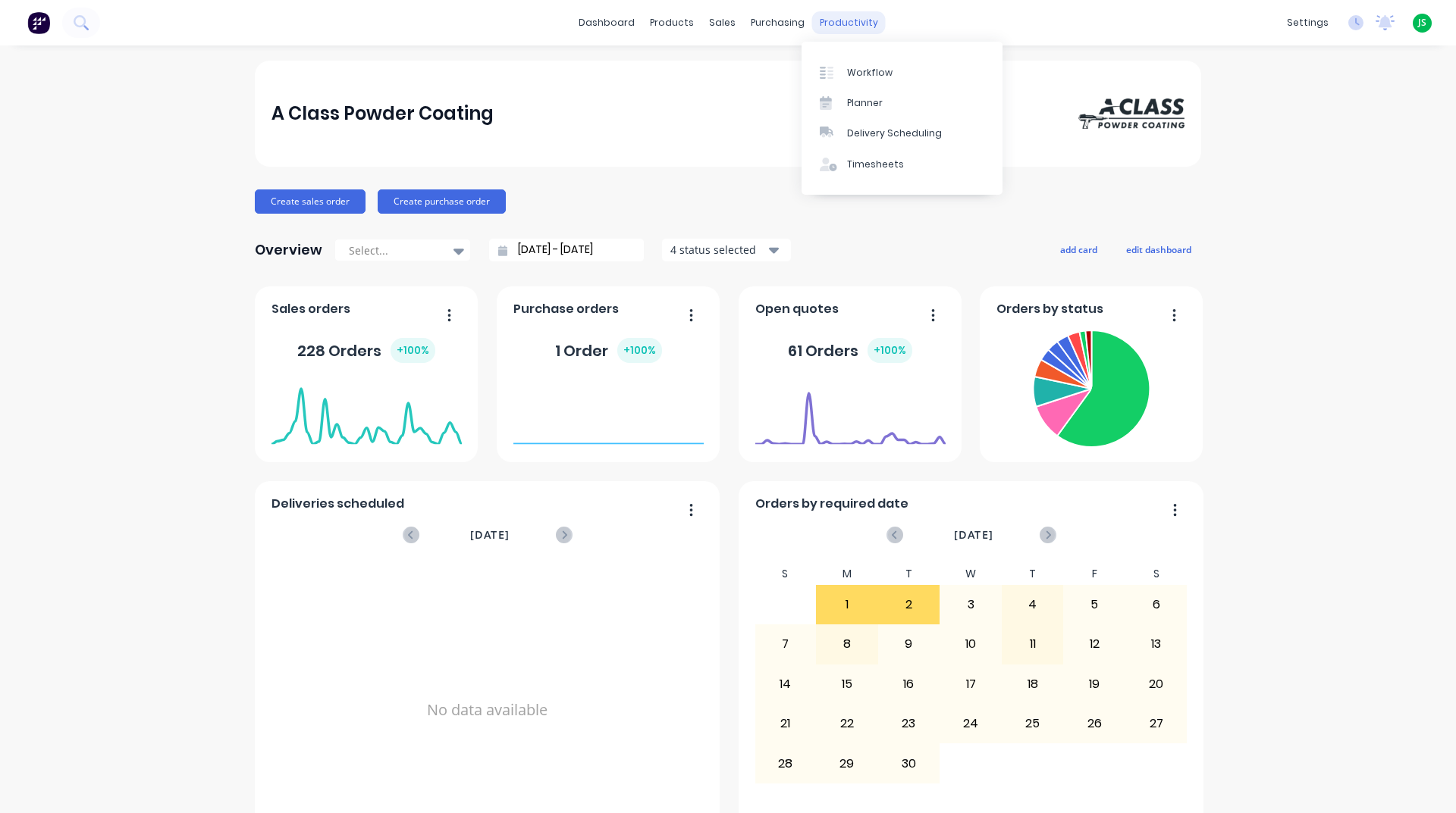
click at [830, 22] on div "productivity" at bounding box center [849, 23] width 73 height 23
click at [869, 66] on div "Workflow" at bounding box center [870, 73] width 45 height 14
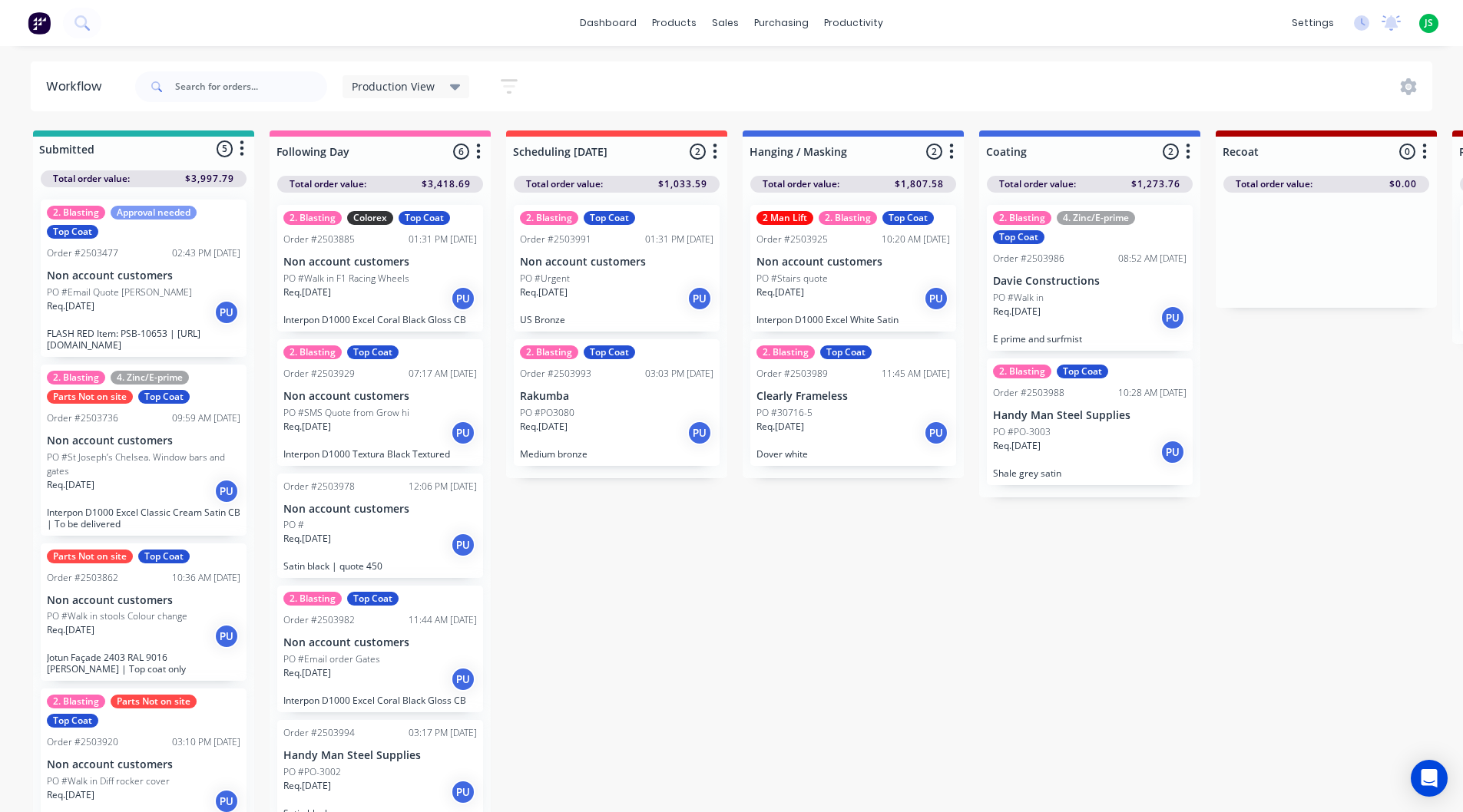
click at [833, 269] on div "2 Man Lift 2. Blasting Top Coat Order #2503925 10:20 AM 01/09/25 Non account cu…" at bounding box center [853, 268] width 206 height 127
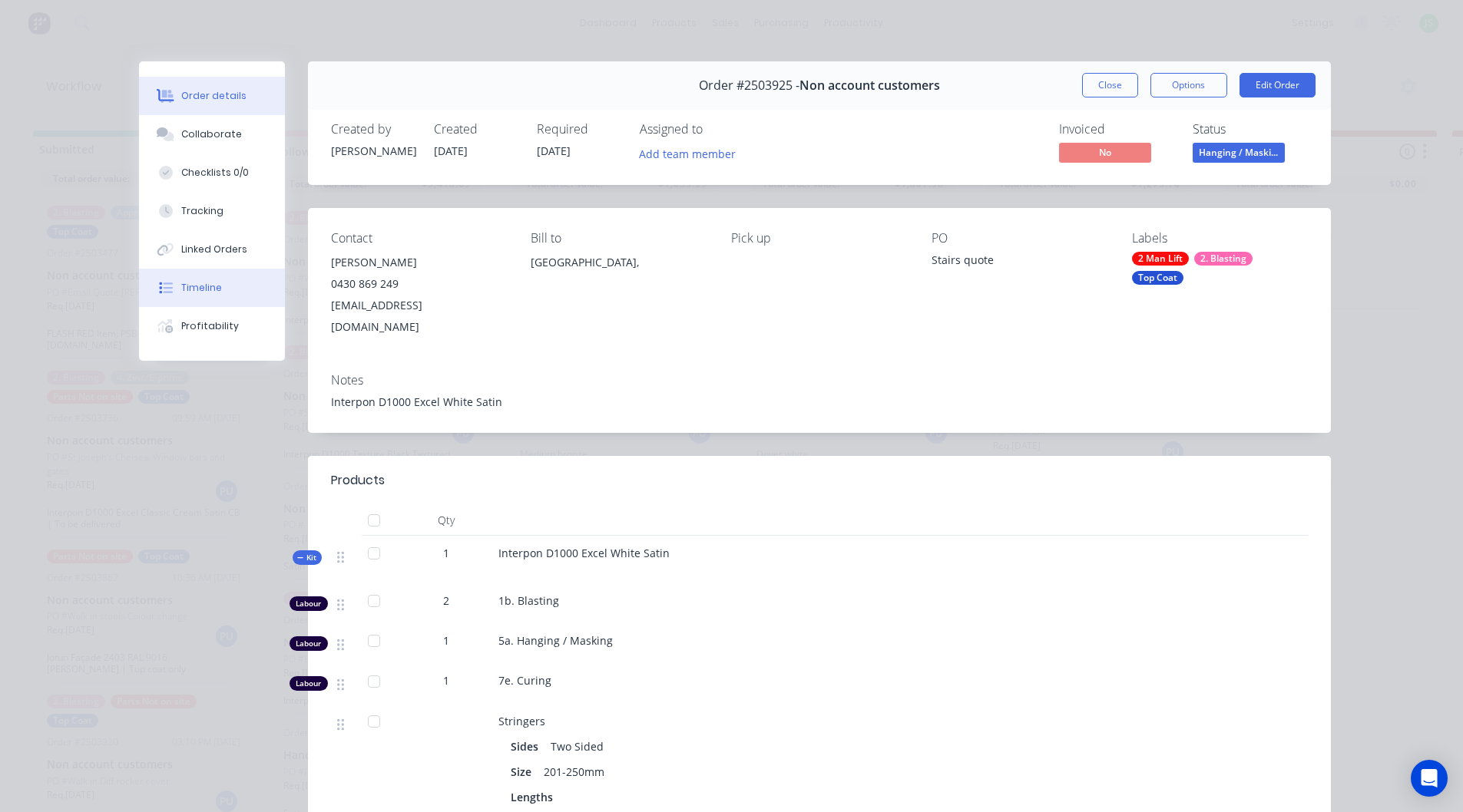
click at [215, 296] on button "Timeline" at bounding box center [211, 287] width 146 height 38
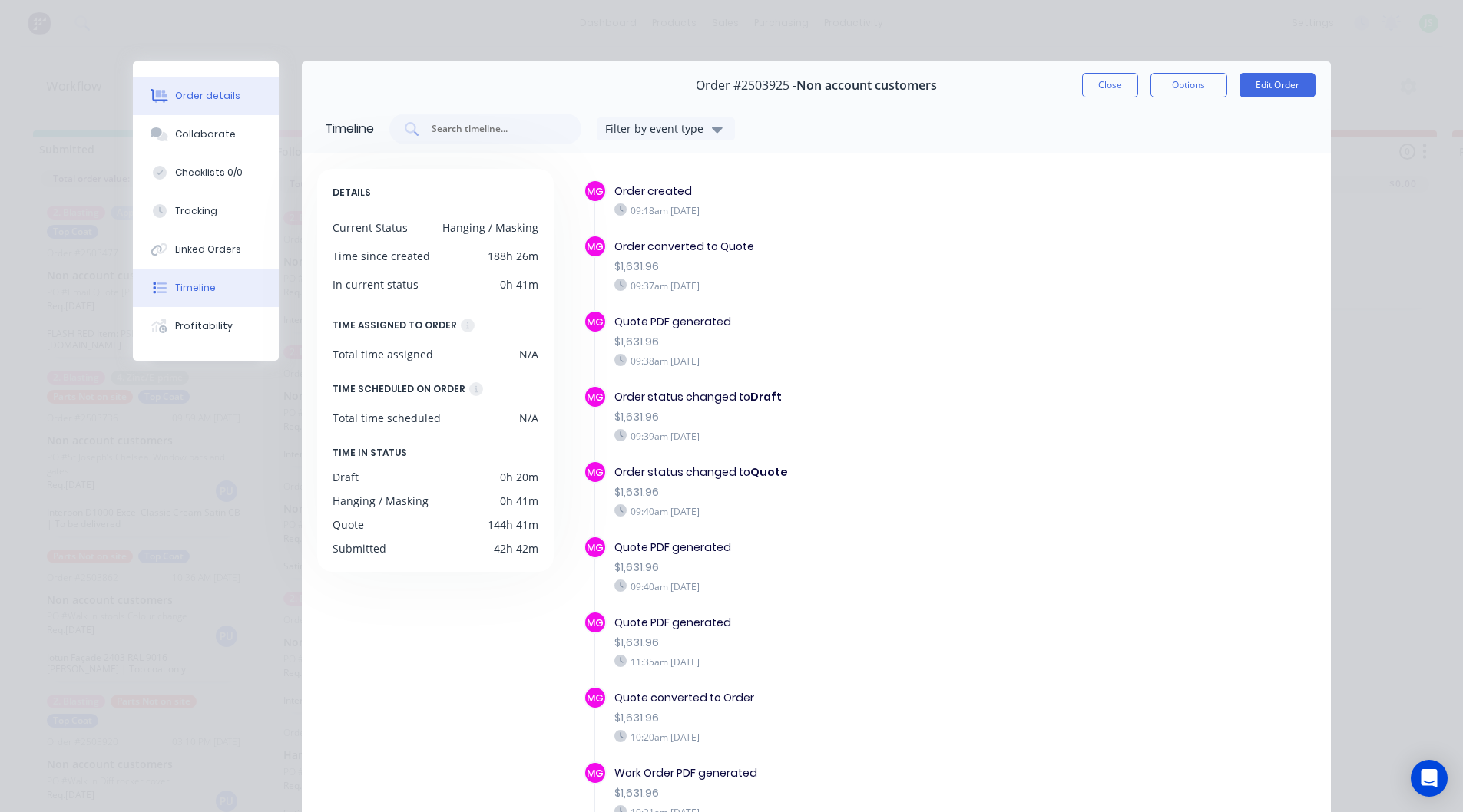
click at [234, 89] on button "Order details" at bounding box center [205, 95] width 146 height 38
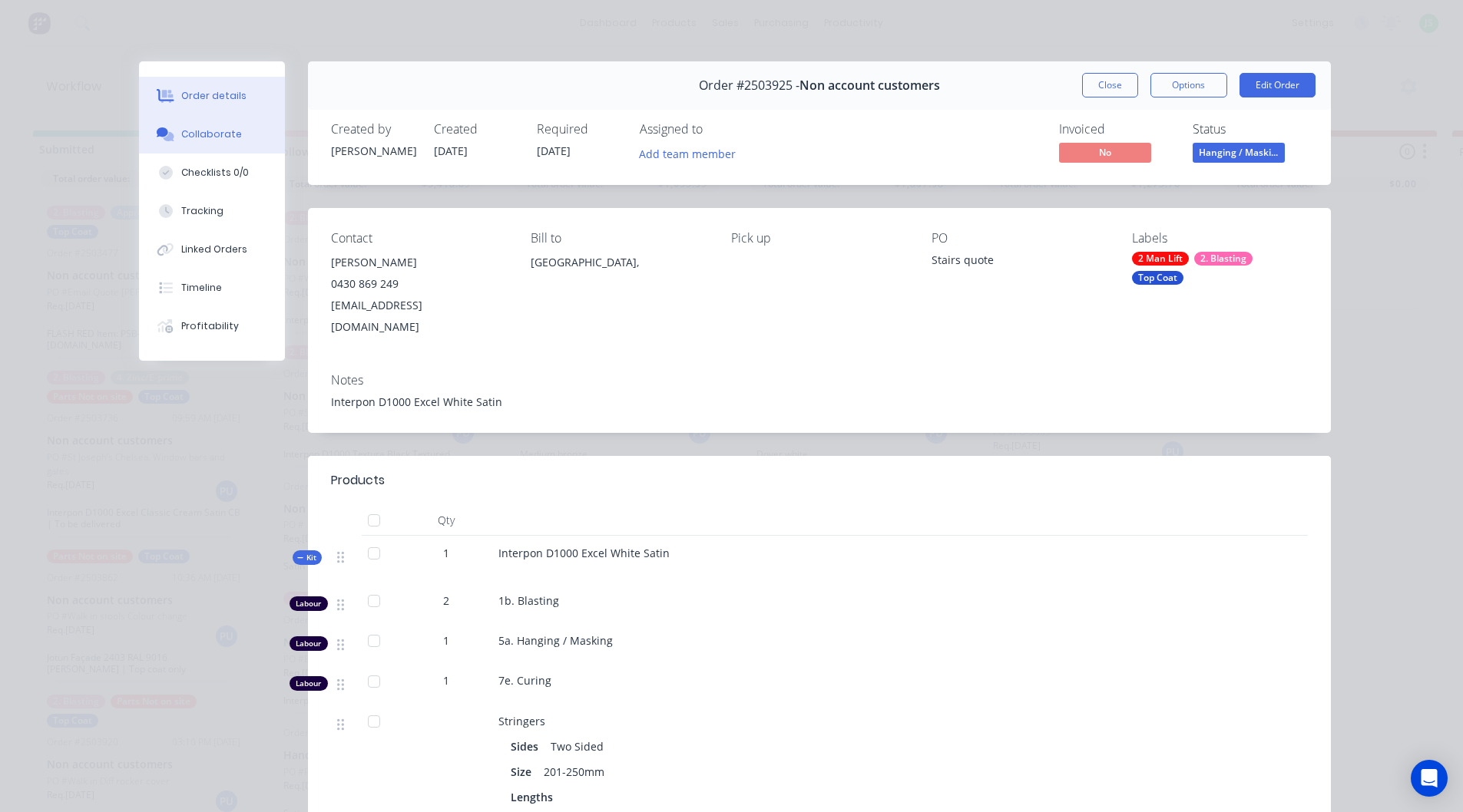
click at [240, 136] on button "Collaborate" at bounding box center [211, 133] width 146 height 38
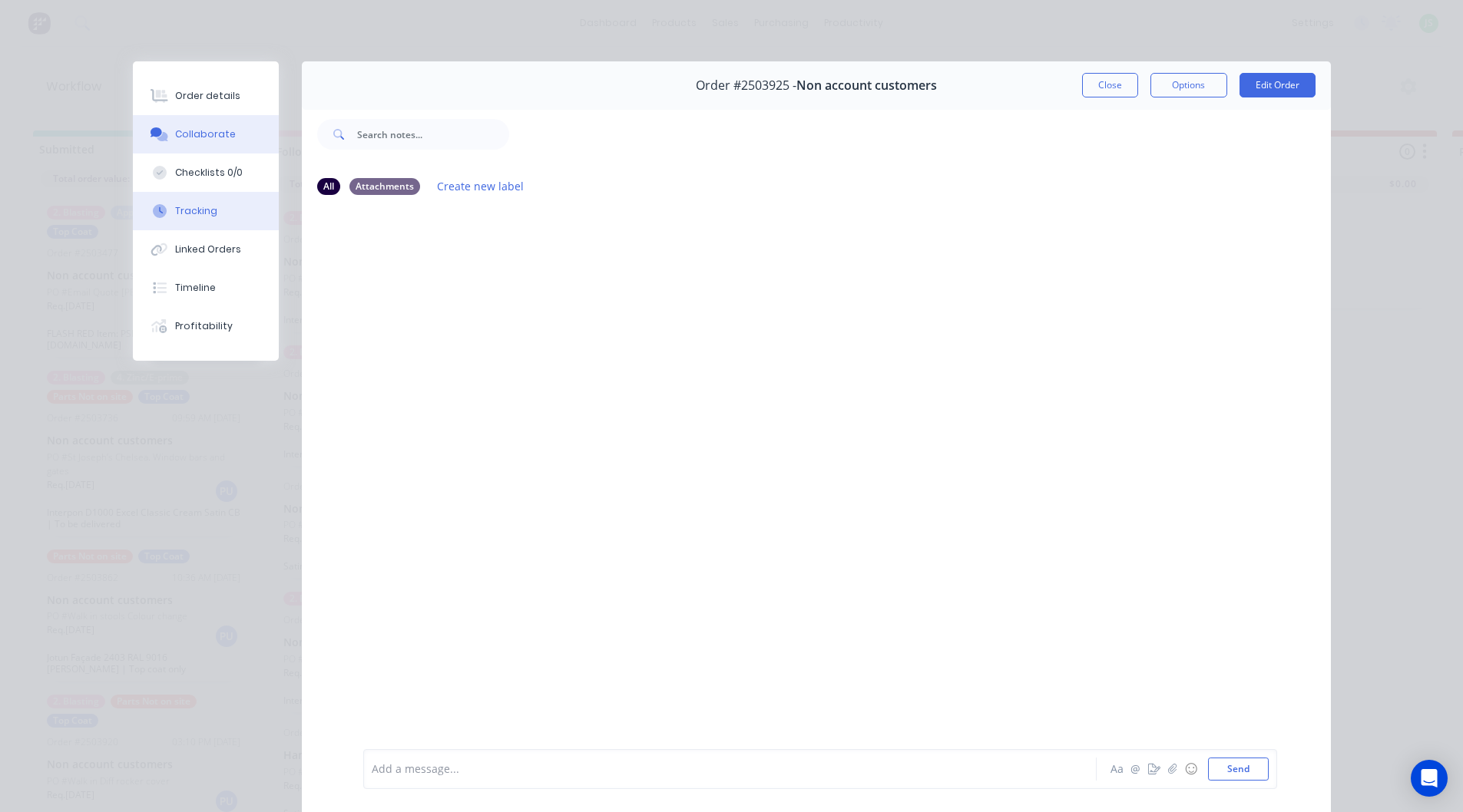
click at [215, 217] on button "Tracking" at bounding box center [205, 210] width 146 height 38
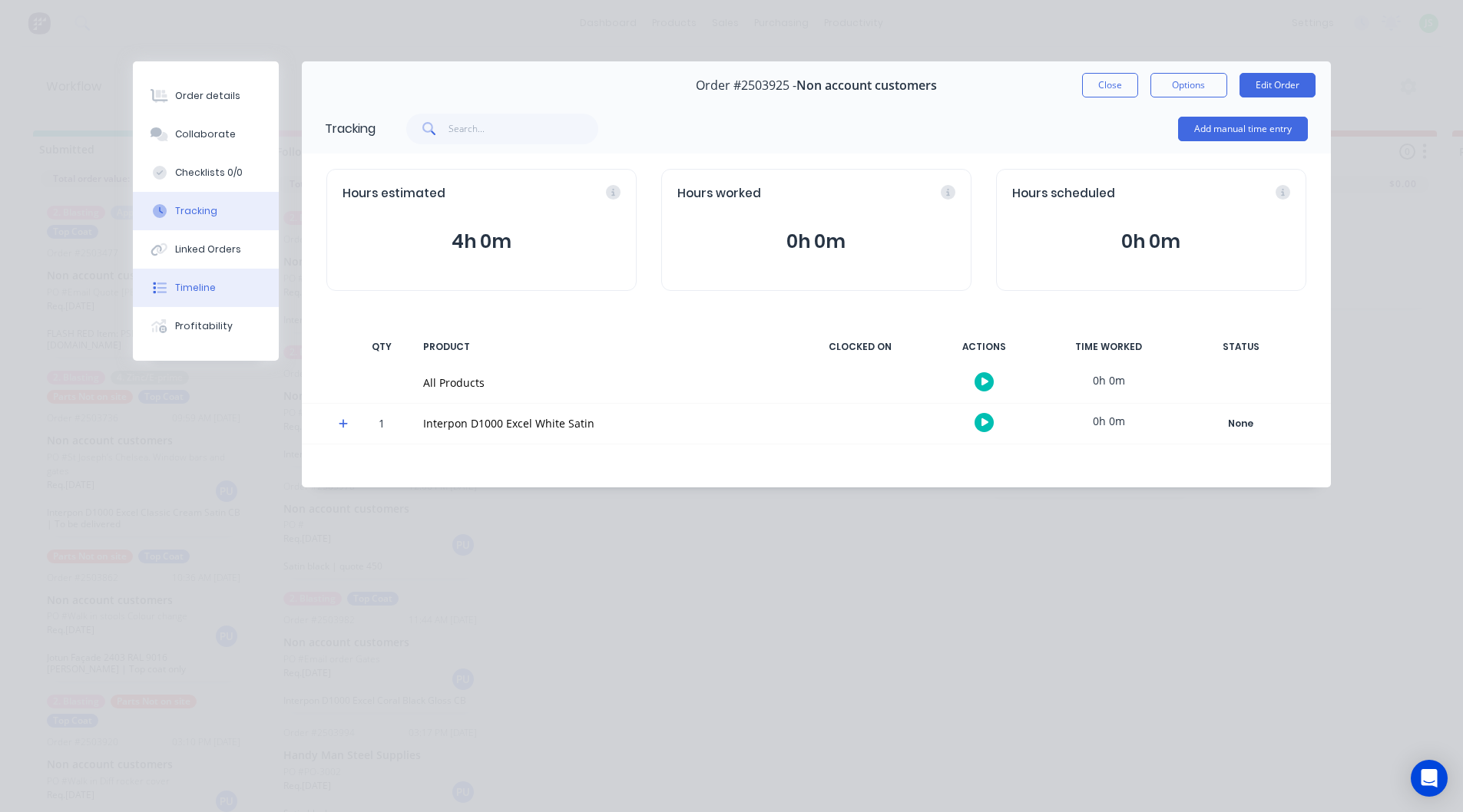
click at [207, 293] on div "Timeline" at bounding box center [195, 288] width 41 height 14
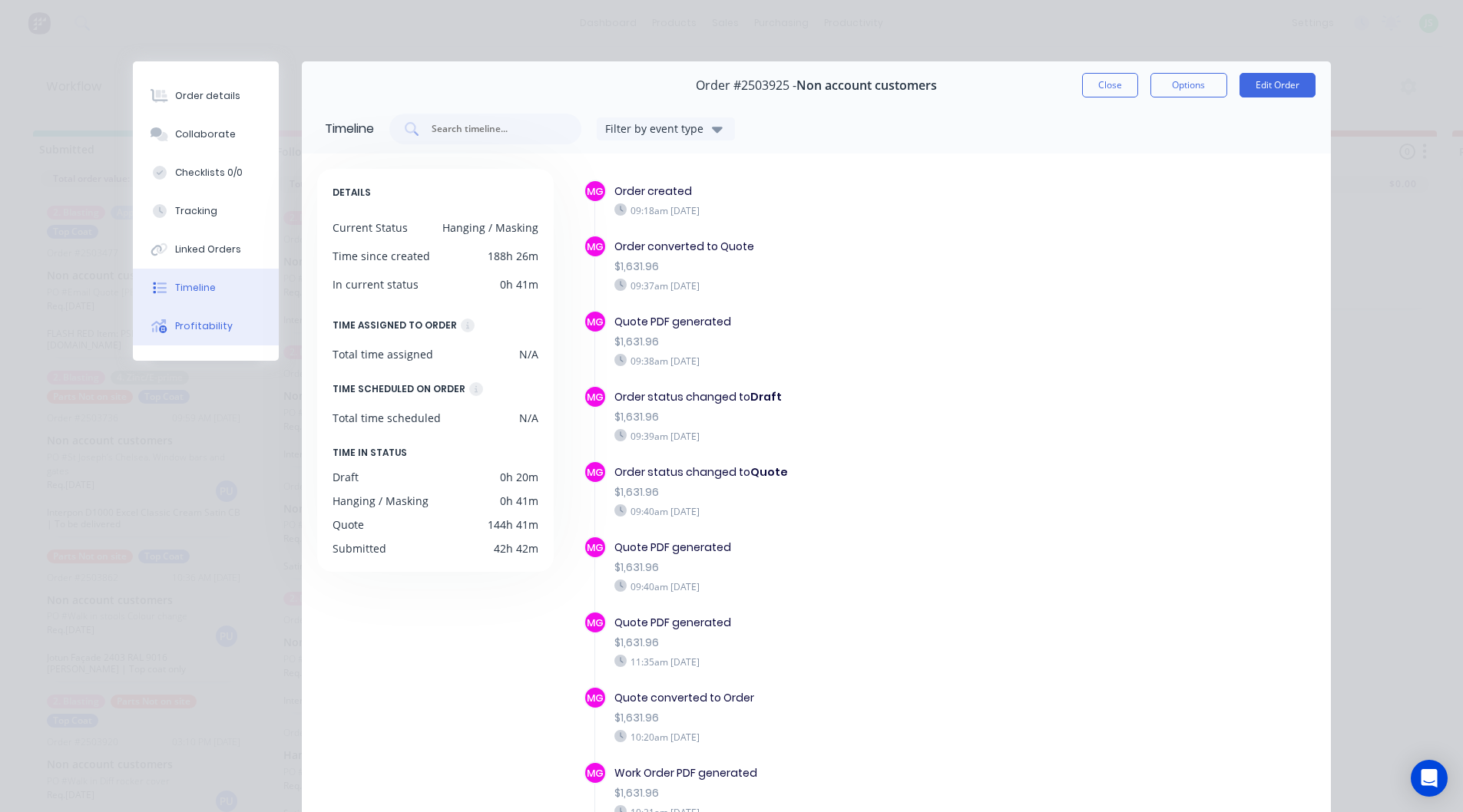
click at [222, 324] on button "Profitability" at bounding box center [205, 326] width 146 height 38
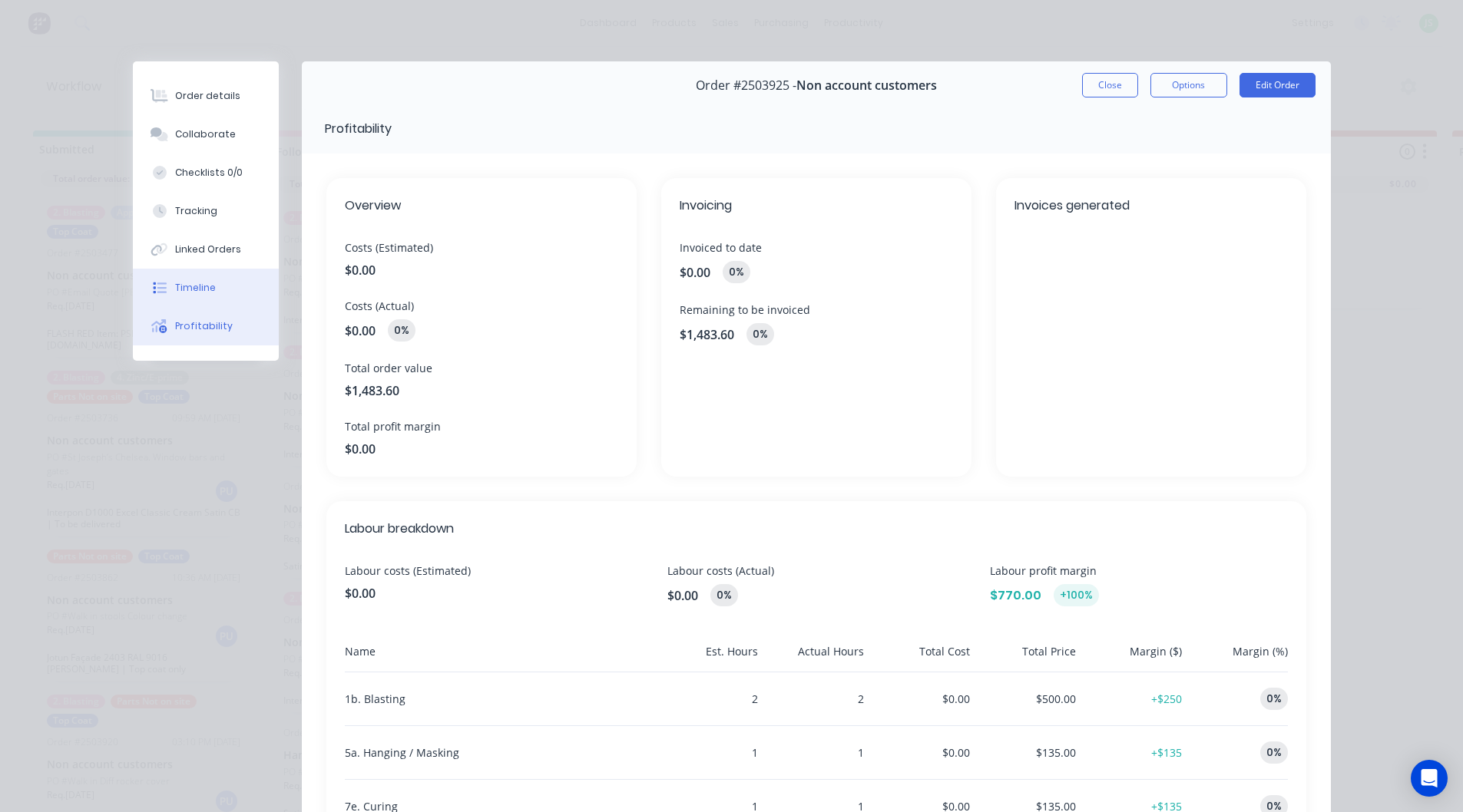
click at [244, 298] on button "Timeline" at bounding box center [205, 287] width 146 height 38
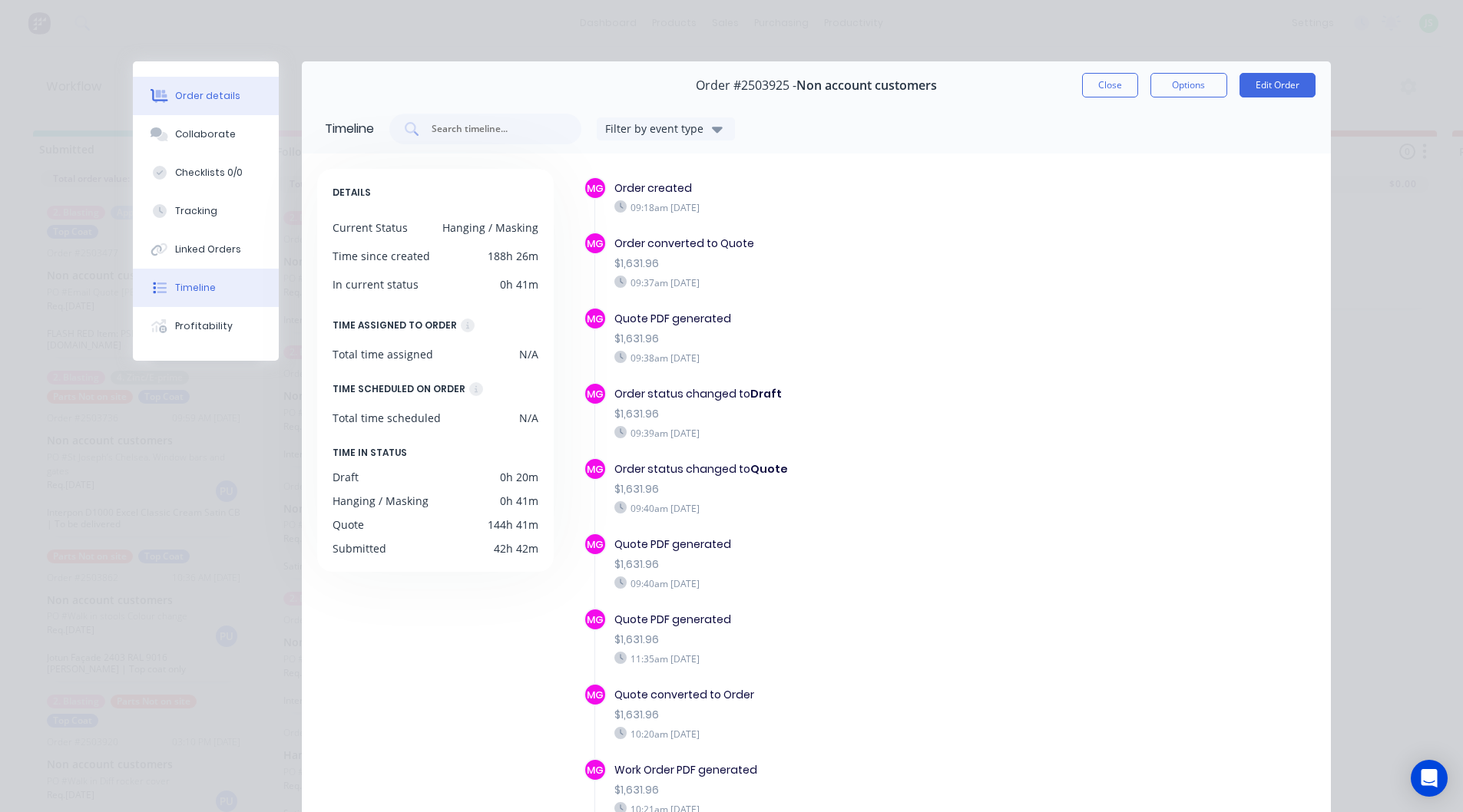
click at [207, 102] on div "Order details" at bounding box center [207, 96] width 65 height 14
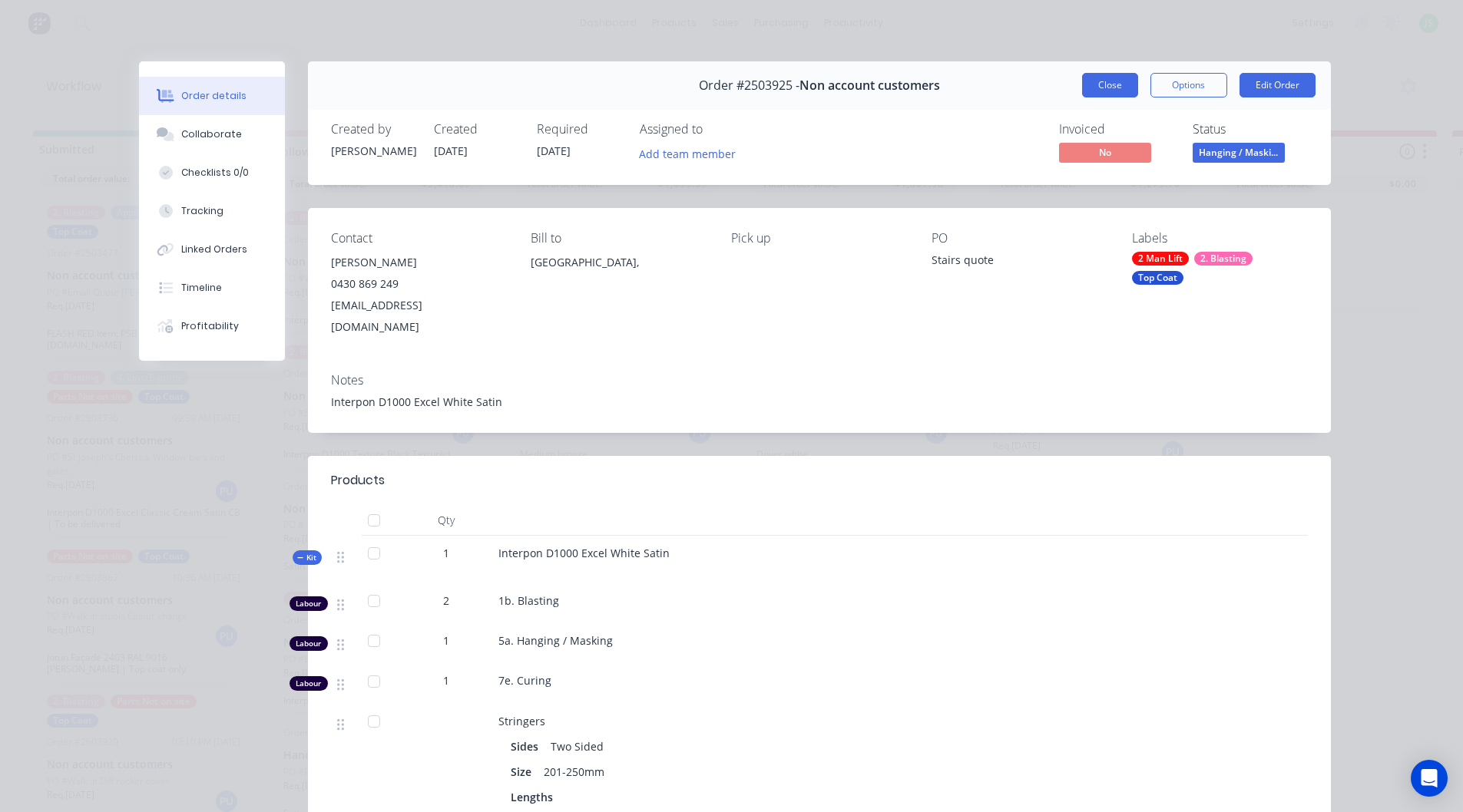
click at [1113, 80] on button "Close" at bounding box center [1111, 86] width 57 height 25
